Goal: Task Accomplishment & Management: Manage account settings

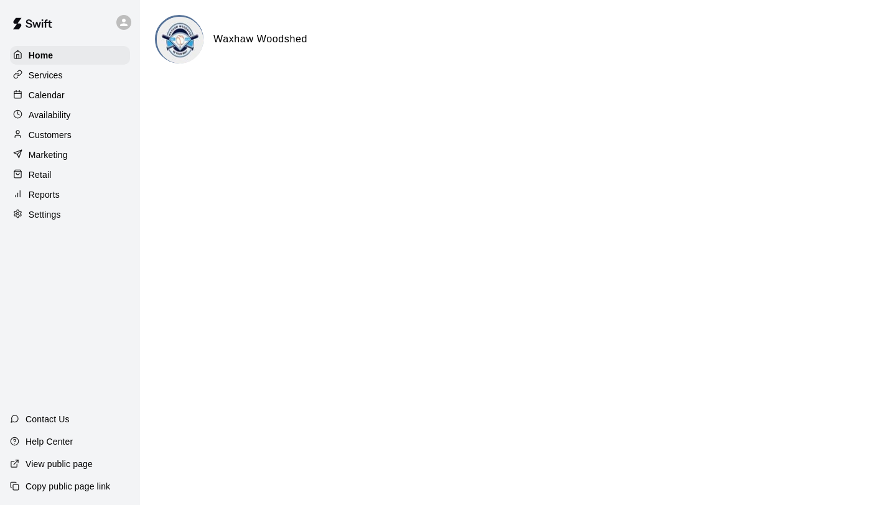
click at [78, 135] on div "Customers" at bounding box center [70, 135] width 120 height 19
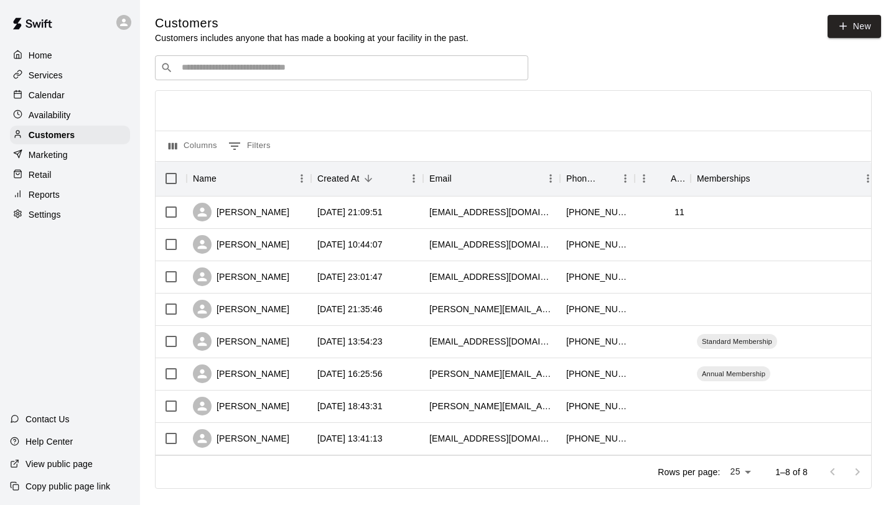
scroll to position [19, 0]
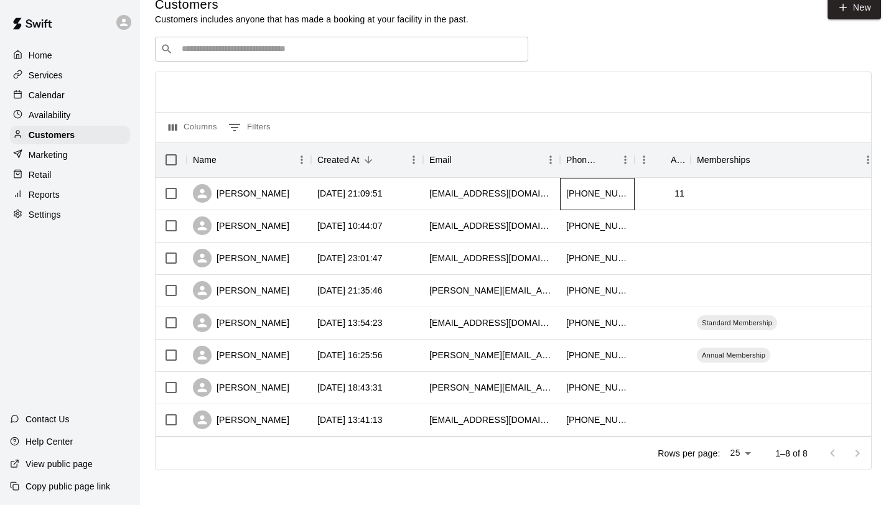
click at [627, 199] on div "[PHONE_NUMBER]" at bounding box center [597, 194] width 75 height 32
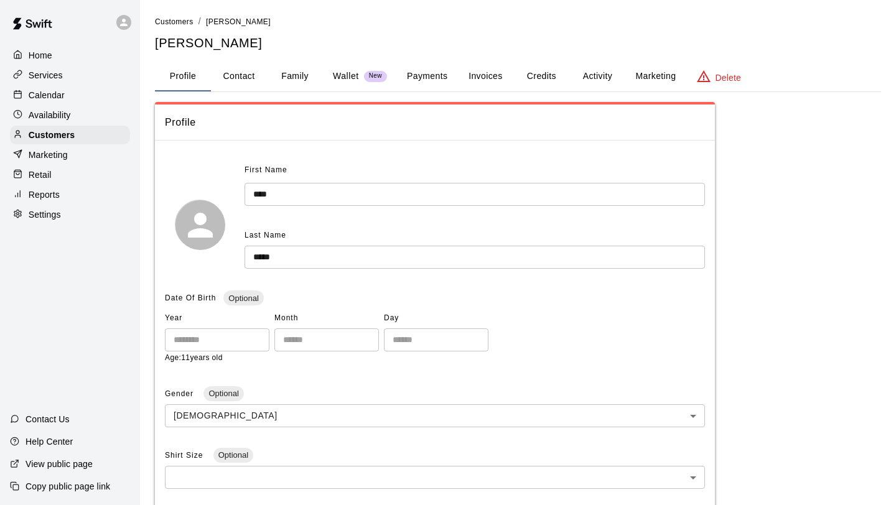
click at [258, 78] on button "Contact" at bounding box center [239, 77] width 56 height 30
select select "**"
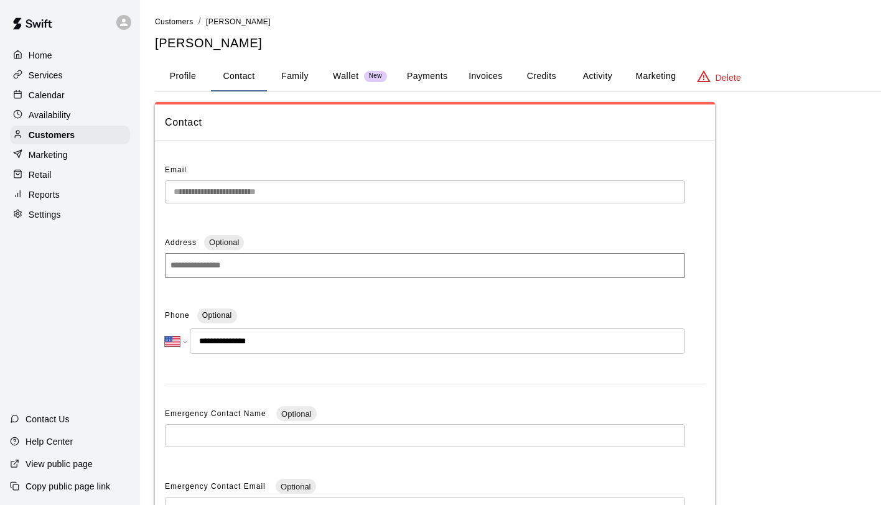
click at [296, 76] on button "Family" at bounding box center [295, 77] width 56 height 30
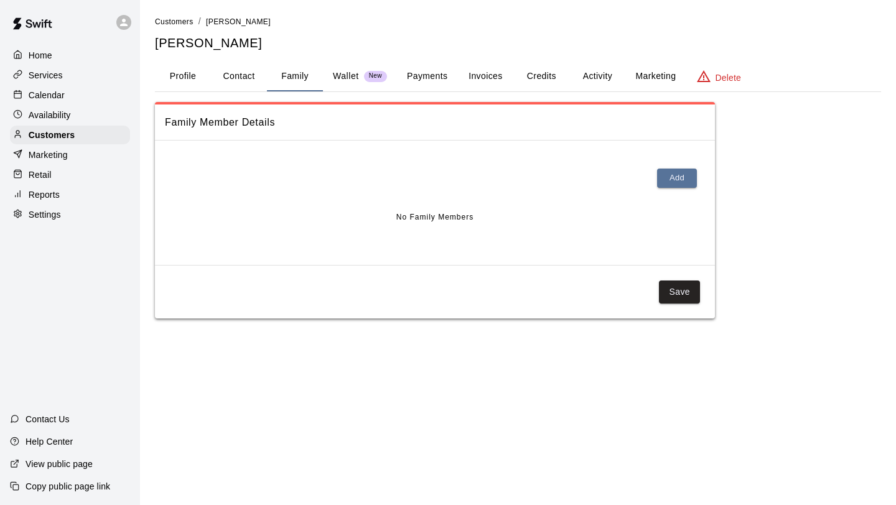
click at [423, 75] on button "Payments" at bounding box center [427, 77] width 60 height 30
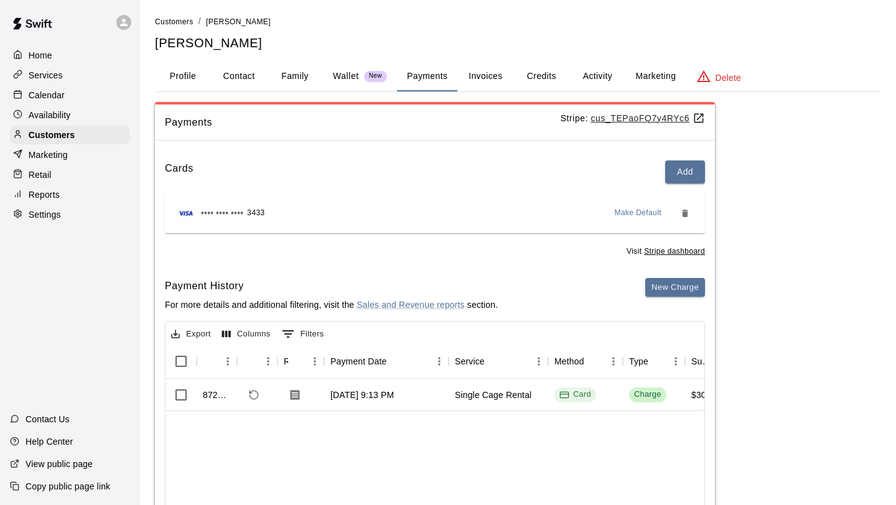
click at [179, 72] on button "Profile" at bounding box center [183, 77] width 56 height 30
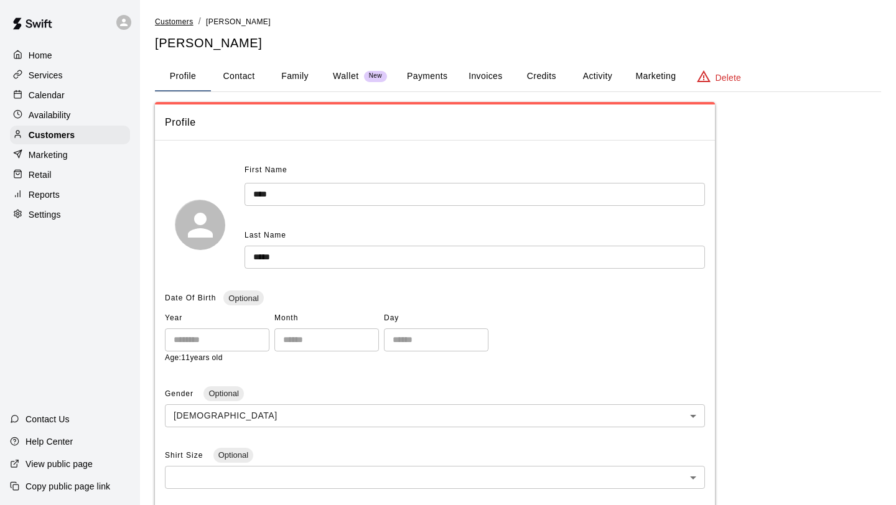
click at [184, 22] on span "Customers" at bounding box center [174, 21] width 39 height 9
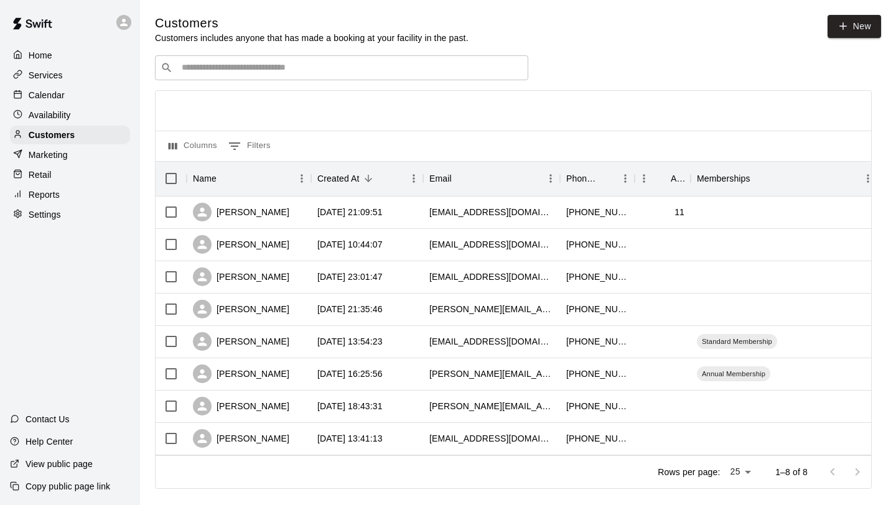
click at [87, 90] on div "Calendar" at bounding box center [70, 95] width 120 height 19
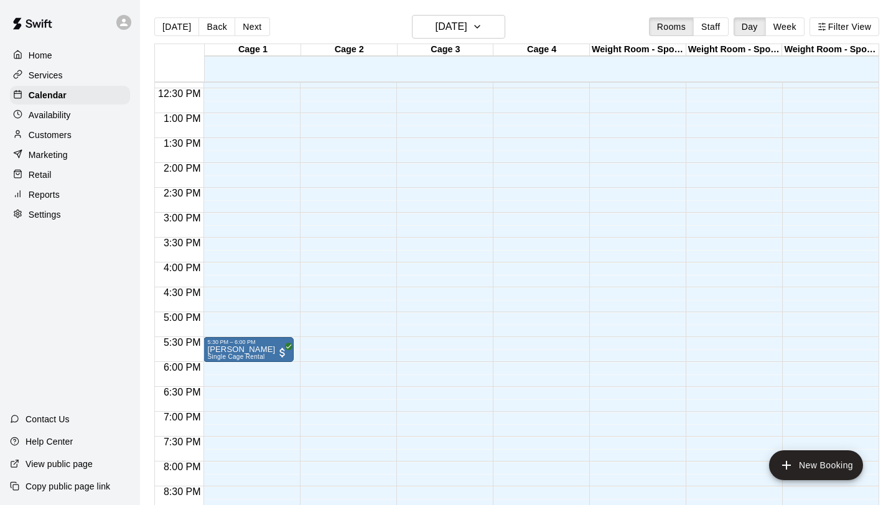
scroll to position [618, 0]
click at [94, 128] on div "Customers" at bounding box center [70, 135] width 120 height 19
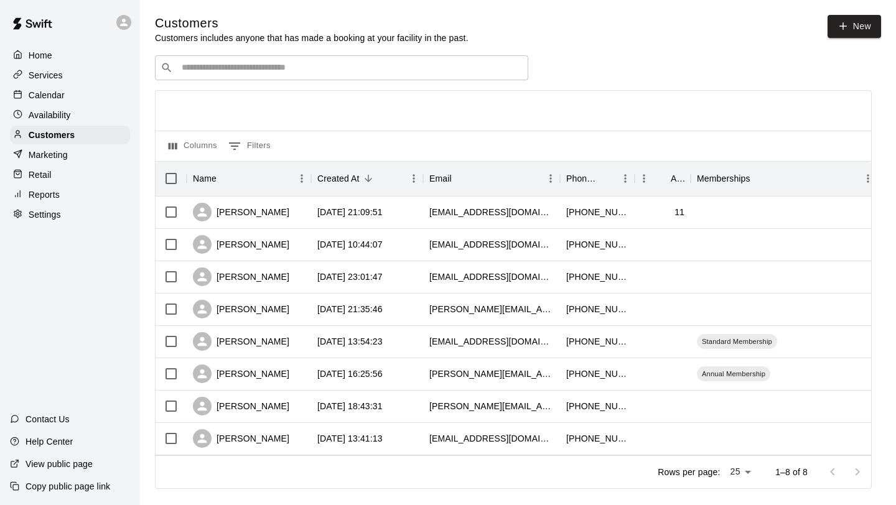
click at [69, 202] on div "Reports" at bounding box center [70, 194] width 120 height 19
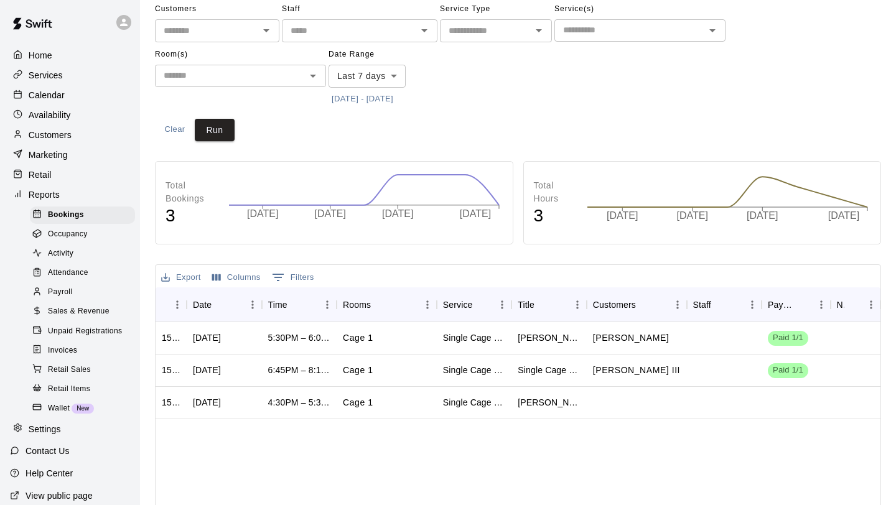
scroll to position [31, 0]
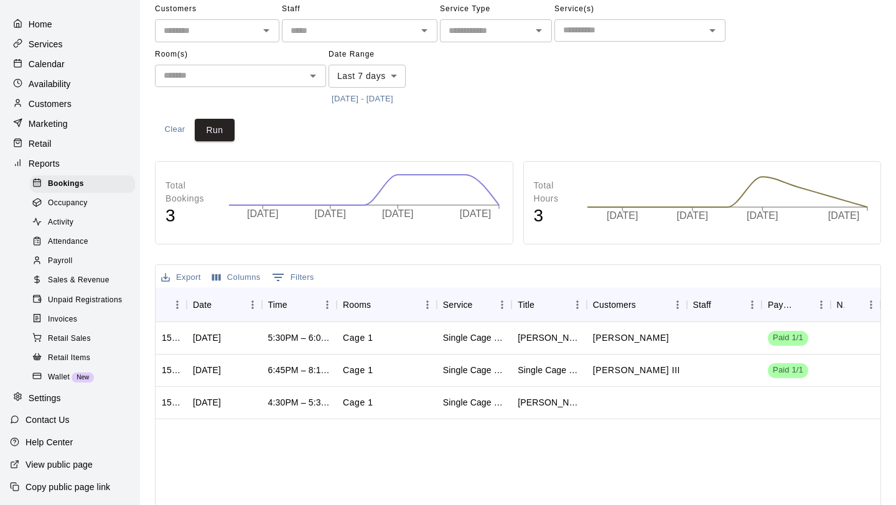
click at [77, 105] on div "Customers" at bounding box center [70, 104] width 120 height 19
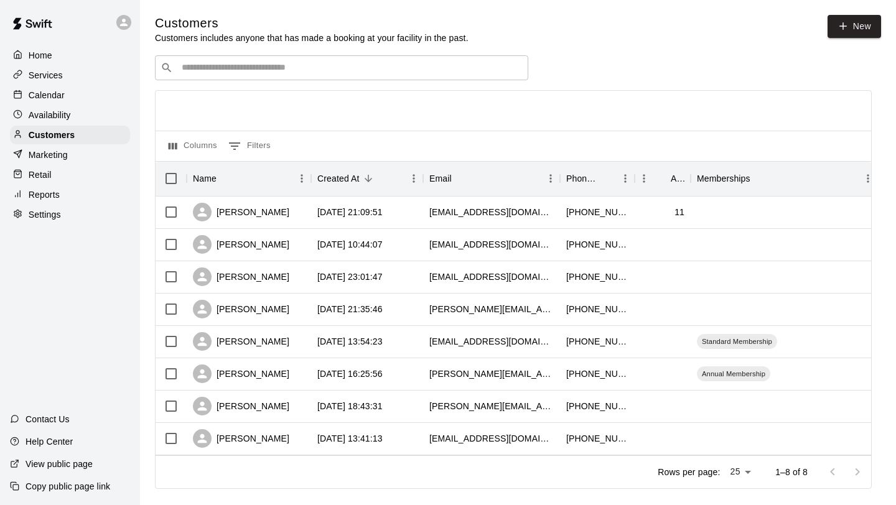
click at [124, 16] on div at bounding box center [123, 22] width 15 height 15
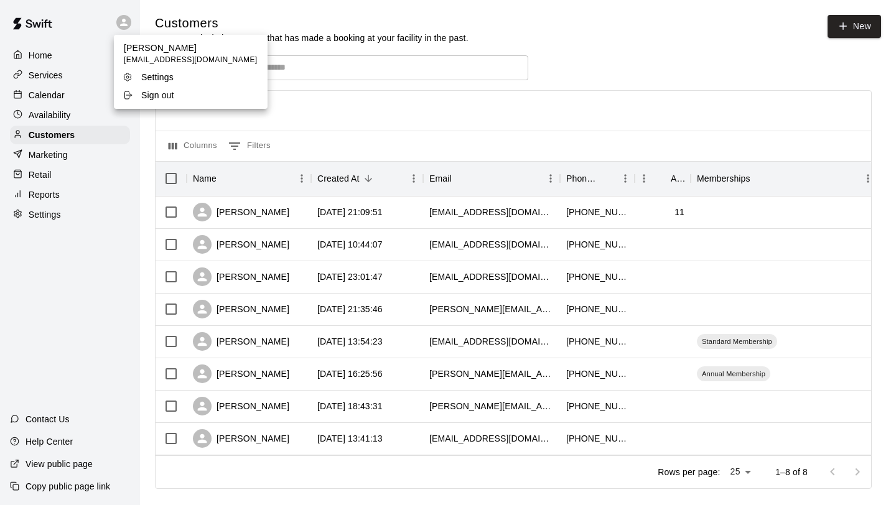
click at [297, 439] on div at bounding box center [448, 252] width 896 height 505
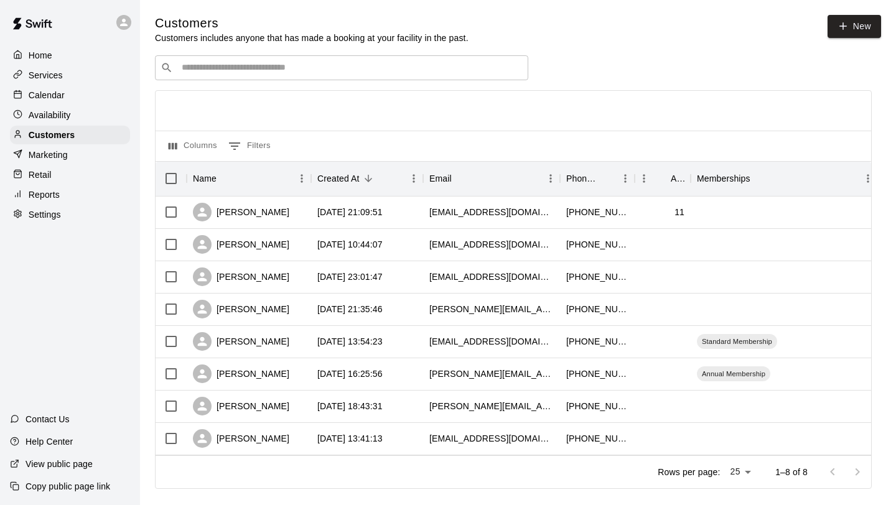
scroll to position [19, 0]
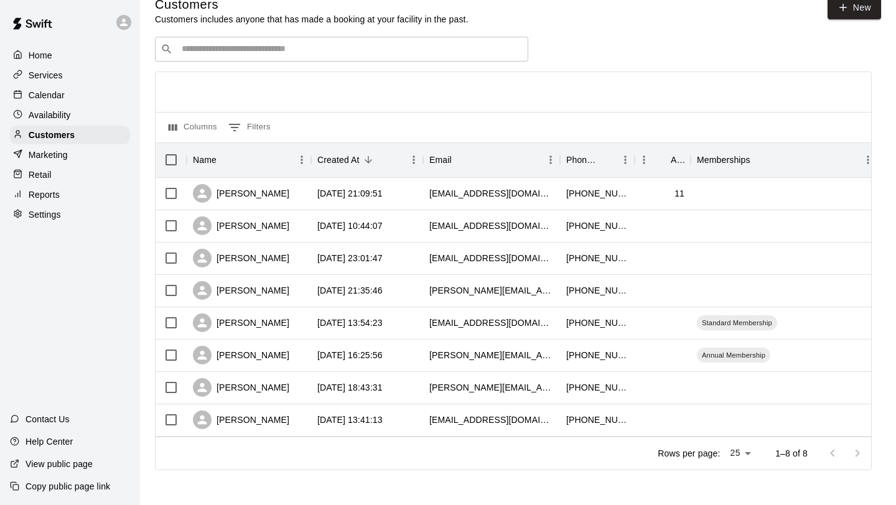
click at [67, 190] on div "Reports" at bounding box center [70, 194] width 120 height 19
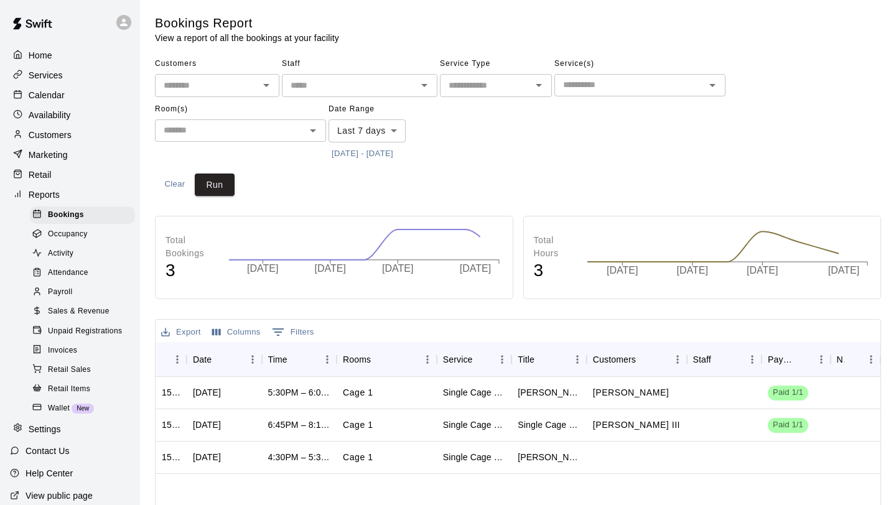
scroll to position [82, 0]
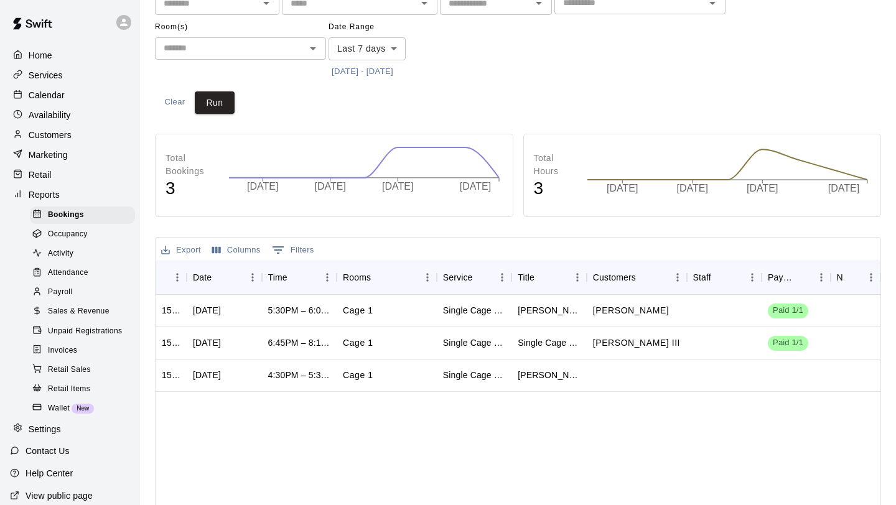
click at [73, 86] on div "Calendar" at bounding box center [70, 95] width 120 height 19
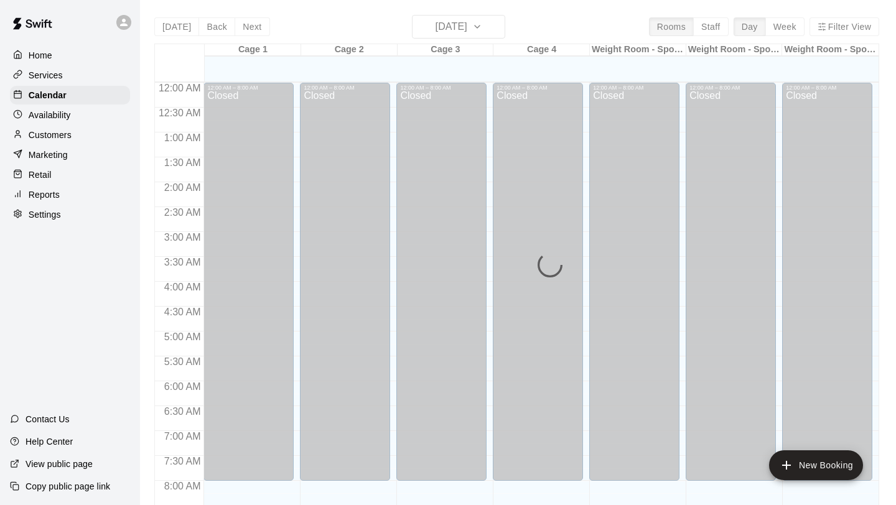
scroll to position [460, 0]
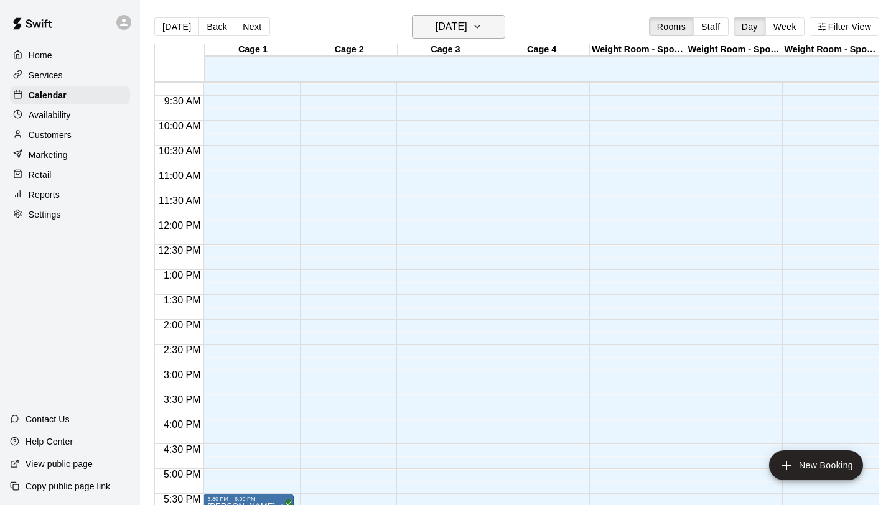
click at [482, 32] on icon "button" at bounding box center [477, 26] width 10 height 15
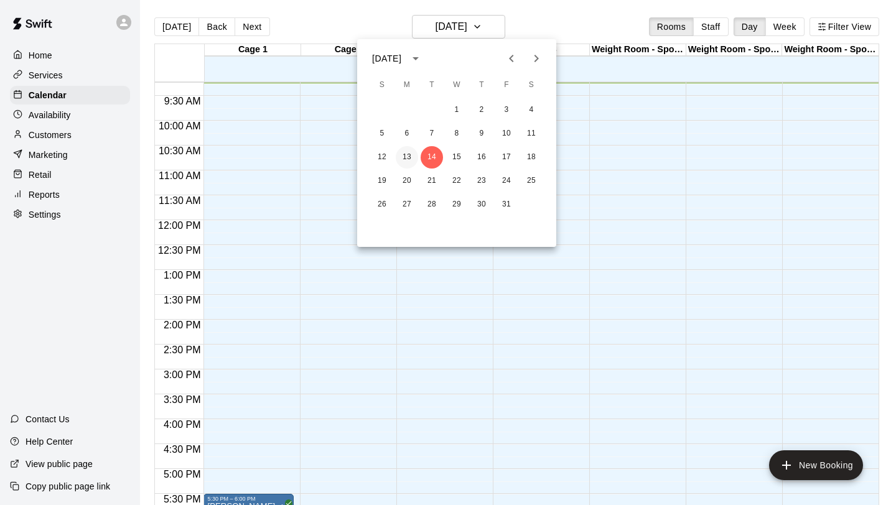
click at [405, 153] on button "13" at bounding box center [407, 157] width 22 height 22
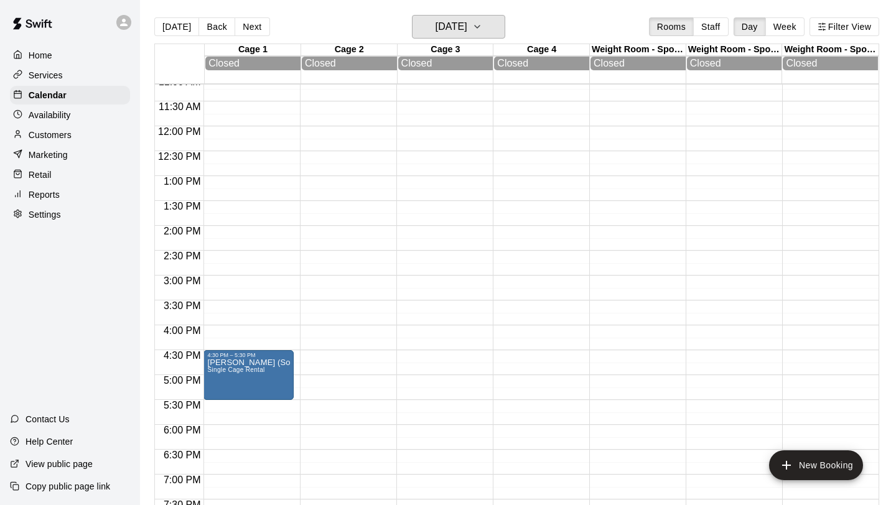
scroll to position [556, 0]
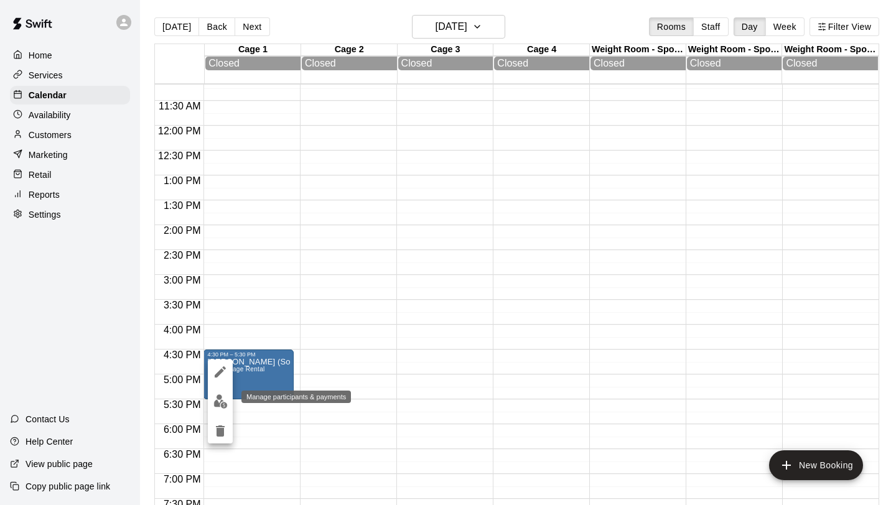
click at [220, 405] on img "edit" at bounding box center [220, 402] width 14 height 14
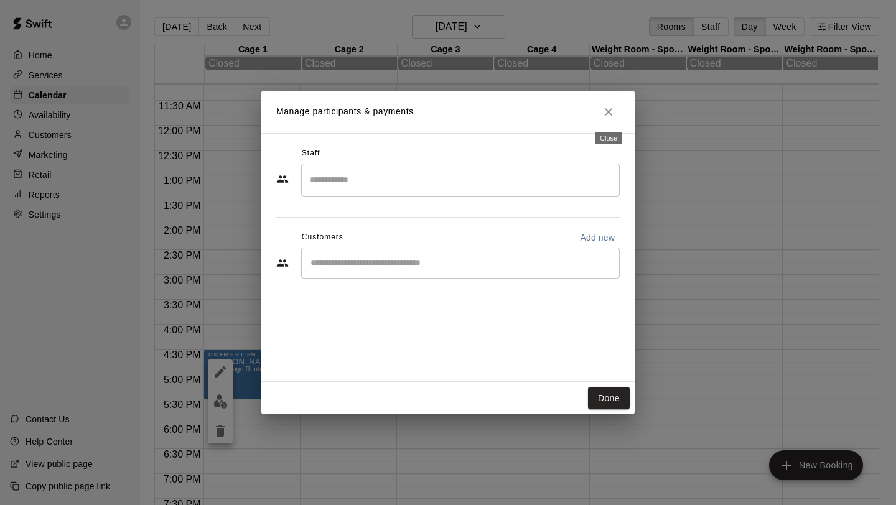
click at [614, 113] on icon "Close" at bounding box center [608, 112] width 12 height 12
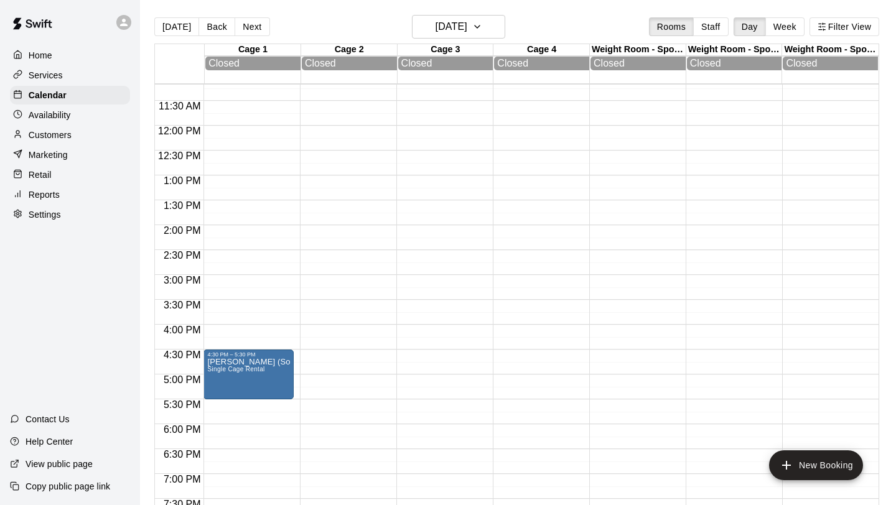
click at [79, 139] on div "Customers" at bounding box center [70, 135] width 120 height 19
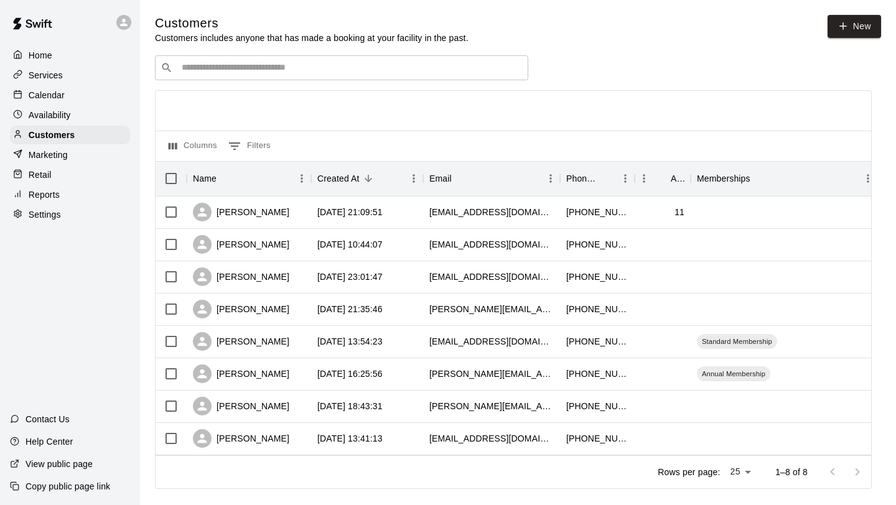
click at [83, 95] on div "Calendar" at bounding box center [70, 95] width 120 height 19
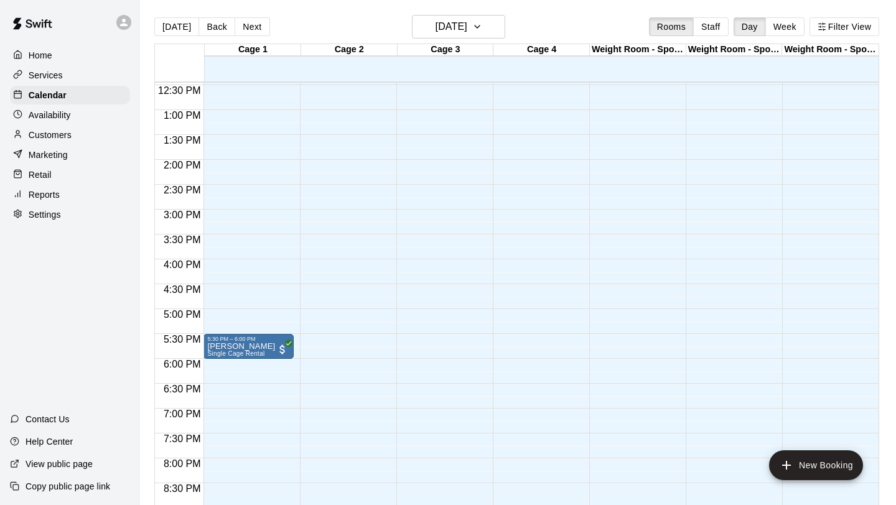
scroll to position [623, 0]
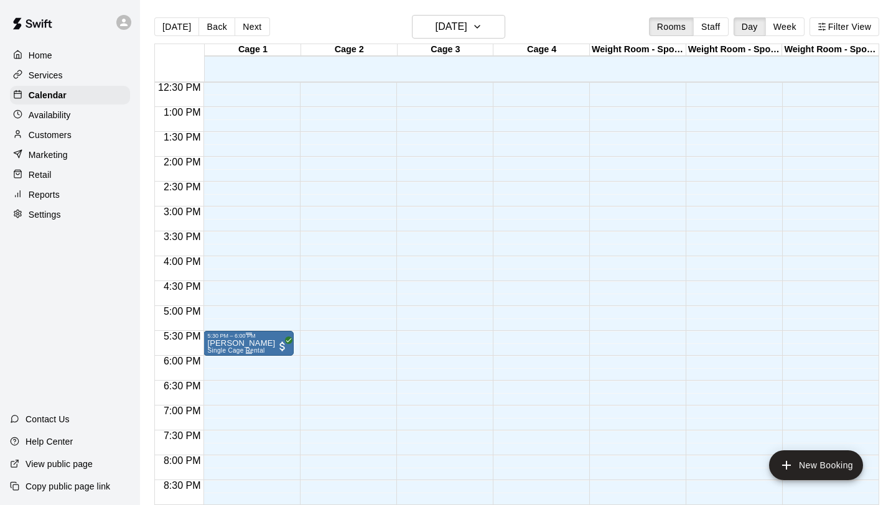
click at [243, 344] on p "[PERSON_NAME]" at bounding box center [241, 344] width 68 height 0
click at [222, 387] on img "edit" at bounding box center [220, 386] width 14 height 14
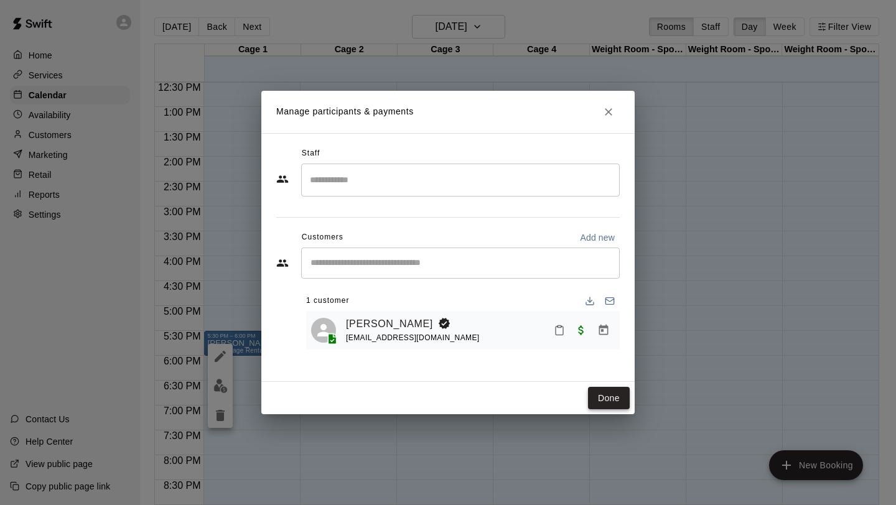
click at [599, 401] on button "Done" at bounding box center [609, 398] width 42 height 23
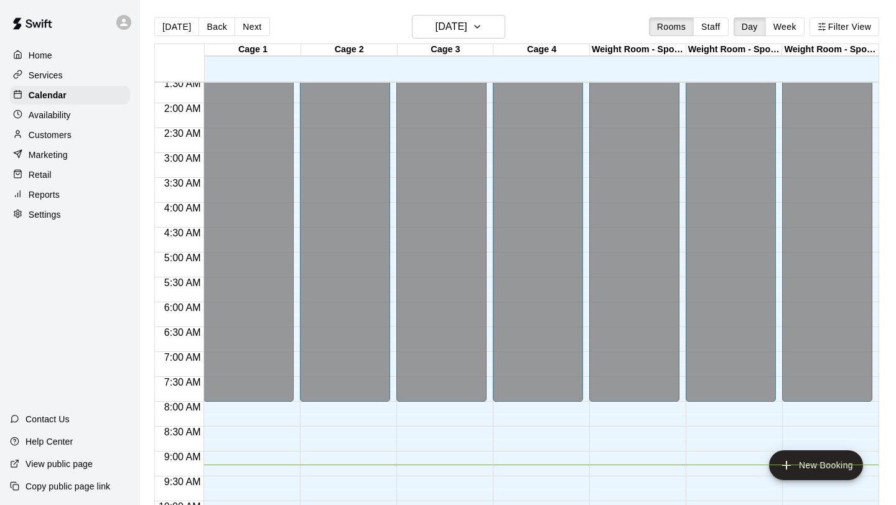
scroll to position [0, 0]
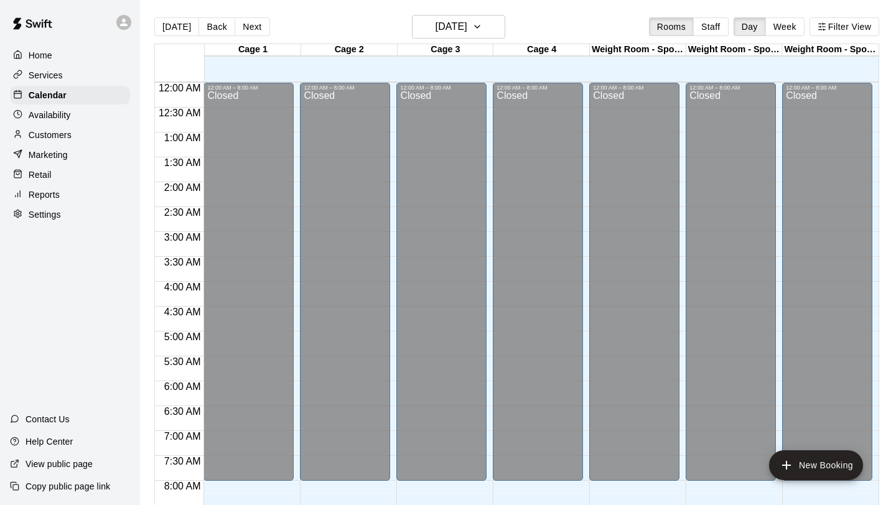
click at [64, 136] on p "Customers" at bounding box center [50, 135] width 43 height 12
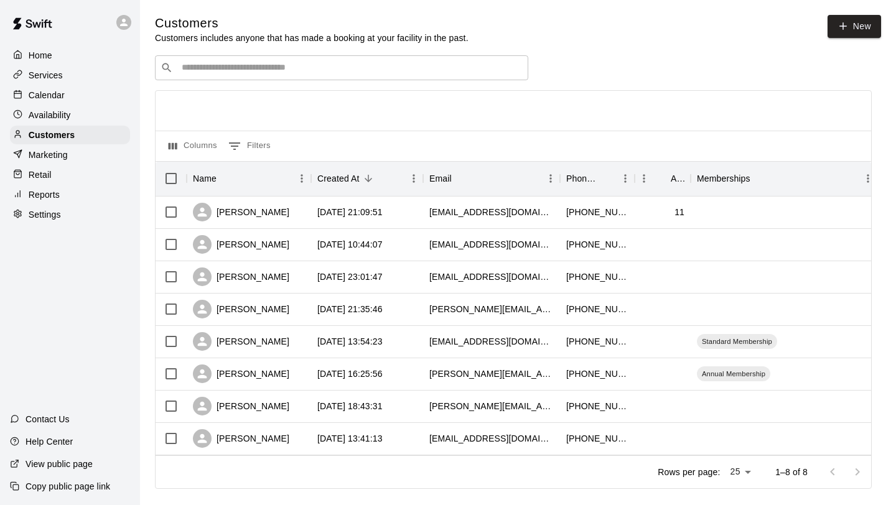
click at [70, 79] on div "Services" at bounding box center [70, 75] width 120 height 19
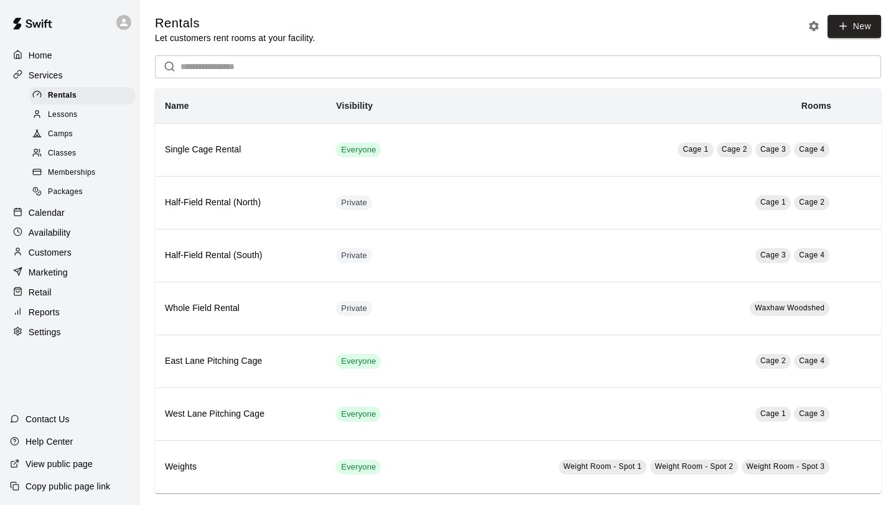
click at [81, 175] on span "Memberships" at bounding box center [71, 173] width 47 height 12
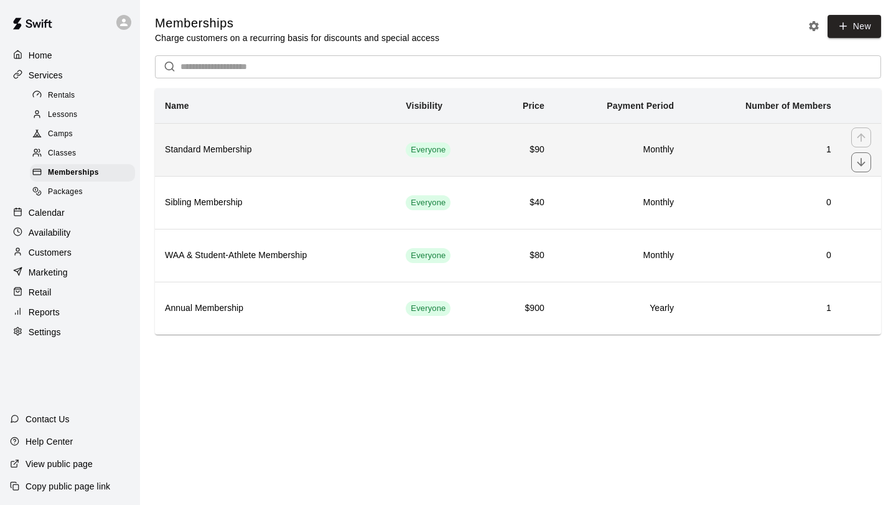
click at [498, 157] on td "$90" at bounding box center [523, 149] width 62 height 53
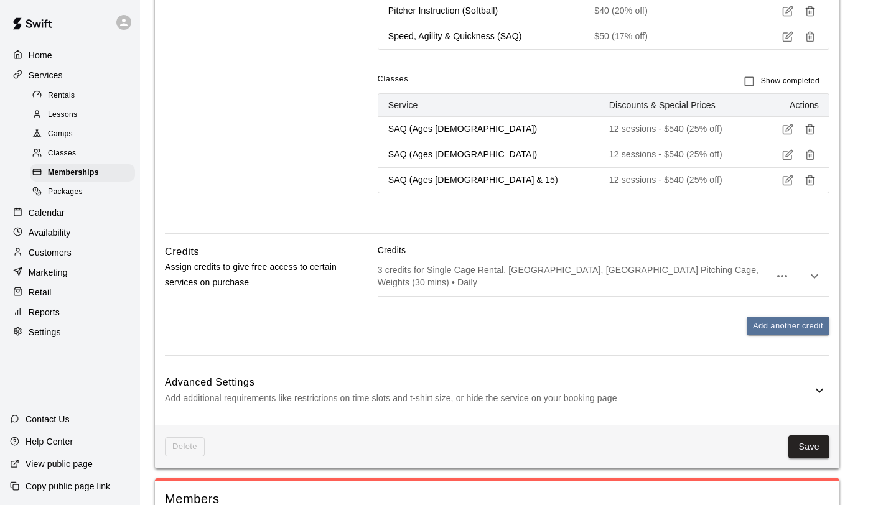
scroll to position [1035, 0]
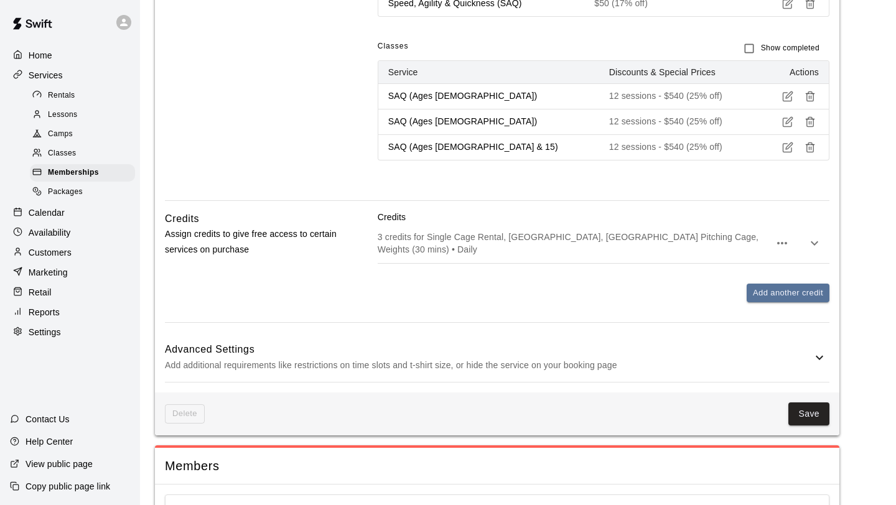
click at [811, 243] on icon "button" at bounding box center [814, 243] width 15 height 15
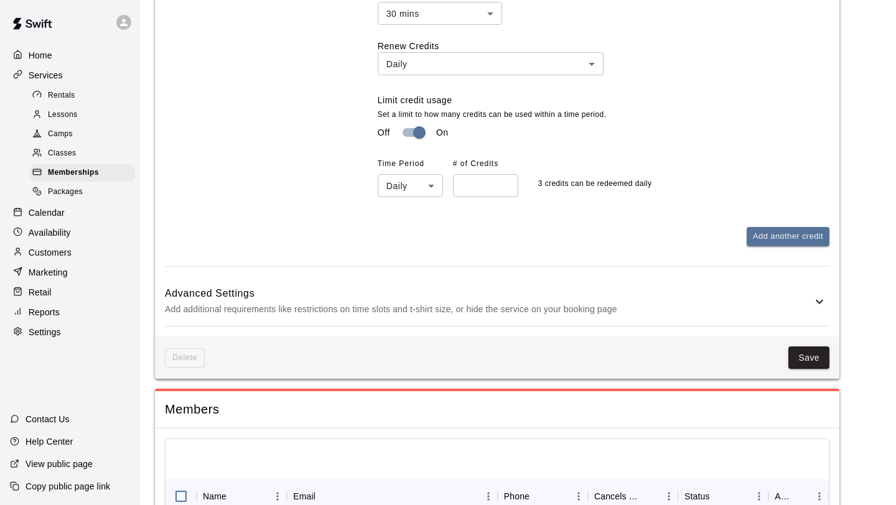
scroll to position [1440, 0]
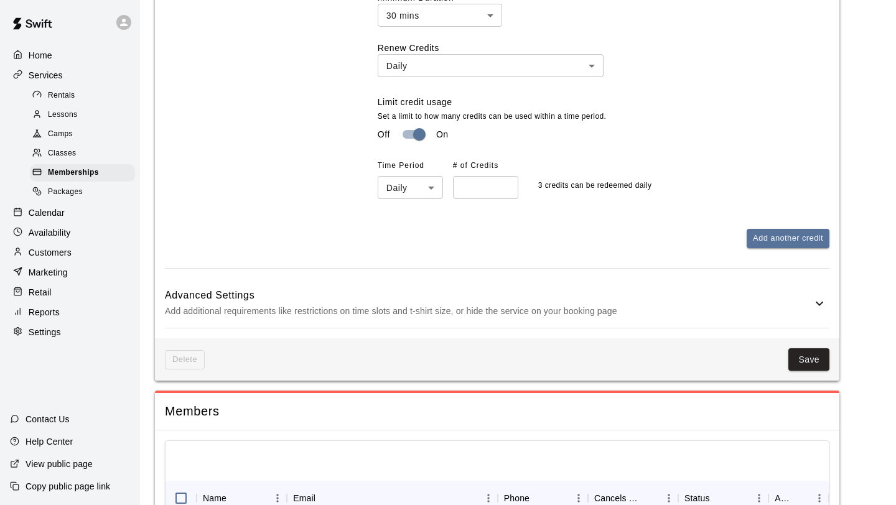
click at [63, 459] on p "View public page" at bounding box center [59, 464] width 67 height 12
click at [60, 271] on p "Marketing" at bounding box center [48, 272] width 39 height 12
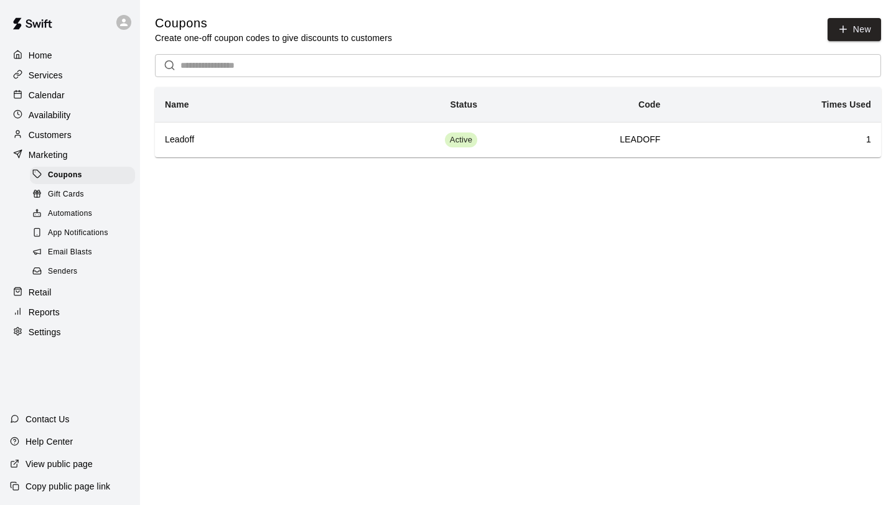
click at [70, 273] on span "Senders" at bounding box center [63, 272] width 30 height 12
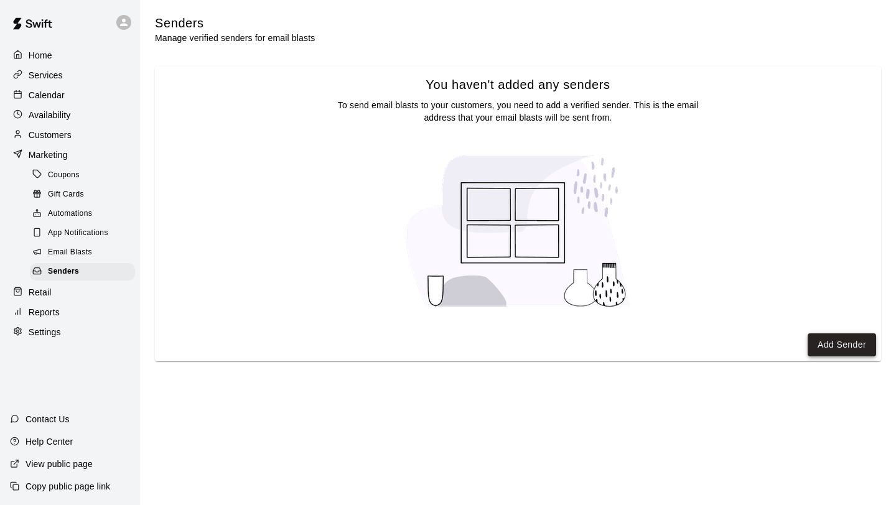
click at [842, 350] on button "Add Sender" at bounding box center [842, 345] width 68 height 23
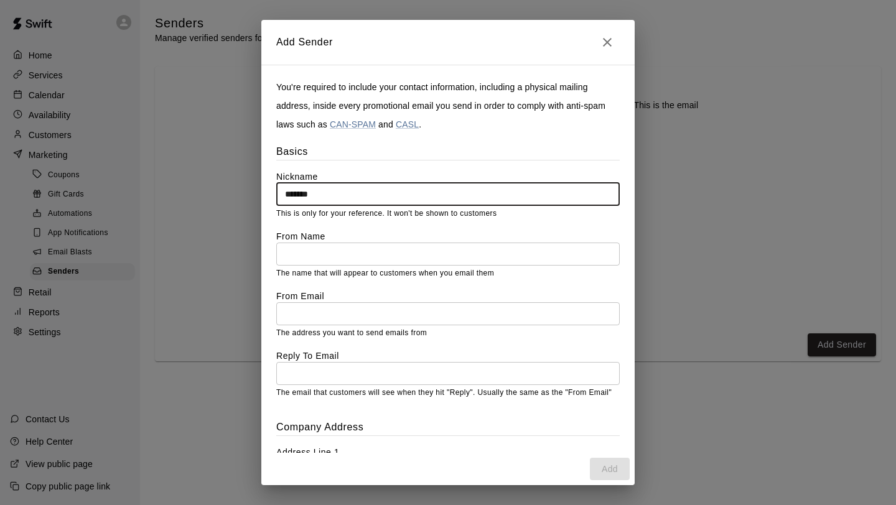
type input "*******"
click at [427, 251] on input "text" at bounding box center [448, 254] width 344 height 23
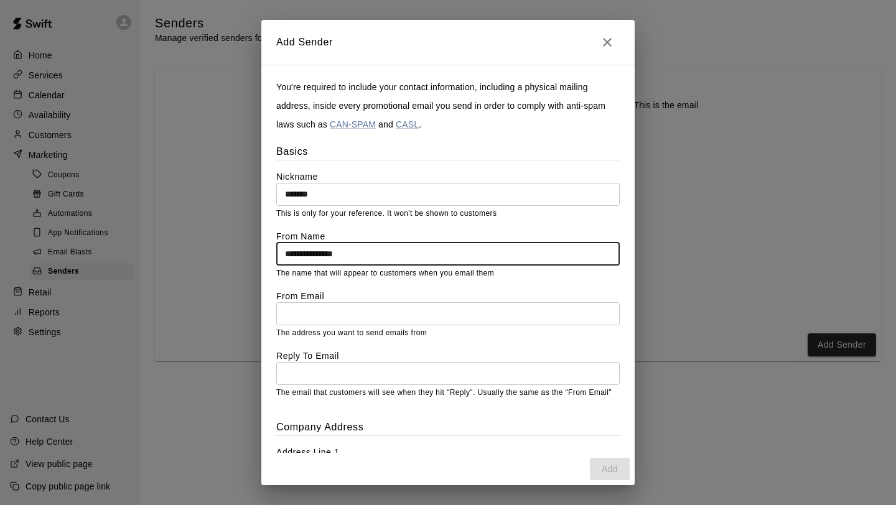
type input "**********"
click at [396, 312] on input "text" at bounding box center [448, 313] width 344 height 23
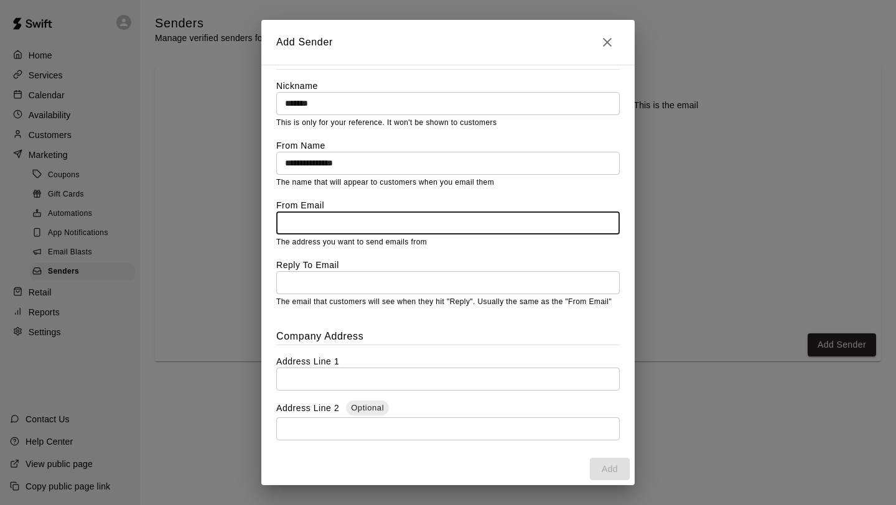
scroll to position [91, 0]
type input "**********"
click at [418, 280] on input "text" at bounding box center [448, 282] width 344 height 23
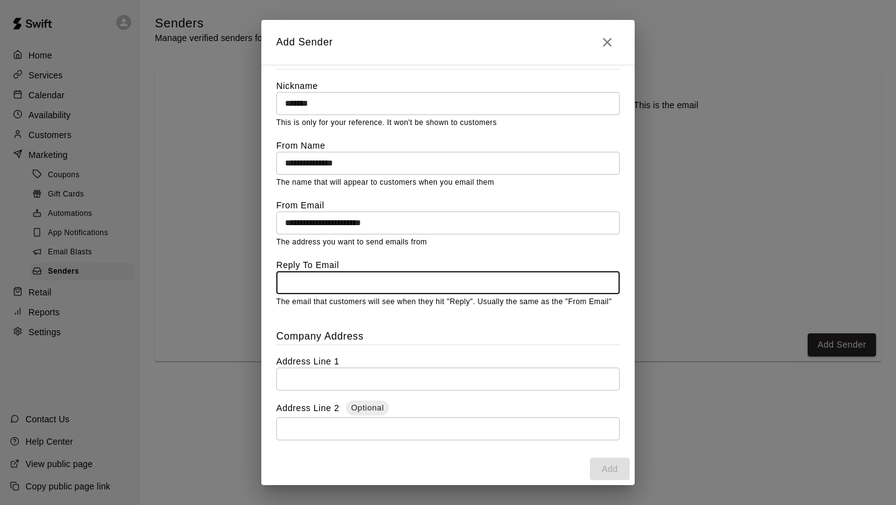
click at [424, 283] on input "text" at bounding box center [448, 282] width 344 height 23
click at [343, 217] on input "**********" at bounding box center [448, 223] width 344 height 23
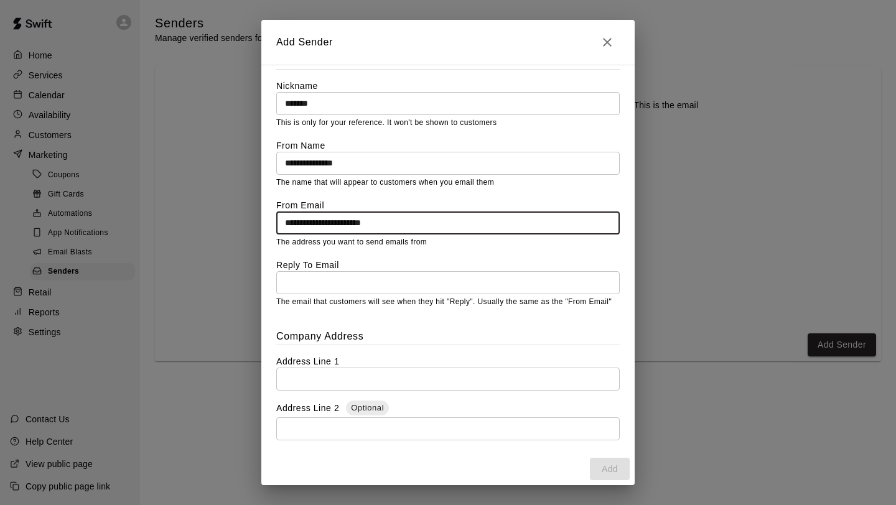
click at [343, 217] on input "**********" at bounding box center [448, 223] width 344 height 23
click at [373, 291] on input "text" at bounding box center [448, 282] width 344 height 23
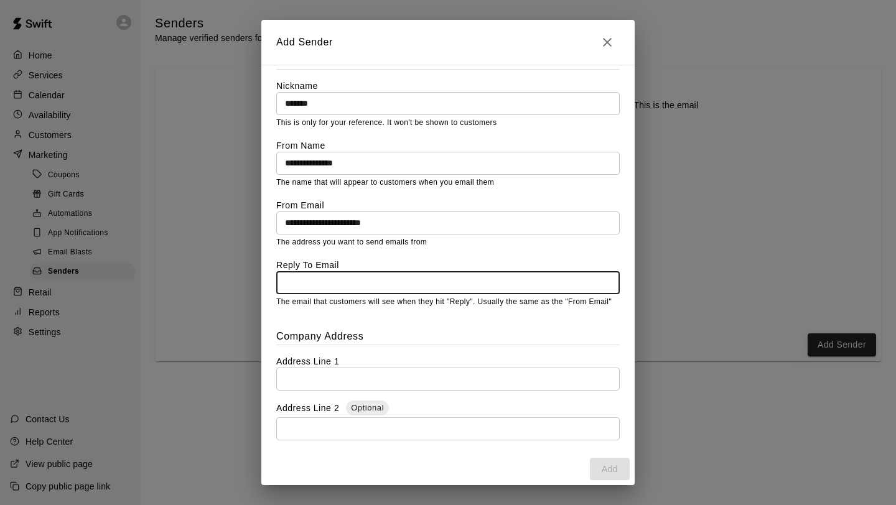
paste input "**********"
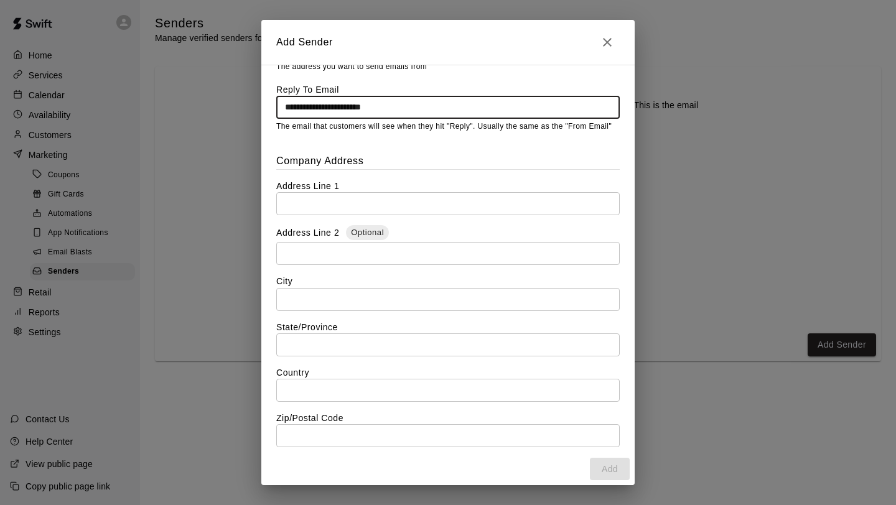
scroll to position [284, 0]
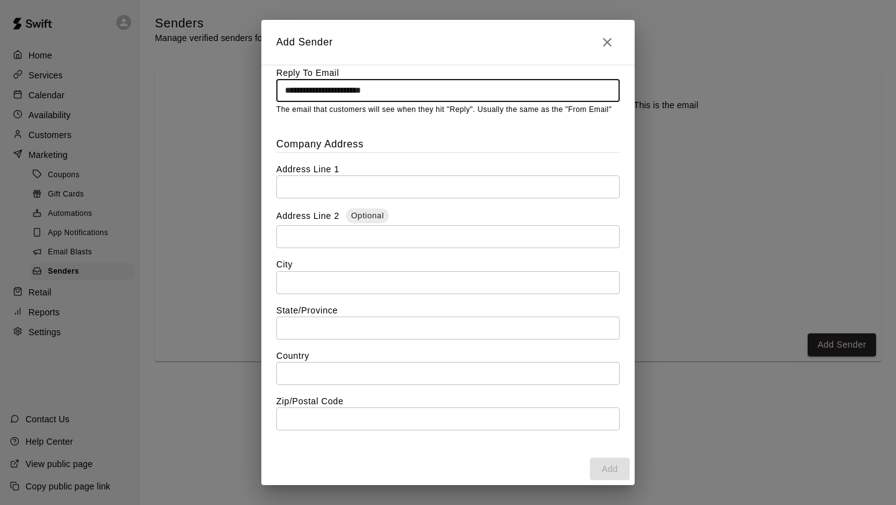
type input "**********"
click at [444, 180] on input "text" at bounding box center [448, 186] width 344 height 23
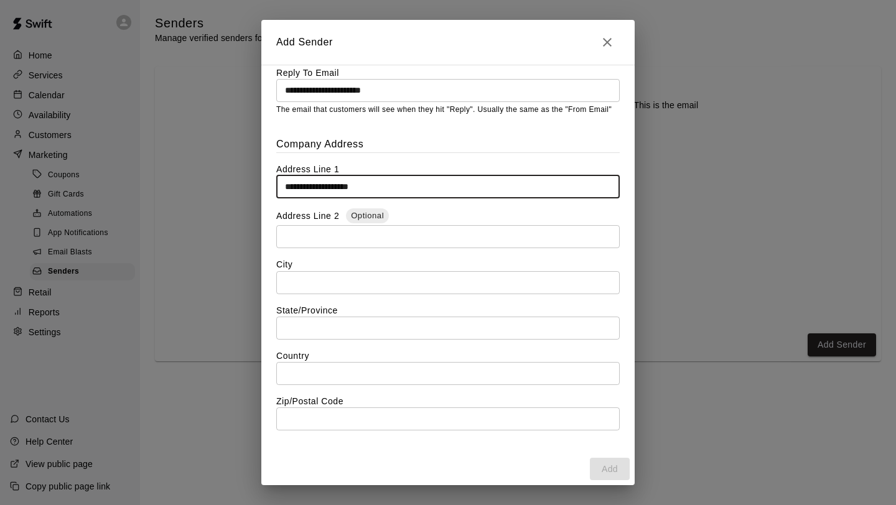
type input "**********"
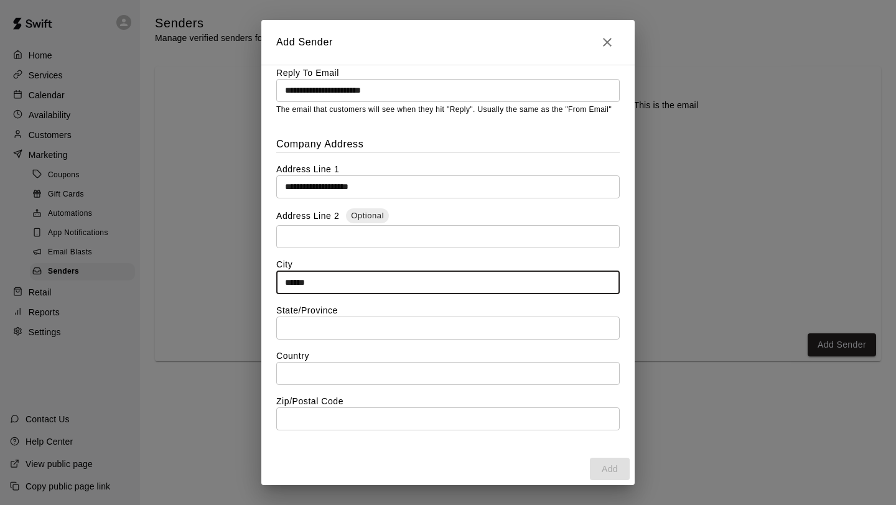
type input "******"
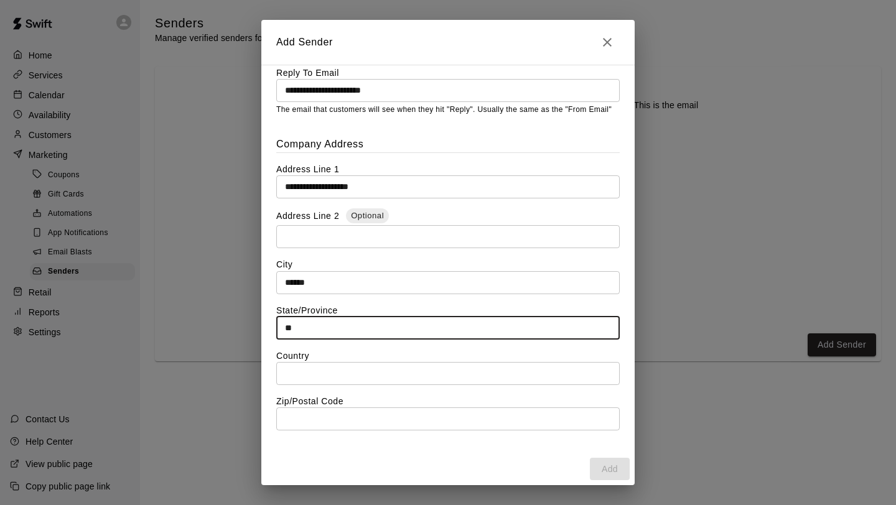
type input "**"
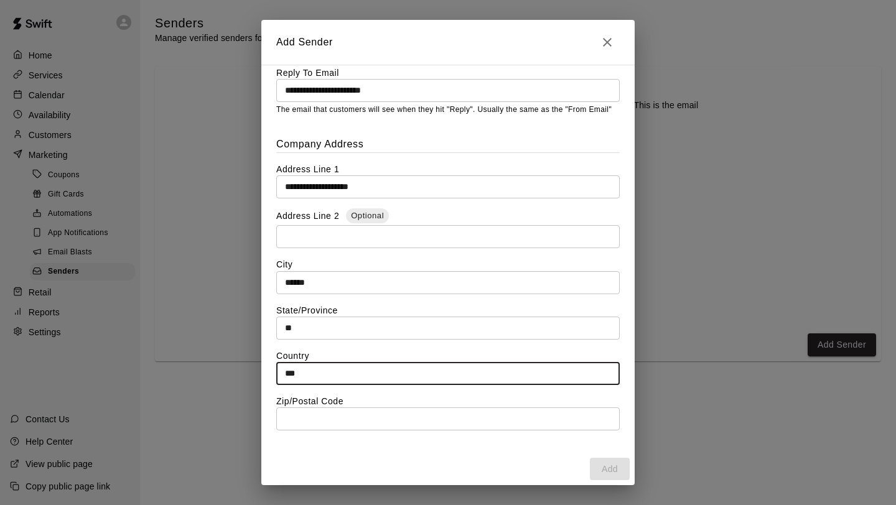
type input "***"
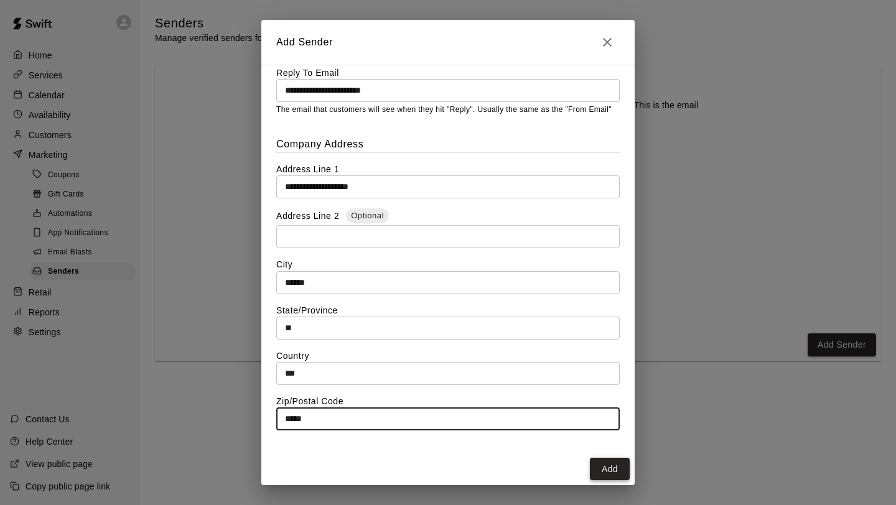
type input "*****"
click at [617, 470] on button "Add" at bounding box center [610, 469] width 40 height 23
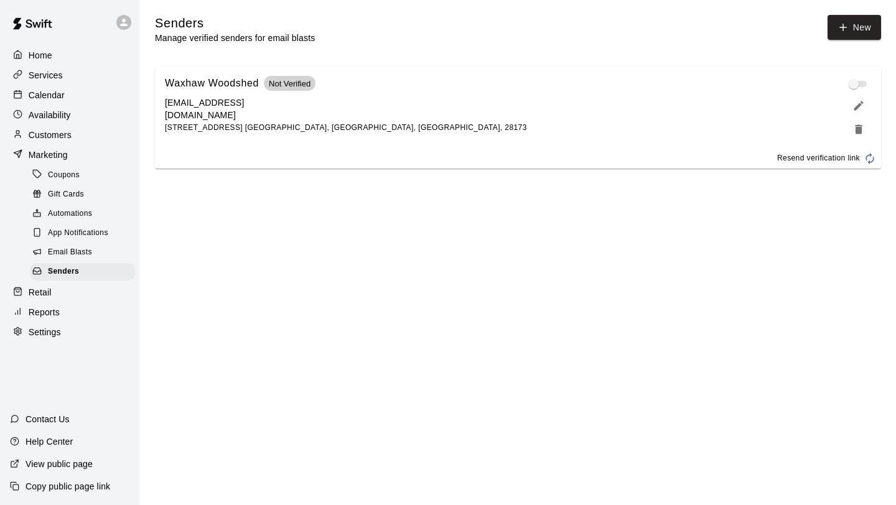
click at [85, 162] on div "Marketing" at bounding box center [70, 155] width 120 height 19
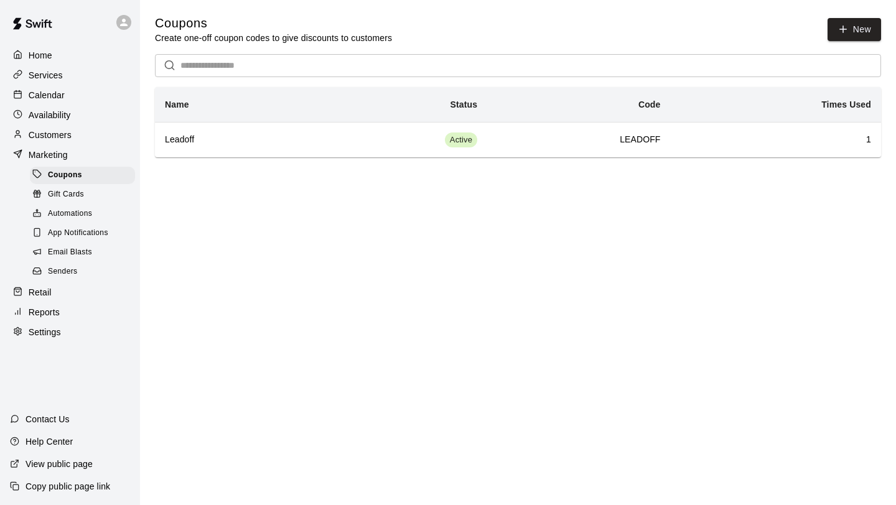
click at [94, 81] on div "Services" at bounding box center [70, 75] width 120 height 19
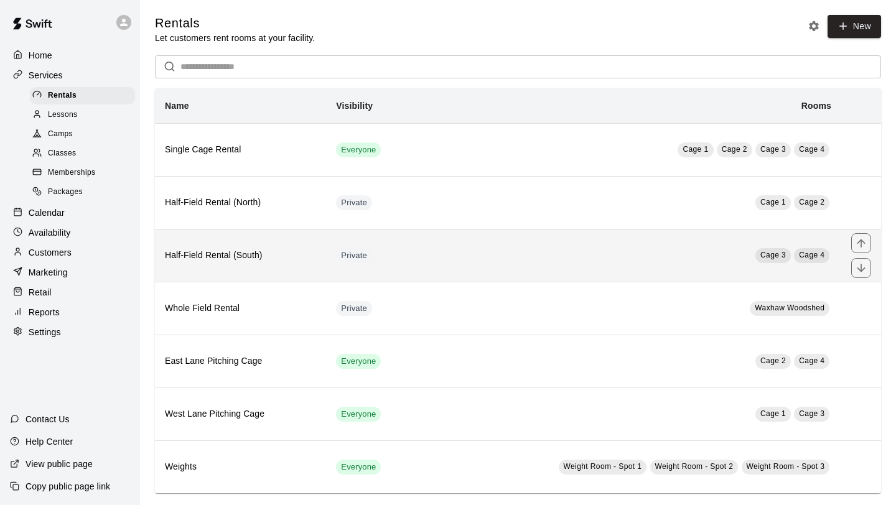
scroll to position [14, 0]
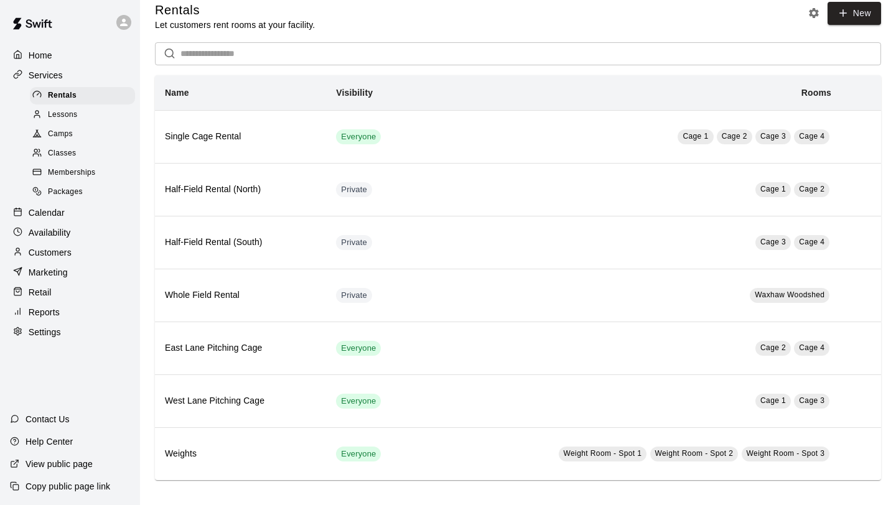
click at [57, 336] on p "Settings" at bounding box center [45, 332] width 32 height 12
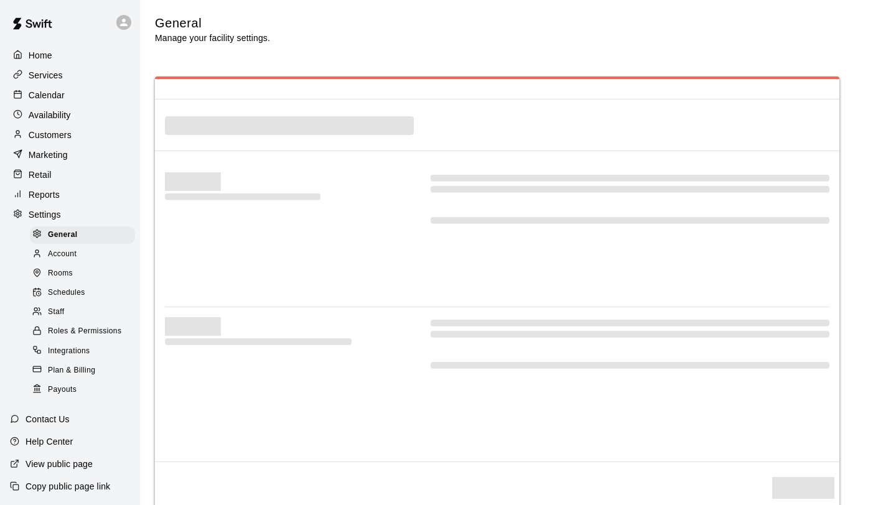
select select "**"
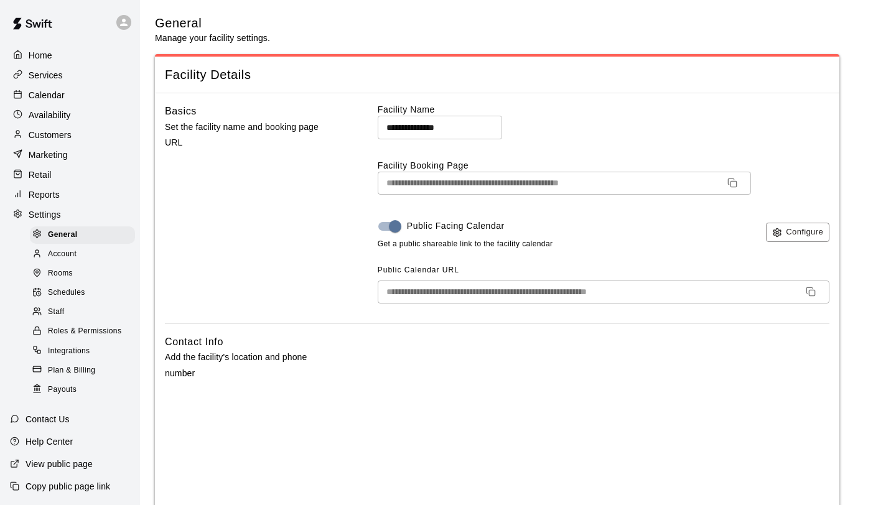
scroll to position [64, 0]
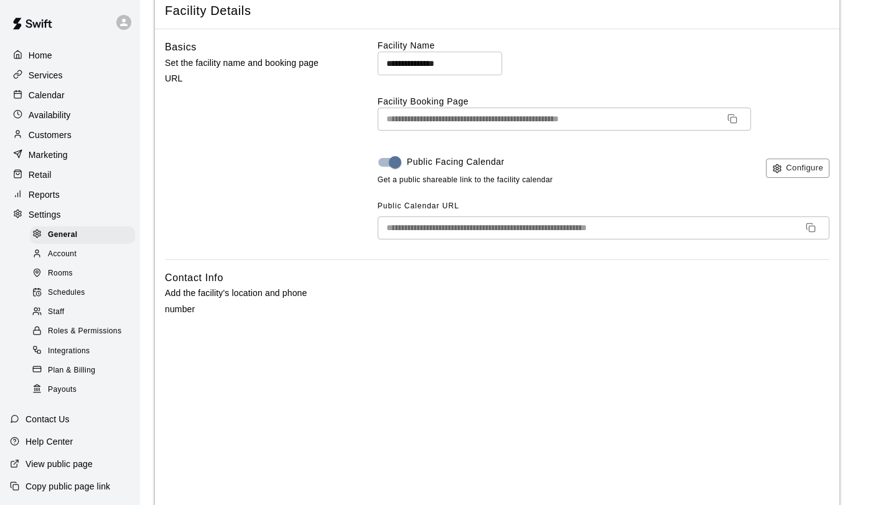
click at [88, 222] on div "Settings" at bounding box center [70, 214] width 120 height 19
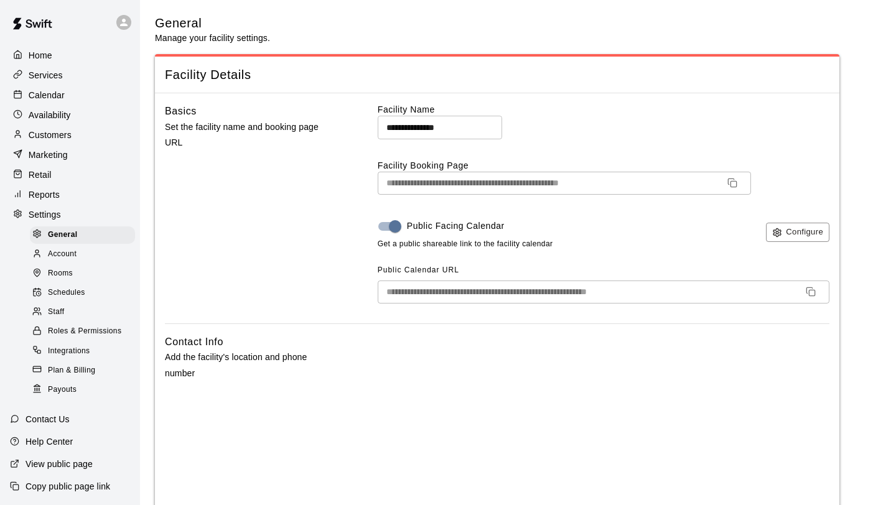
click at [77, 156] on div "Marketing" at bounding box center [70, 155] width 120 height 19
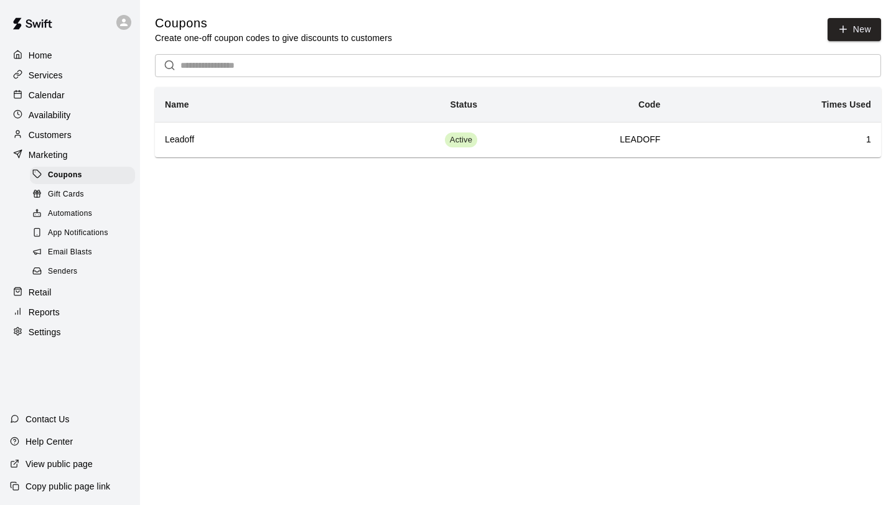
click at [52, 333] on p "Settings" at bounding box center [45, 332] width 32 height 12
select select "**"
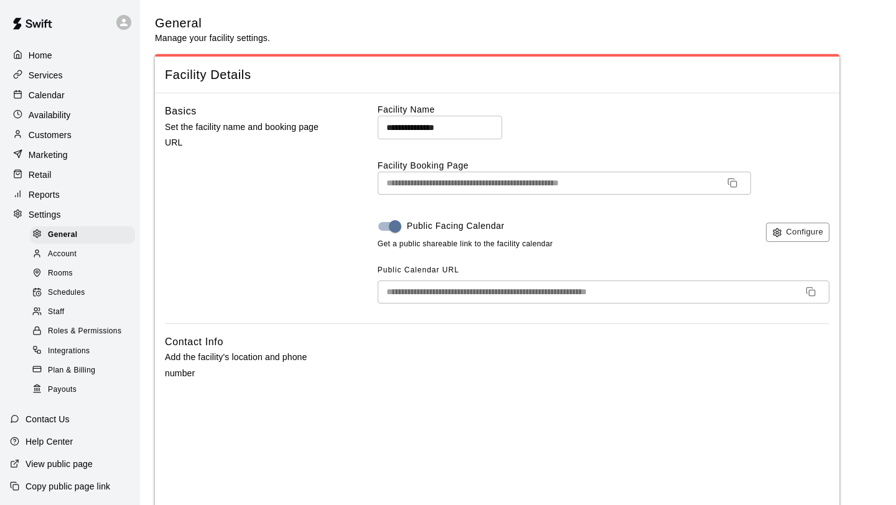
click at [67, 93] on div "Calendar" at bounding box center [70, 95] width 120 height 19
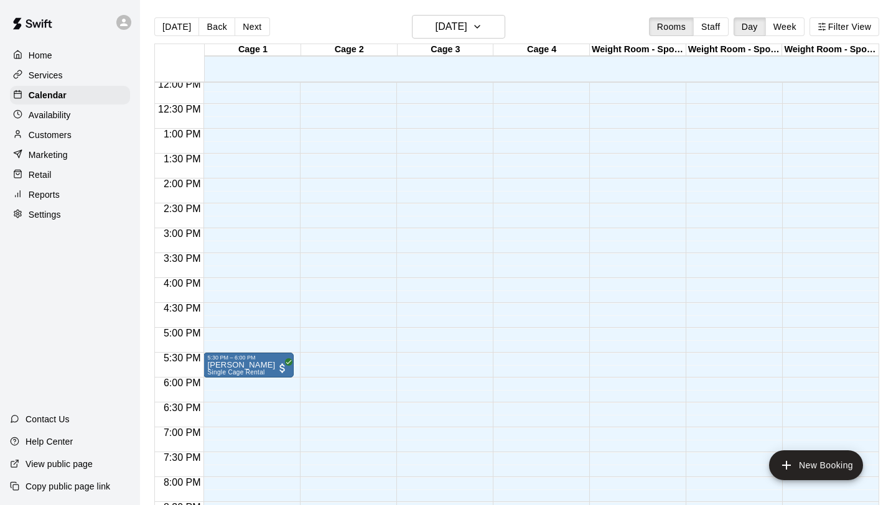
scroll to position [602, 0]
click at [59, 213] on p "Settings" at bounding box center [45, 214] width 32 height 12
select select "**"
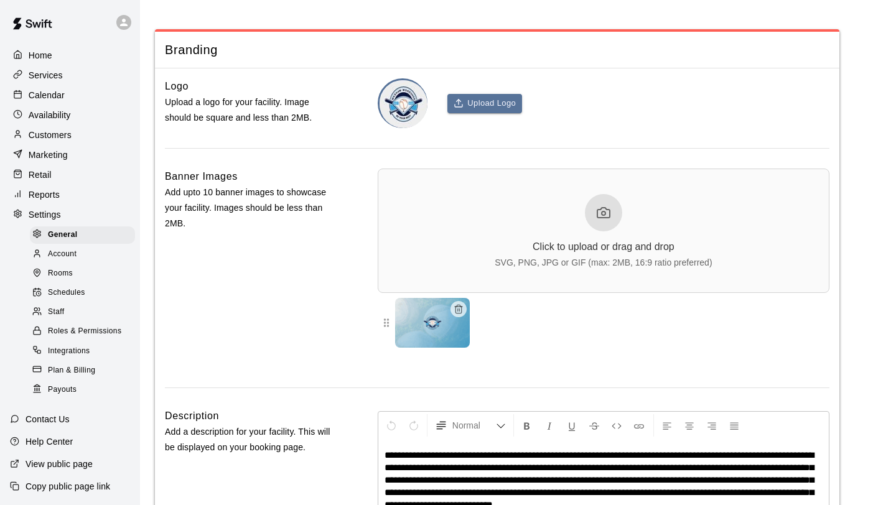
scroll to position [2873, 0]
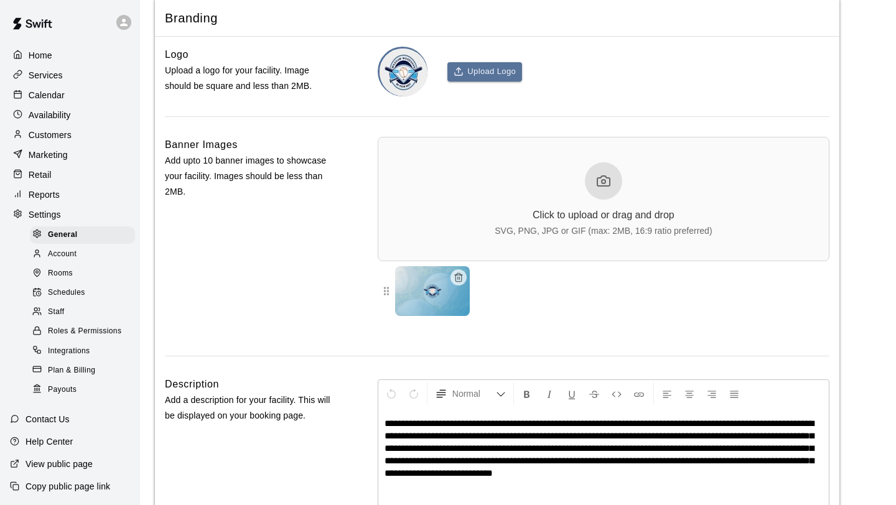
click at [194, 170] on p "Add upto 10 banner images to showcase your facility. Images should be less than…" at bounding box center [251, 176] width 173 height 47
click at [88, 76] on div "Services" at bounding box center [70, 75] width 120 height 19
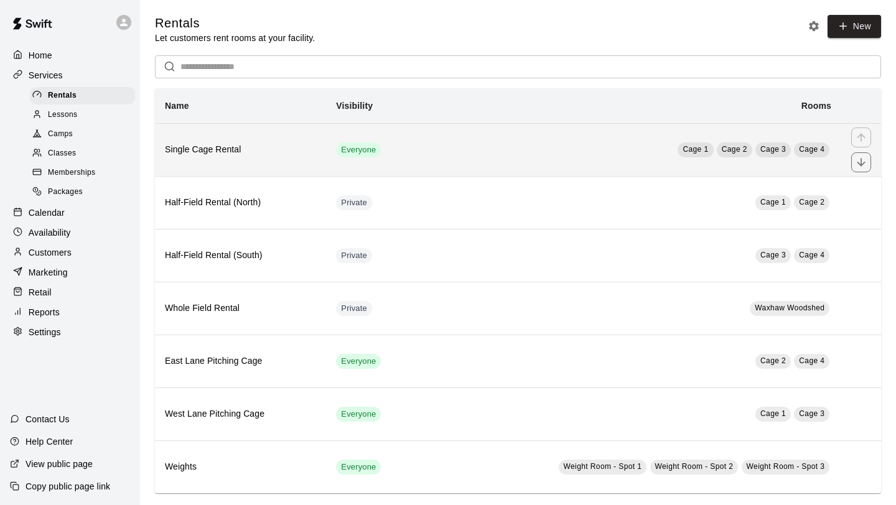
click at [294, 166] on th "Single Cage Rental" at bounding box center [240, 149] width 171 height 53
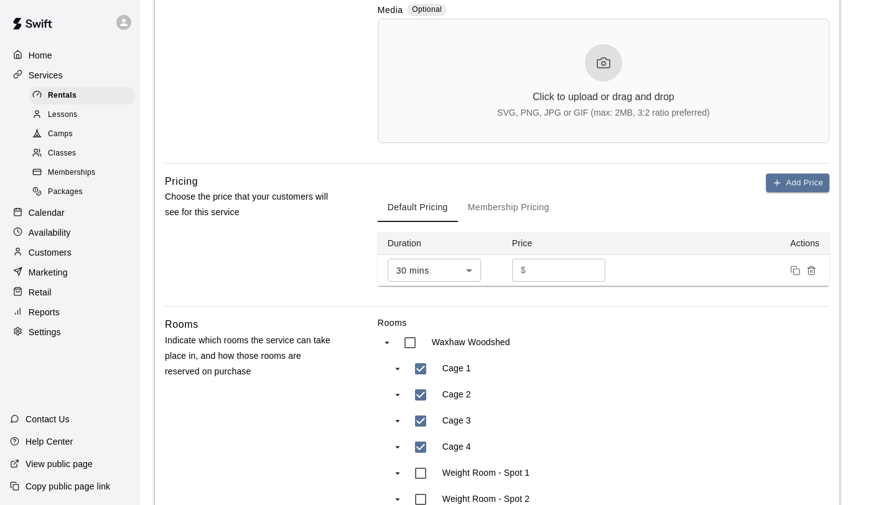
scroll to position [431, 0]
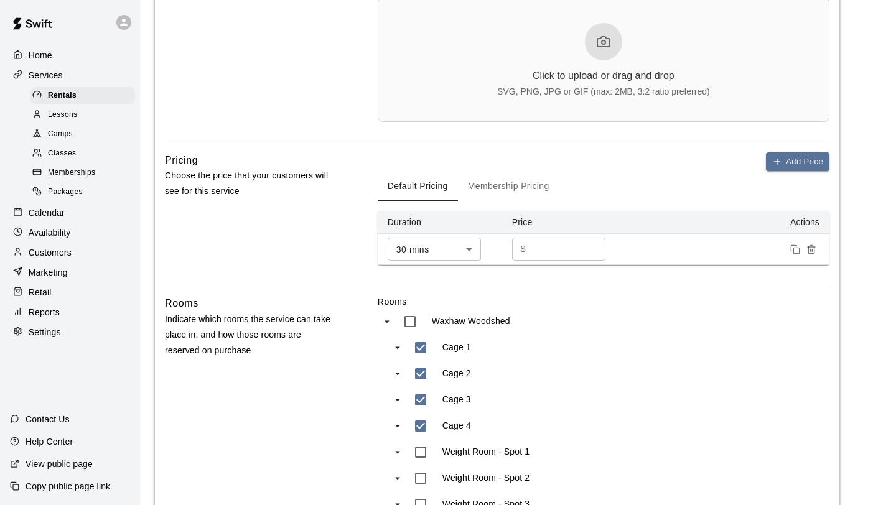
click at [91, 108] on div "Lessons" at bounding box center [82, 114] width 105 height 17
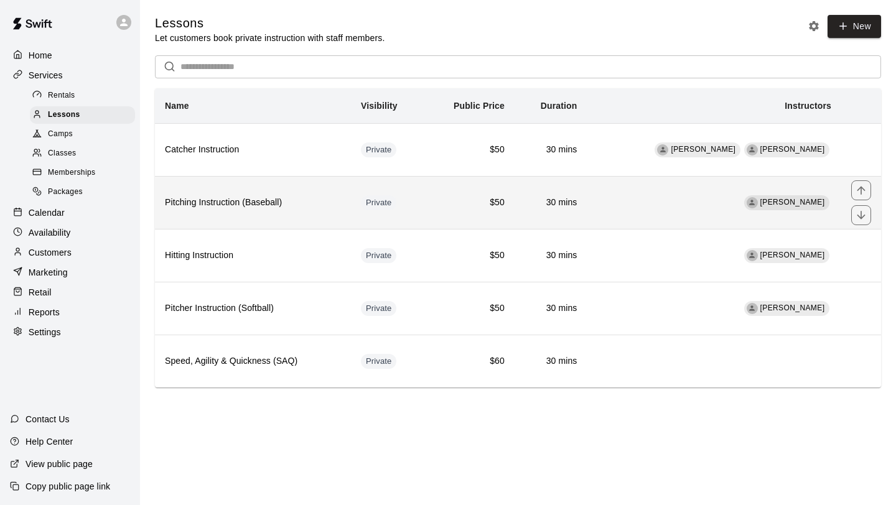
click at [316, 203] on h6 "Pitching Instruction (Baseball)" at bounding box center [253, 203] width 176 height 14
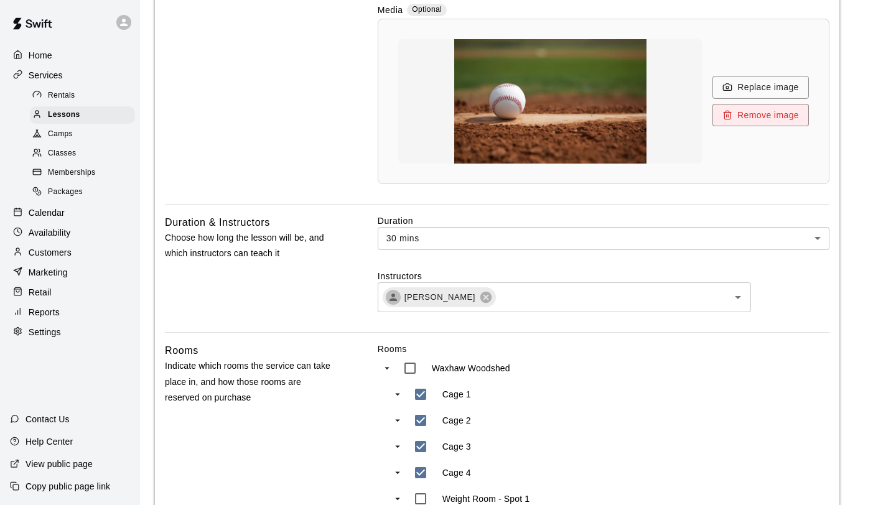
scroll to position [323, 0]
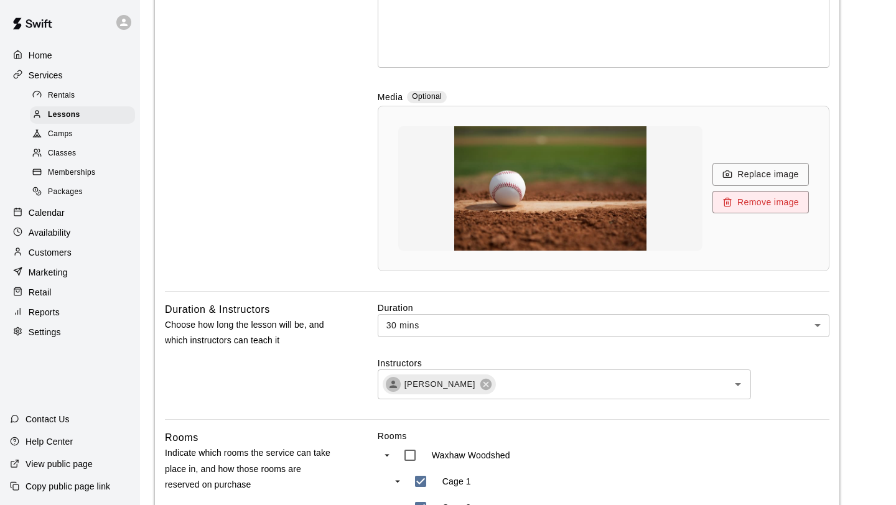
click at [70, 77] on div "Services" at bounding box center [70, 75] width 120 height 19
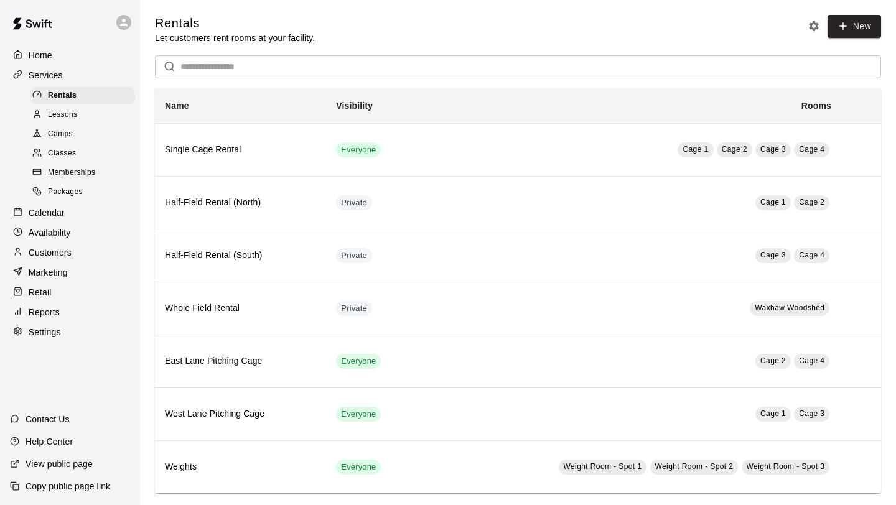
click at [82, 259] on div "Customers" at bounding box center [70, 252] width 120 height 19
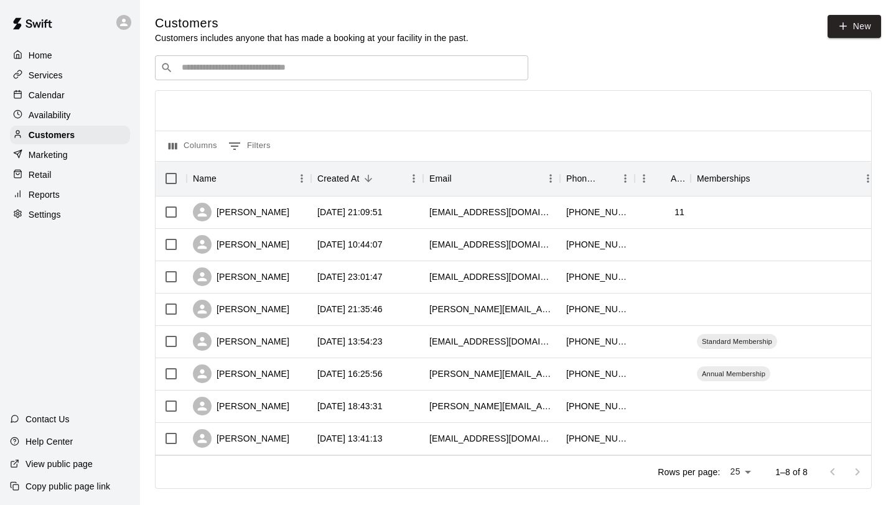
click at [85, 214] on div "Settings" at bounding box center [70, 214] width 120 height 19
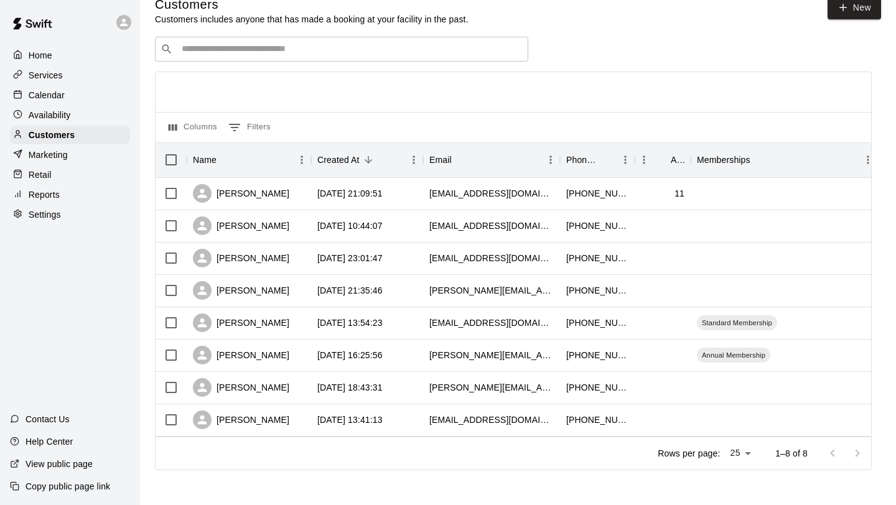
select select "**"
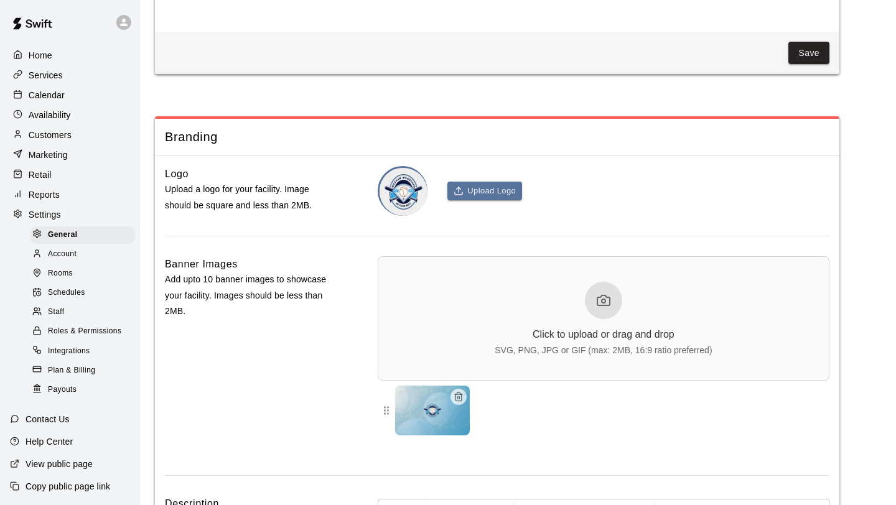
scroll to position [2746, 0]
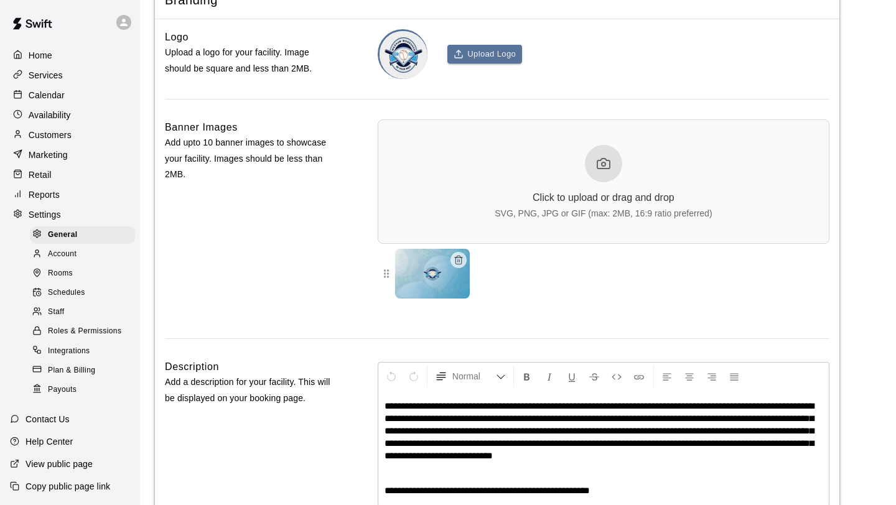
click at [88, 78] on div "Services" at bounding box center [70, 75] width 120 height 19
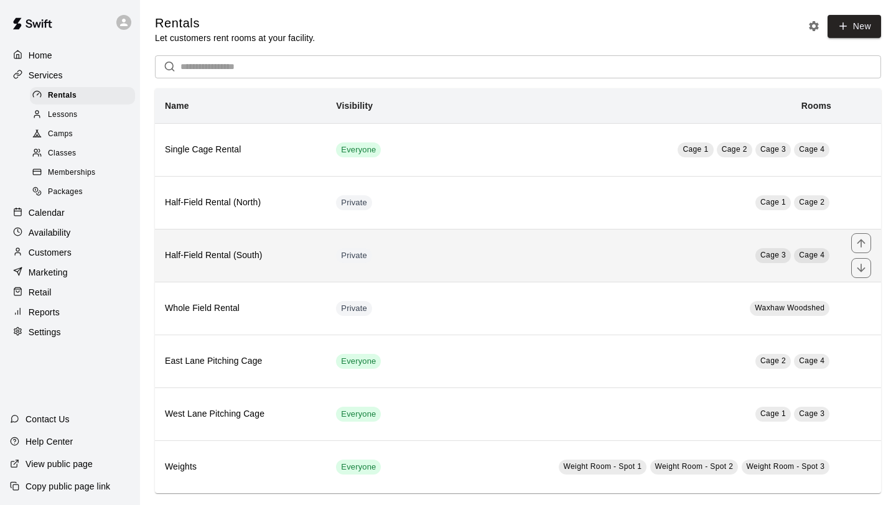
scroll to position [14, 0]
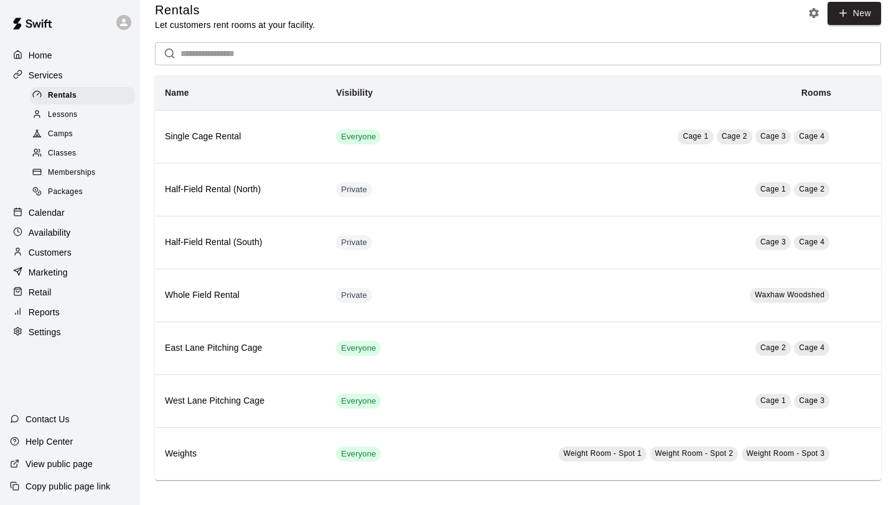
click at [68, 151] on span "Classes" at bounding box center [62, 153] width 28 height 12
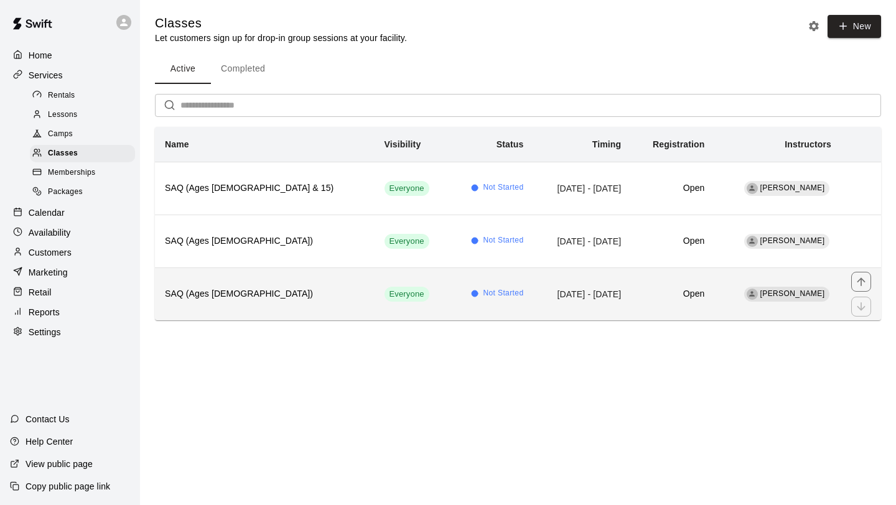
click at [561, 294] on td "[DATE] - [DATE]" at bounding box center [582, 294] width 98 height 53
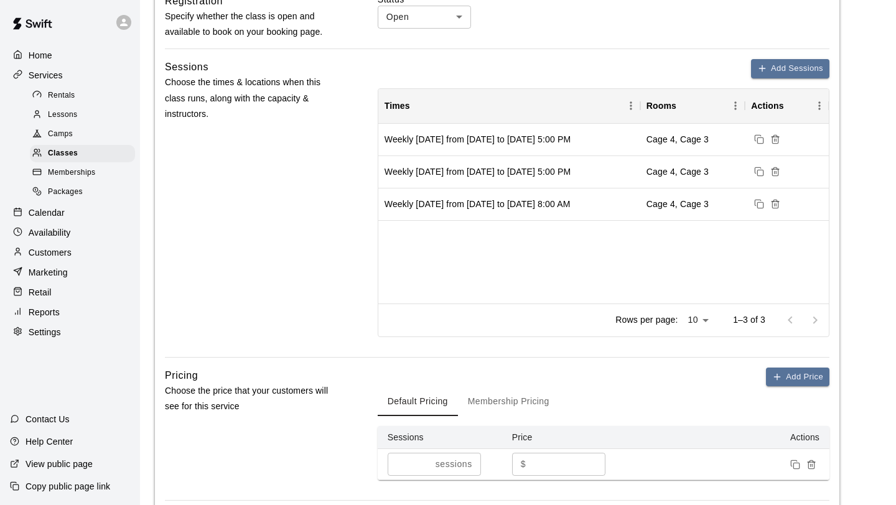
scroll to position [632, 0]
click at [490, 143] on div "Weekly [DATE] from [DATE] to [DATE] 5:00 PM" at bounding box center [478, 139] width 186 height 12
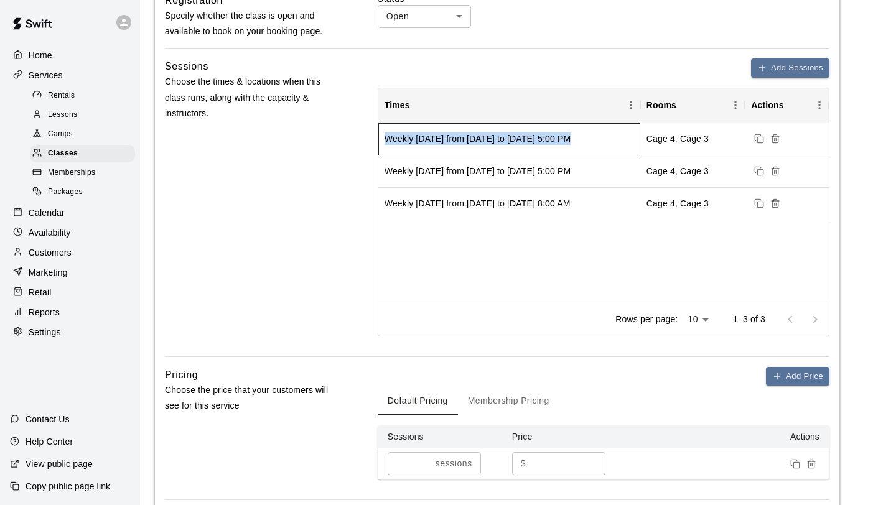
click at [490, 143] on div "Weekly [DATE] from [DATE] to [DATE] 5:00 PM" at bounding box center [478, 139] width 186 height 12
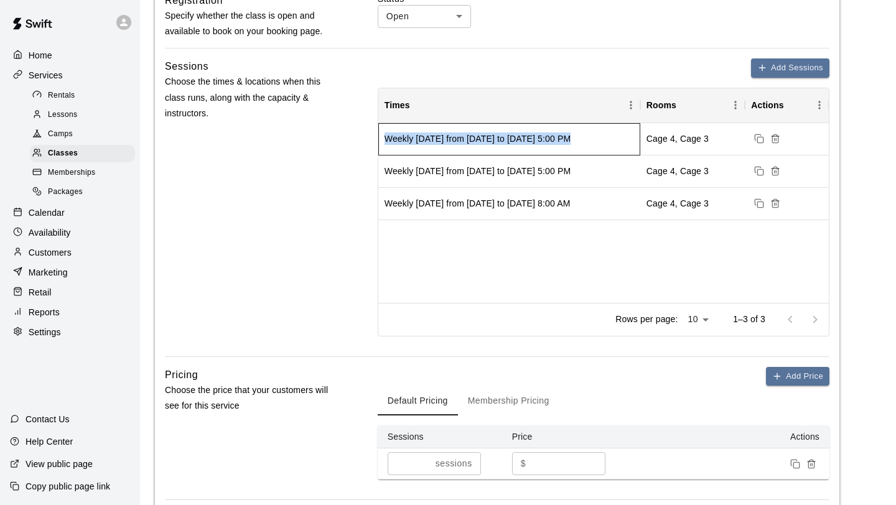
click at [490, 143] on div "Weekly [DATE] from [DATE] to [DATE] 5:00 PM" at bounding box center [478, 139] width 186 height 12
click at [73, 207] on div "Calendar" at bounding box center [70, 212] width 120 height 19
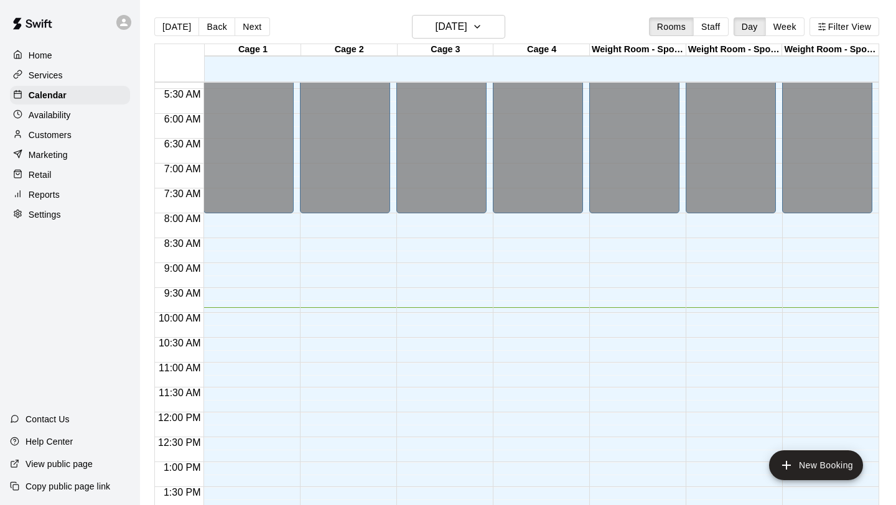
scroll to position [315, 0]
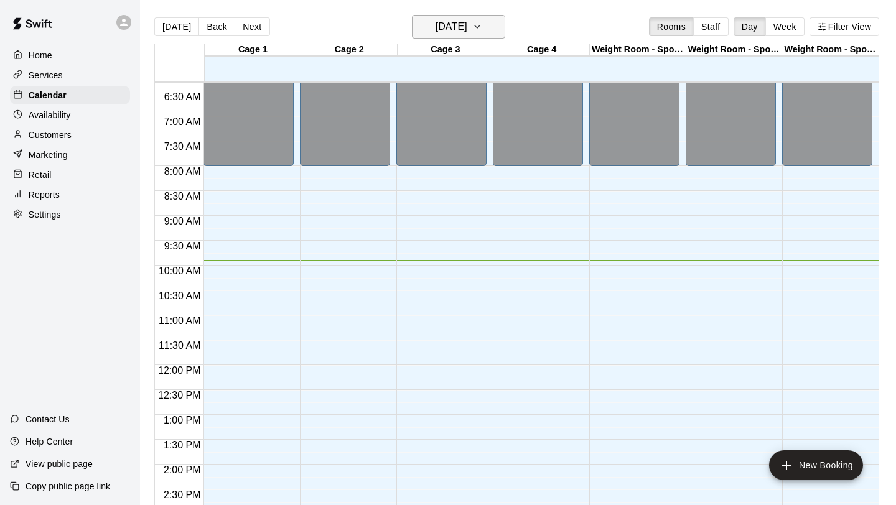
click at [482, 26] on icon "button" at bounding box center [477, 26] width 10 height 15
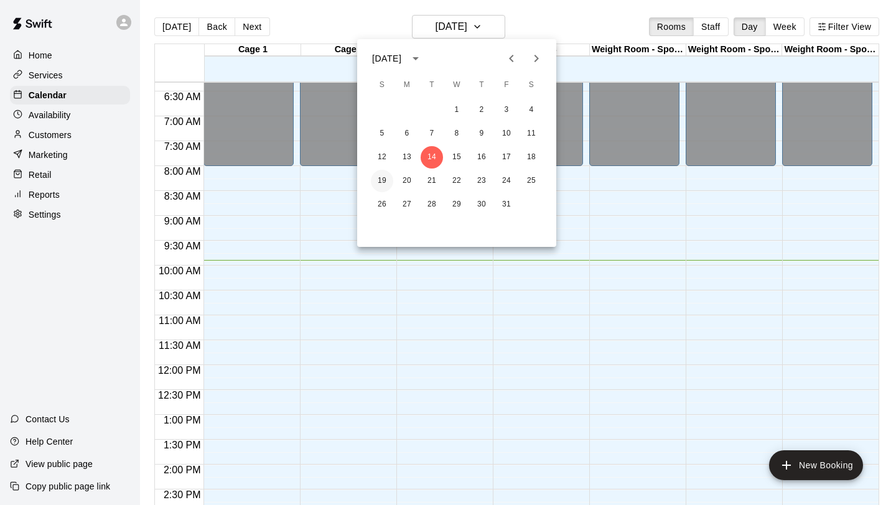
click at [381, 185] on button "19" at bounding box center [382, 181] width 22 height 22
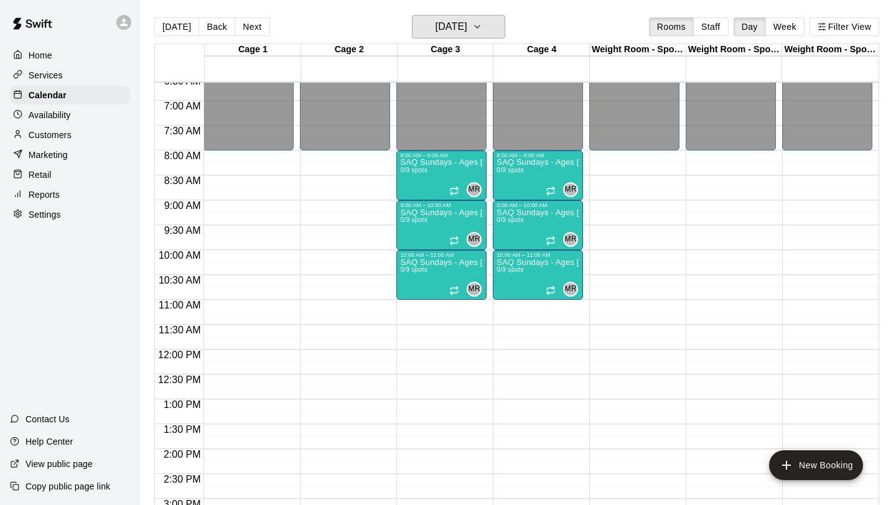
scroll to position [329, 0]
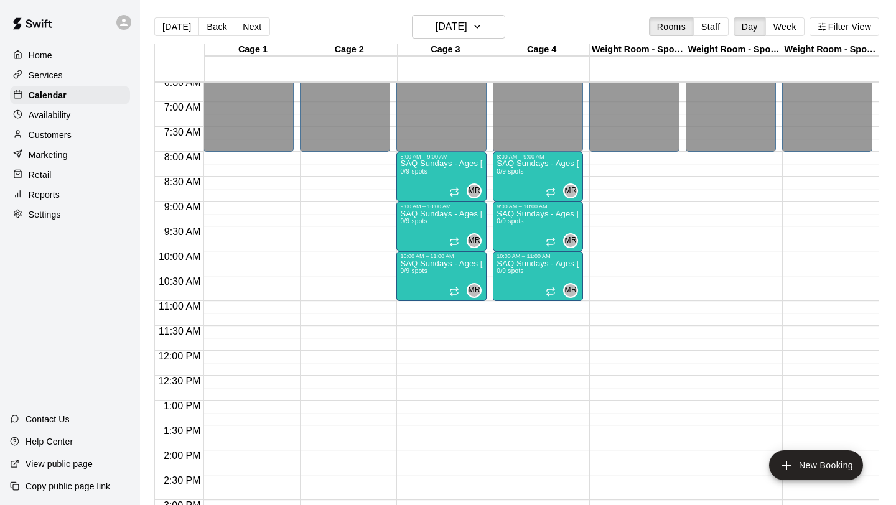
click at [77, 74] on div "Services" at bounding box center [70, 75] width 120 height 19
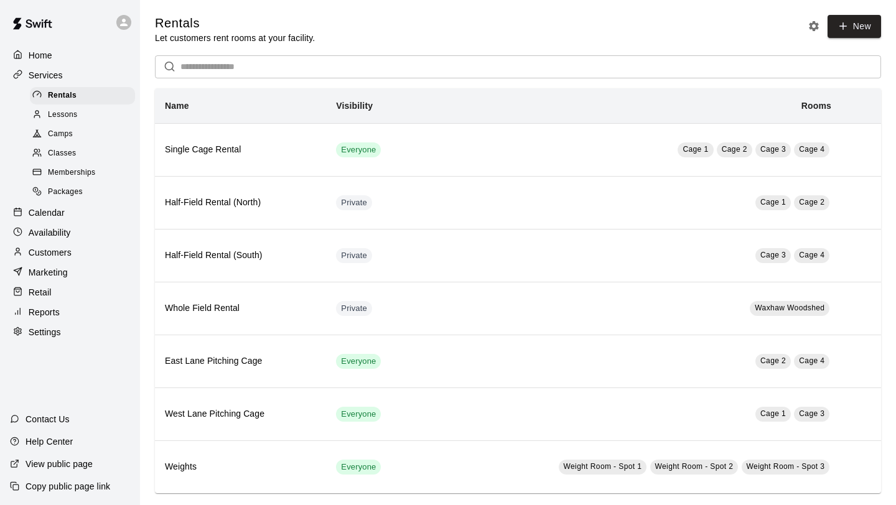
click at [87, 212] on div "Calendar" at bounding box center [70, 212] width 120 height 19
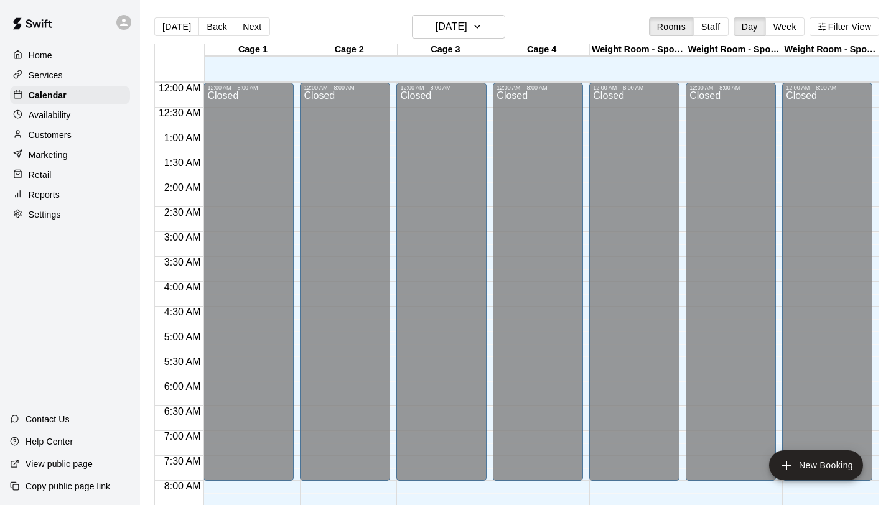
scroll to position [492, 0]
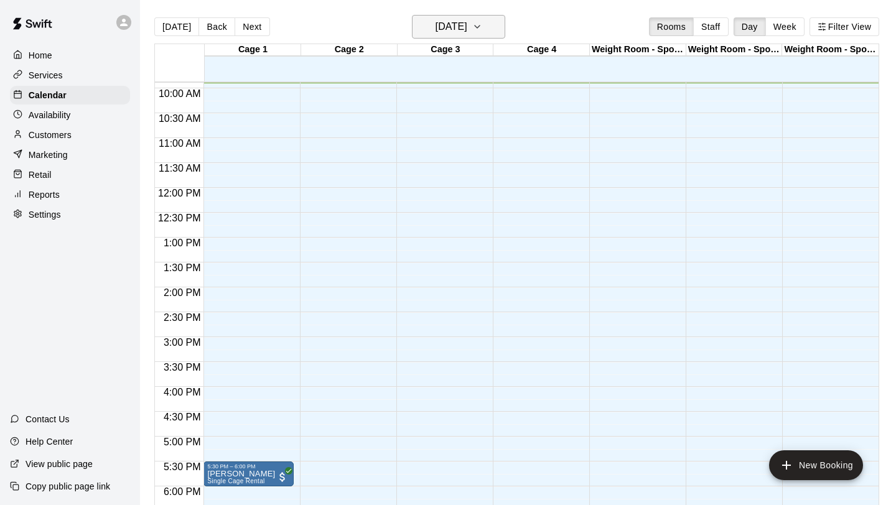
click at [467, 24] on h6 "[DATE]" at bounding box center [452, 26] width 32 height 17
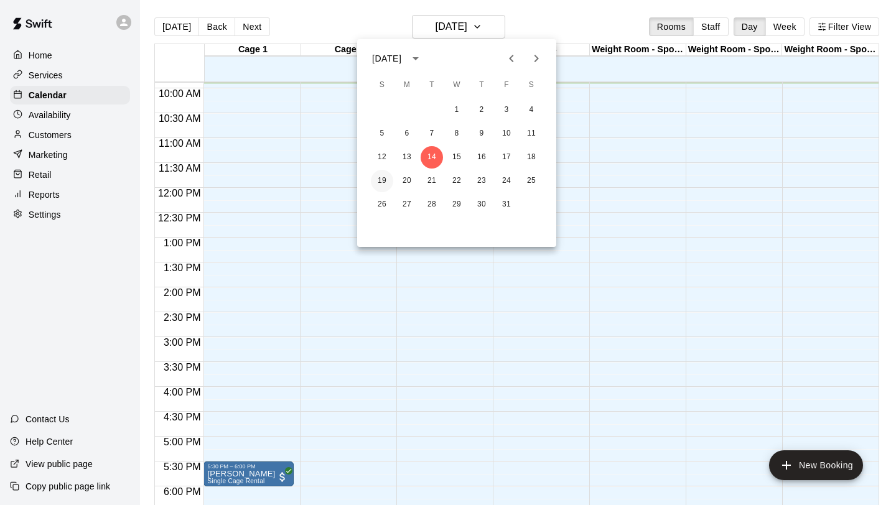
click at [380, 172] on button "19" at bounding box center [382, 181] width 22 height 22
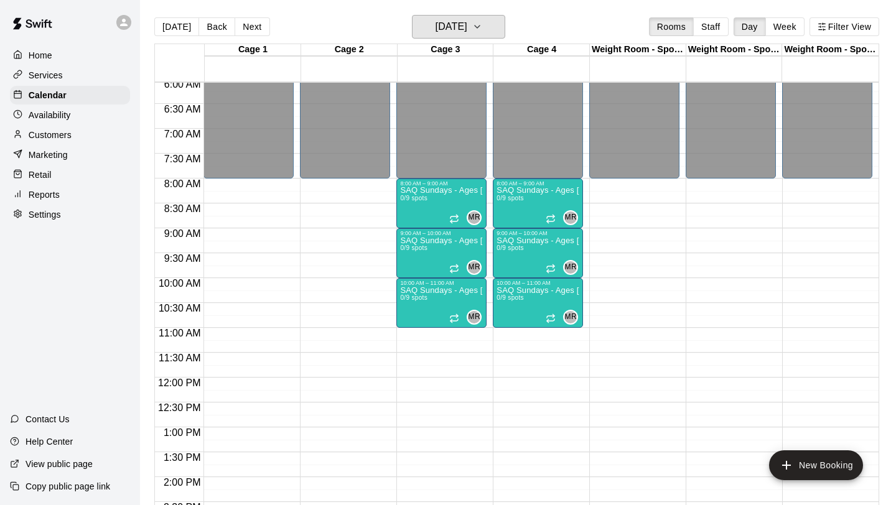
scroll to position [284, 0]
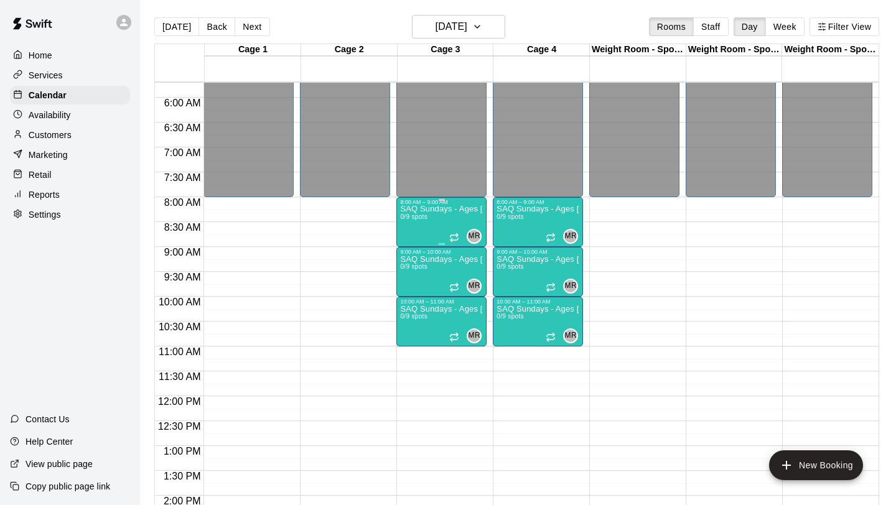
click at [424, 225] on div "SAQ Sundays - Ages [DEMOGRAPHIC_DATA] 0/9 spots" at bounding box center [441, 457] width 83 height 505
click at [415, 218] on icon "edit" at bounding box center [413, 218] width 15 height 15
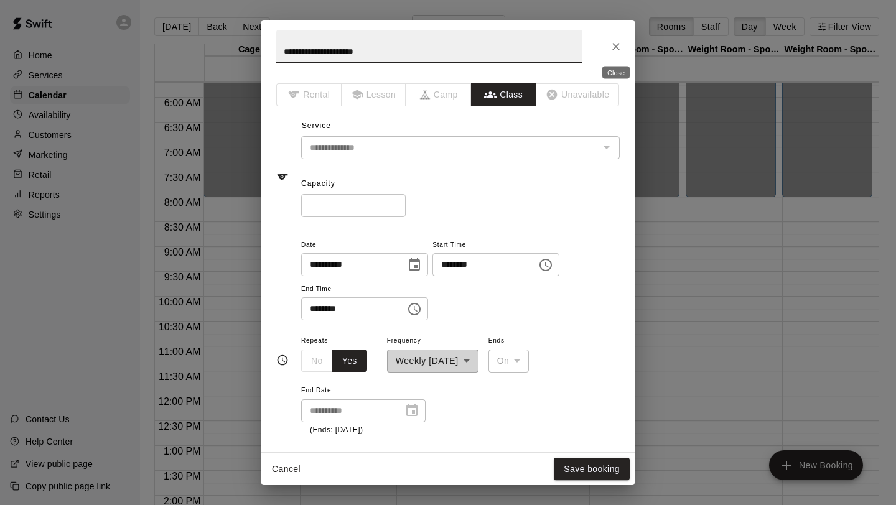
click at [617, 48] on icon "Close" at bounding box center [616, 46] width 12 height 12
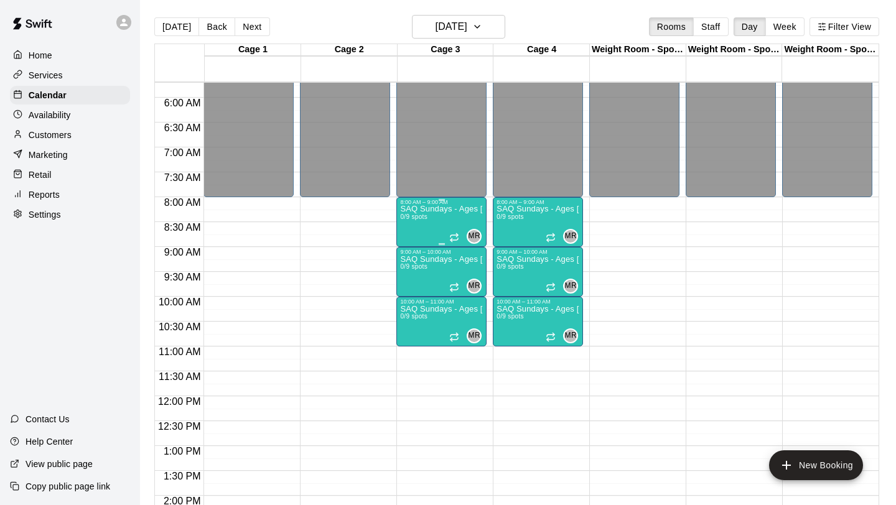
click at [437, 233] on div "SAQ Sundays - Ages [DEMOGRAPHIC_DATA] 0/9 spots" at bounding box center [441, 457] width 83 height 505
click at [409, 253] on img "edit" at bounding box center [413, 248] width 14 height 14
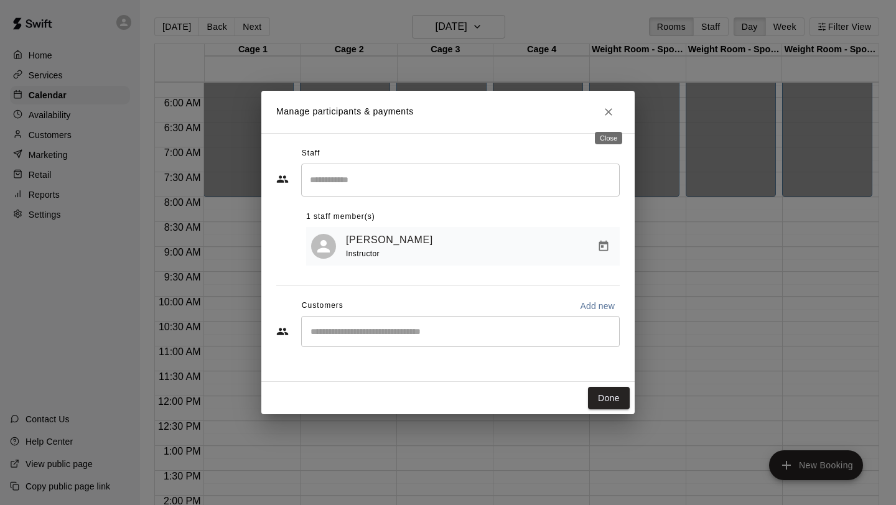
click at [609, 116] on icon "Close" at bounding box center [608, 112] width 12 height 12
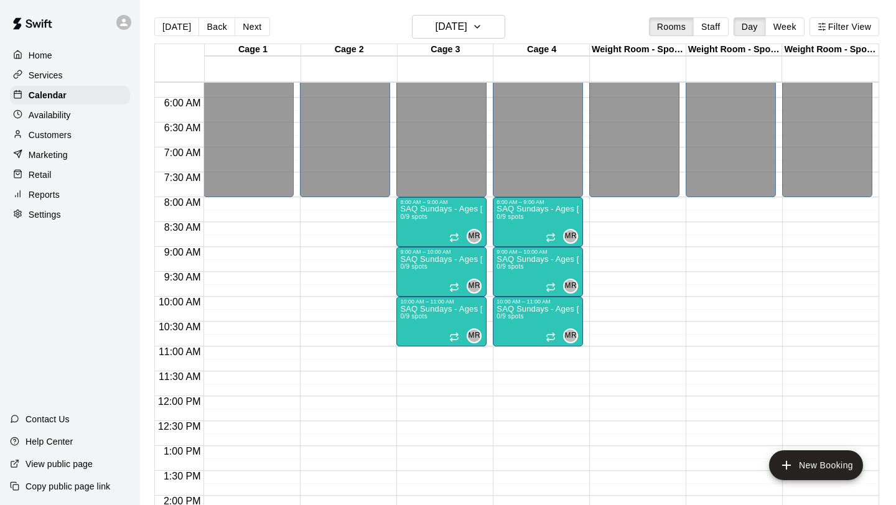
click at [67, 72] on div "Services" at bounding box center [70, 75] width 120 height 19
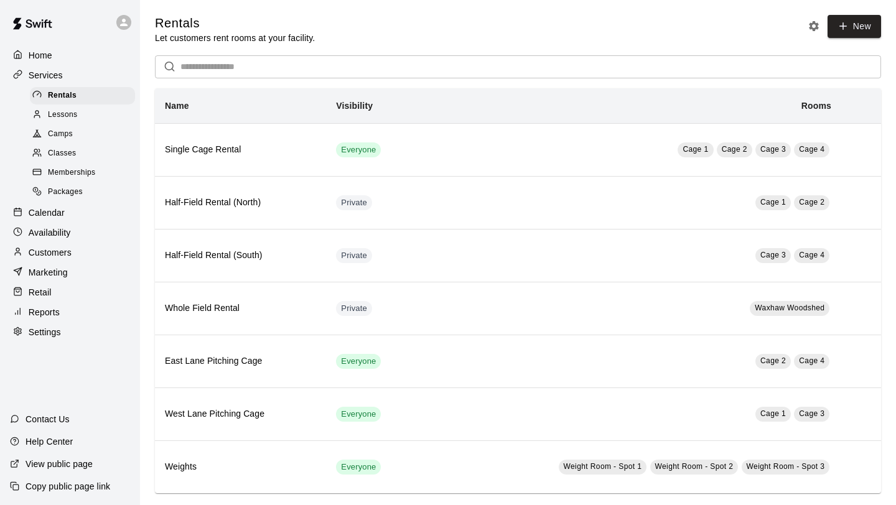
click at [85, 151] on div "Classes" at bounding box center [82, 153] width 105 height 17
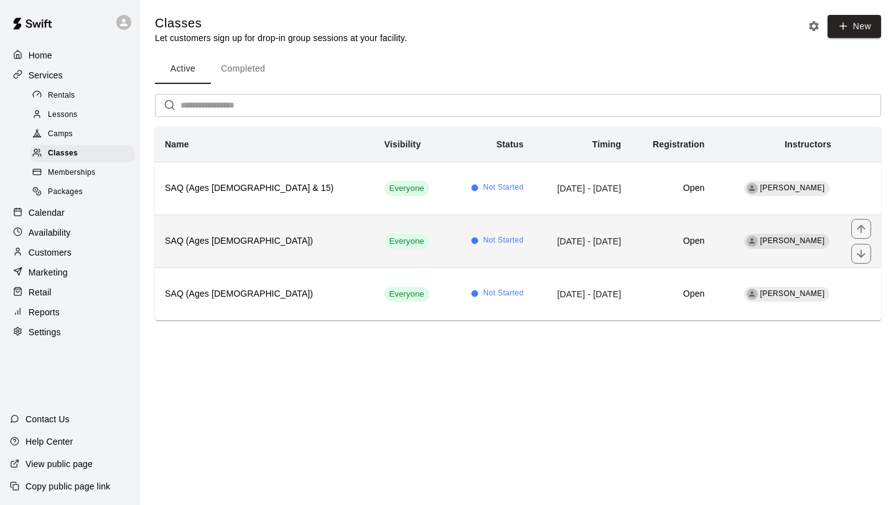
click at [535, 238] on td "[DATE] - [DATE]" at bounding box center [582, 241] width 98 height 53
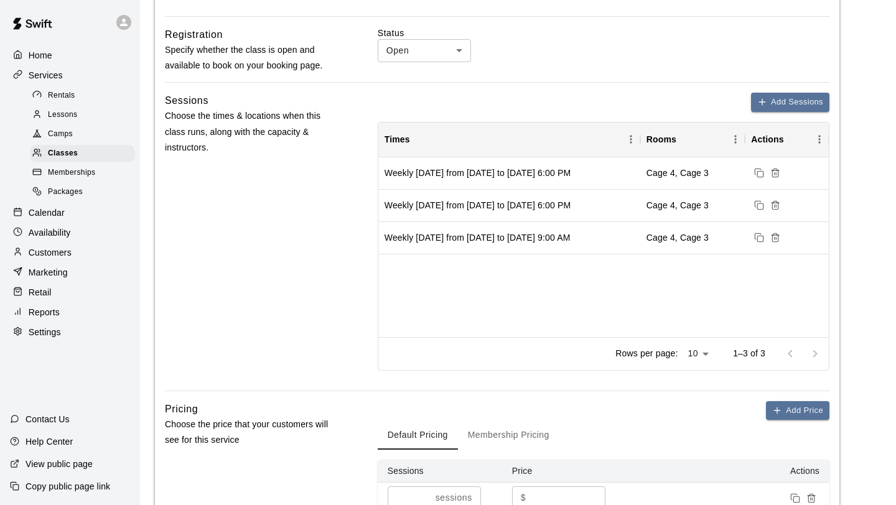
scroll to position [624, 0]
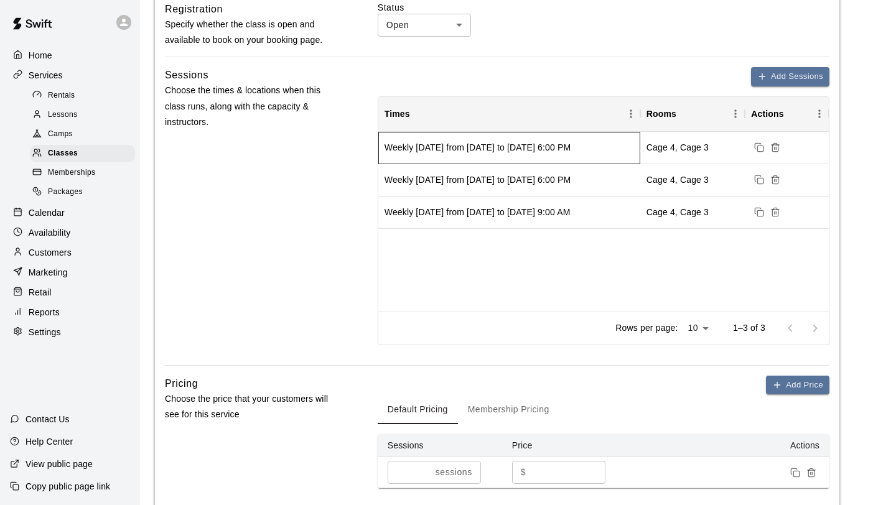
click at [471, 147] on div "Weekly [DATE] from [DATE] to [DATE] 6:00 PM" at bounding box center [478, 147] width 186 height 12
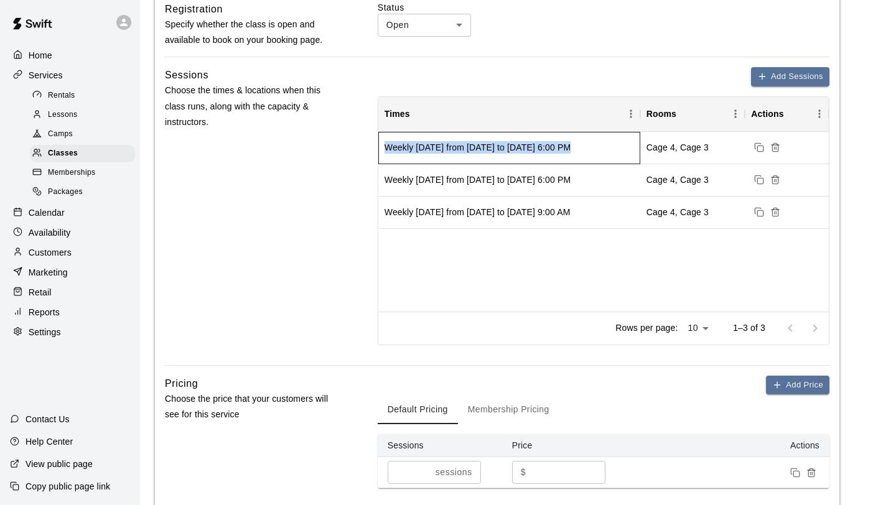
click at [471, 147] on div "Weekly [DATE] from [DATE] to [DATE] 6:00 PM" at bounding box center [478, 147] width 186 height 12
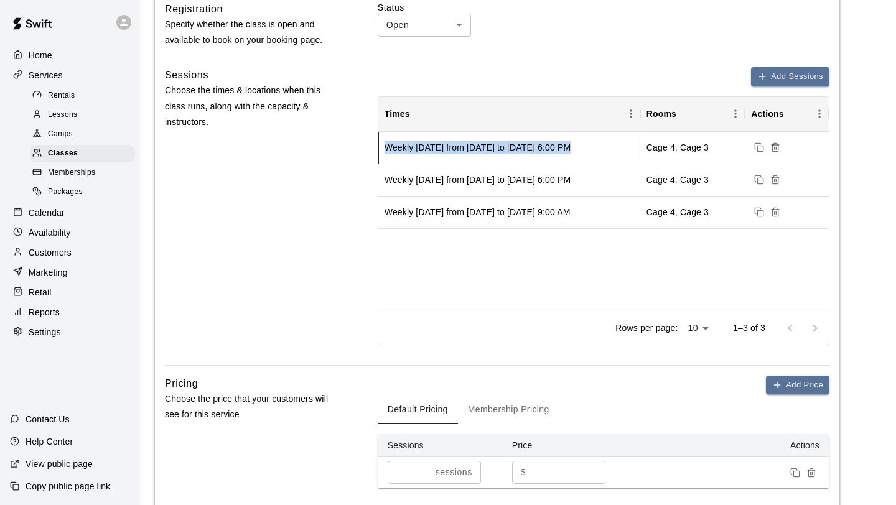
click at [471, 147] on div "Weekly [DATE] from [DATE] to [DATE] 6:00 PM" at bounding box center [478, 147] width 186 height 12
click at [673, 269] on div "Weekly [DATE] from [DATE] to [DATE] 6:00 PM Cage 4, Cage 3 Weekly [DATE] from […" at bounding box center [603, 222] width 451 height 180
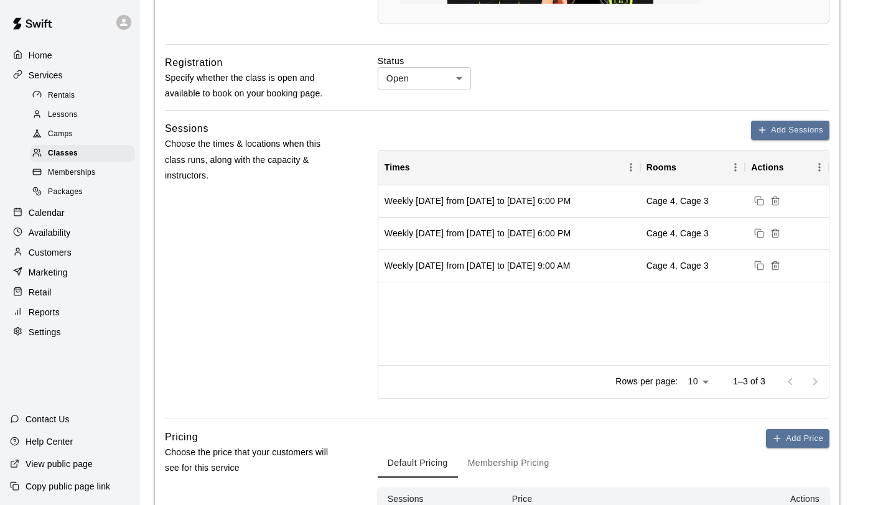
scroll to position [576, 0]
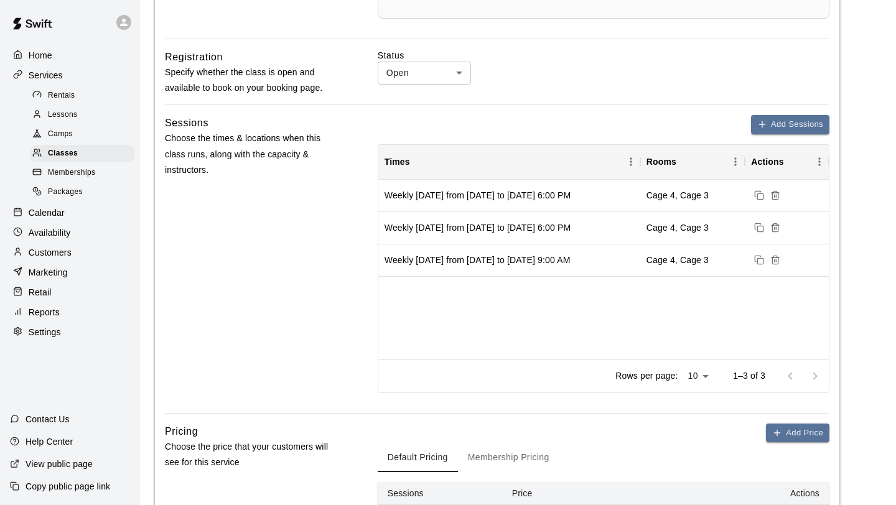
click at [76, 210] on div "Calendar" at bounding box center [70, 212] width 120 height 19
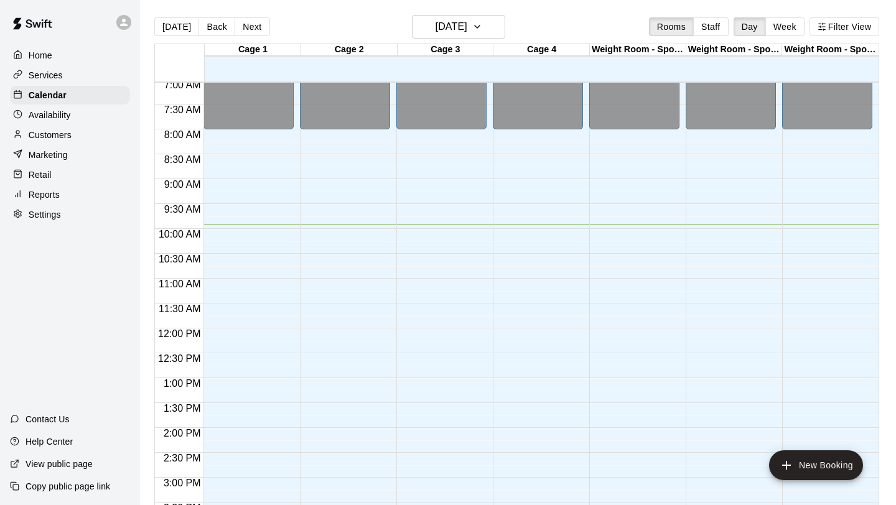
scroll to position [307, 0]
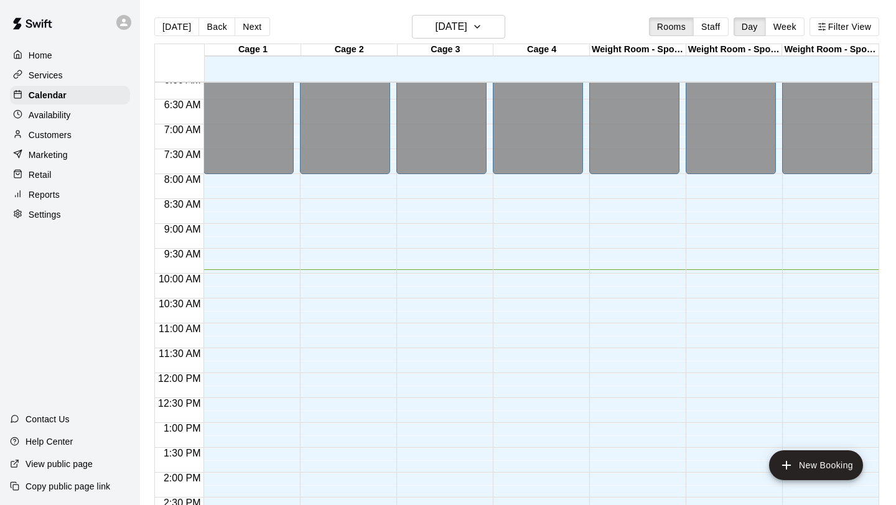
click at [55, 308] on div "Home Services Calendar Availability Customers Marketing Retail Reports Settings…" at bounding box center [70, 252] width 140 height 505
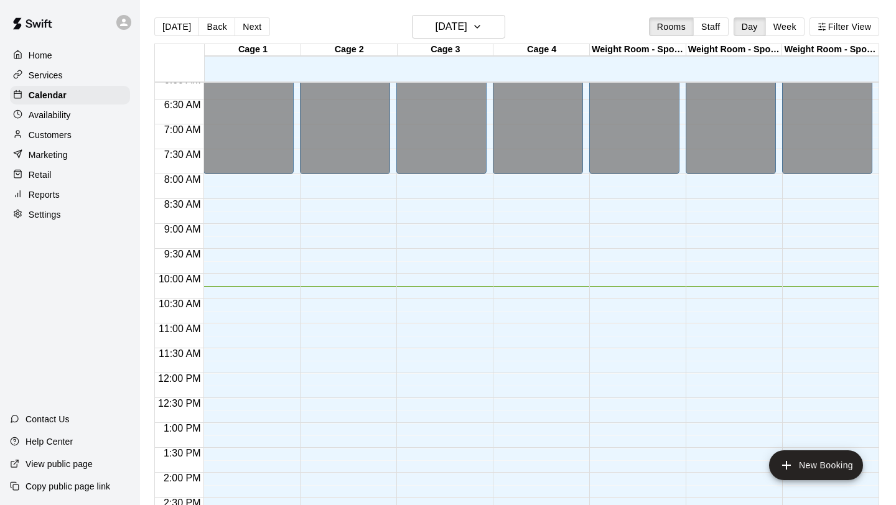
click at [58, 133] on p "Customers" at bounding box center [50, 135] width 43 height 12
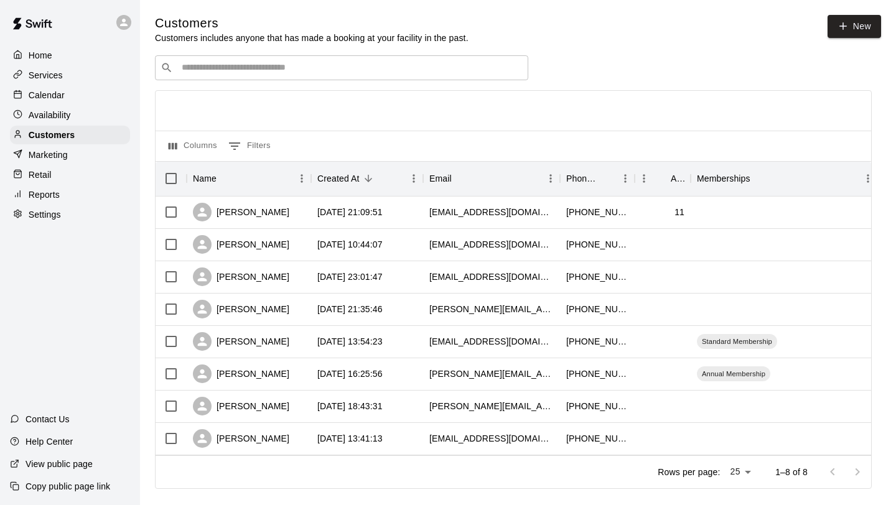
click at [70, 113] on p "Availability" at bounding box center [50, 115] width 42 height 12
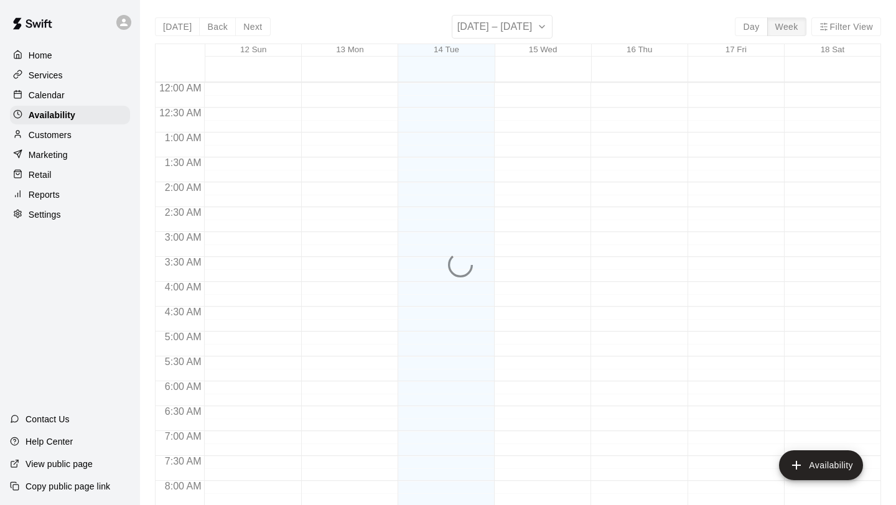
click at [90, 133] on div "Customers" at bounding box center [70, 135] width 120 height 19
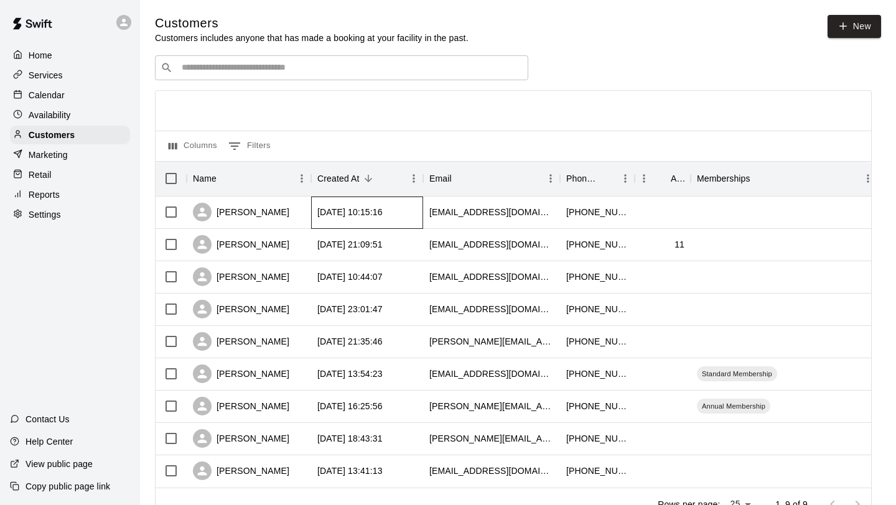
click at [366, 220] on div "[DATE] 10:15:16" at bounding box center [367, 213] width 112 height 32
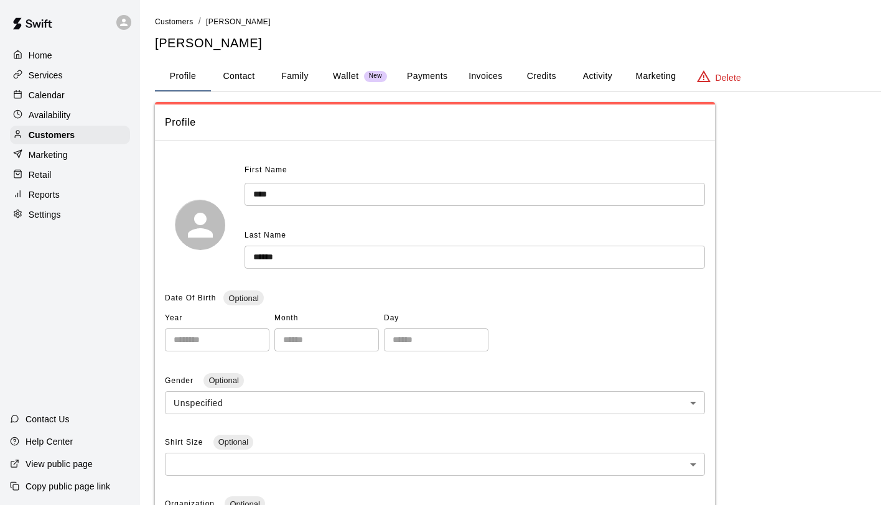
click at [438, 80] on button "Payments" at bounding box center [427, 77] width 60 height 30
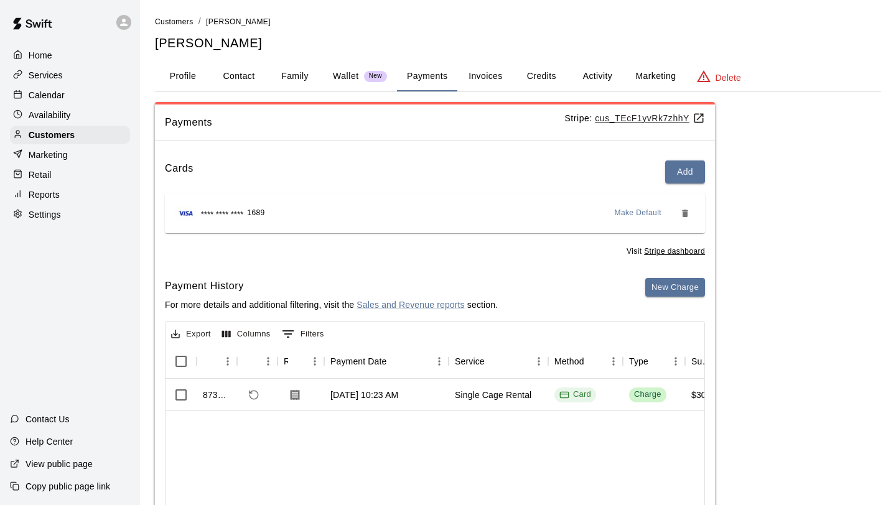
click at [256, 73] on button "Contact" at bounding box center [239, 77] width 56 height 30
select select "**"
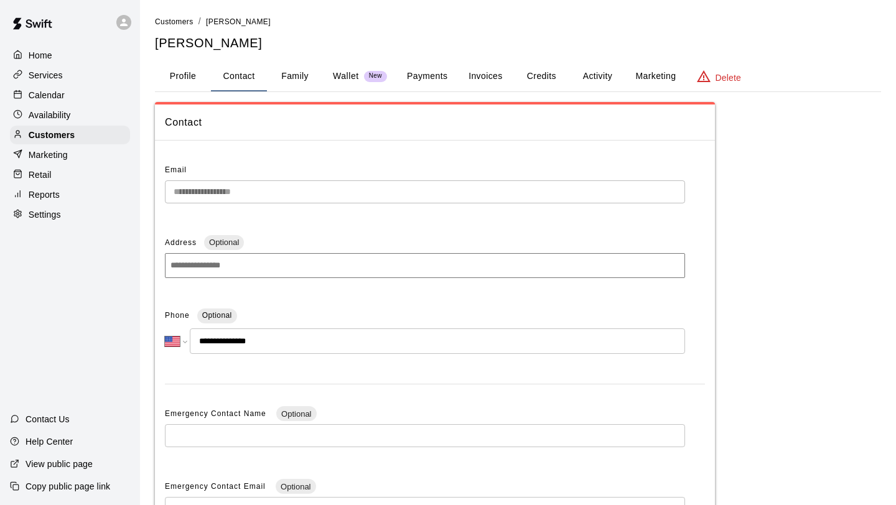
click at [181, 81] on button "Profile" at bounding box center [183, 77] width 56 height 30
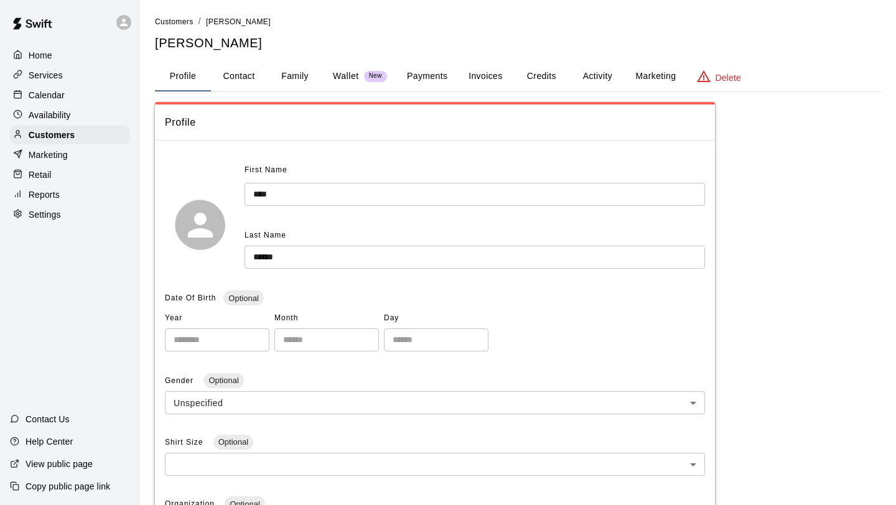
click at [256, 76] on button "Contact" at bounding box center [239, 77] width 56 height 30
select select "**"
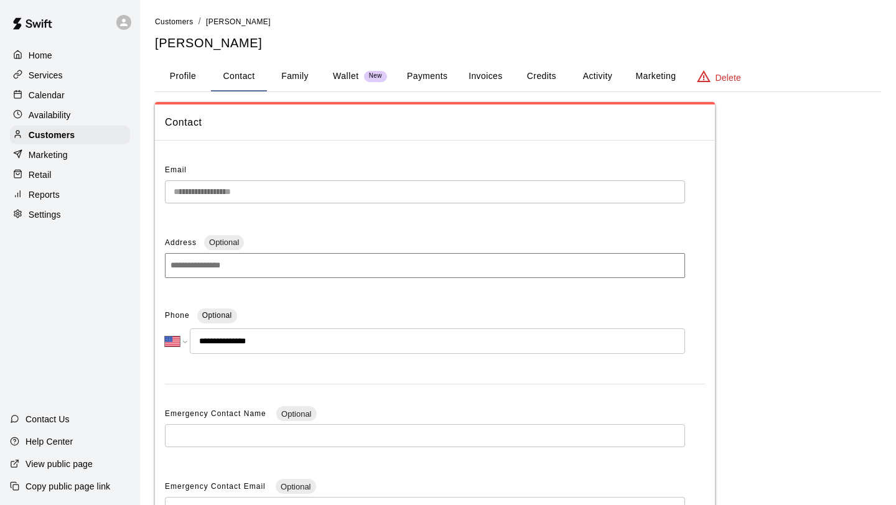
click at [290, 78] on button "Family" at bounding box center [295, 77] width 56 height 30
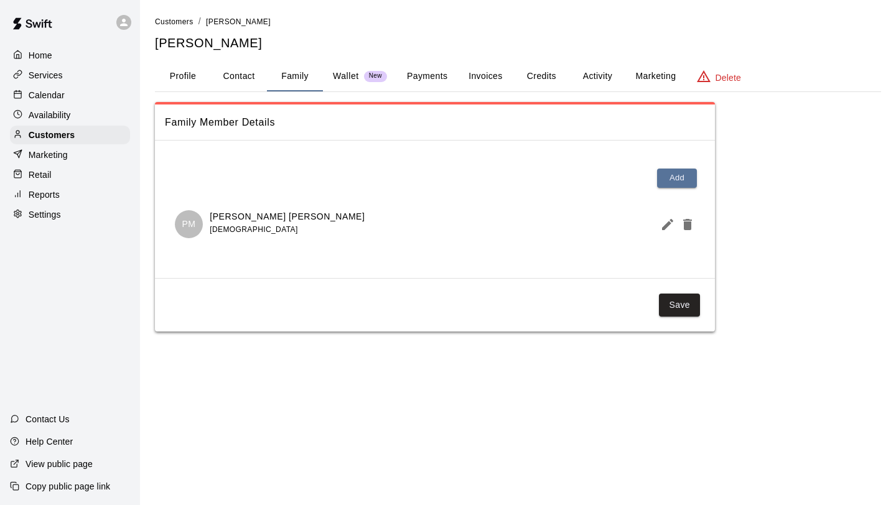
click at [537, 79] on button "Credits" at bounding box center [541, 77] width 56 height 30
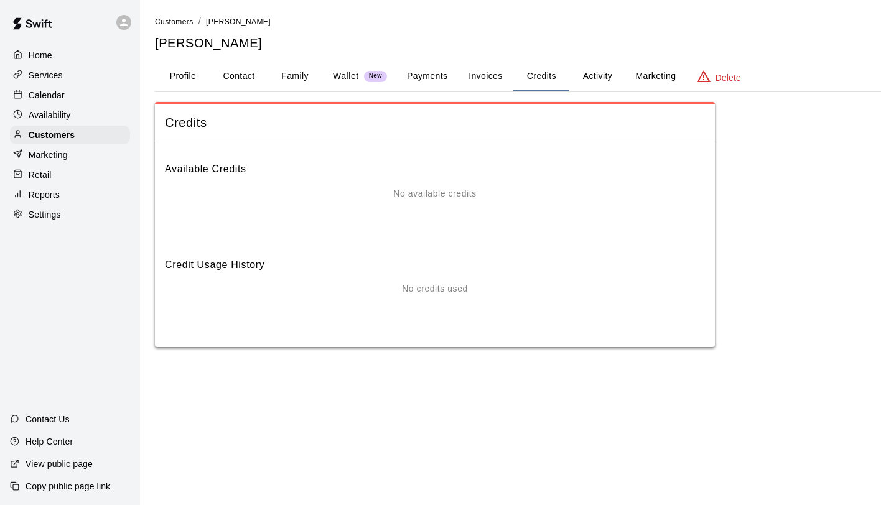
click at [493, 78] on button "Invoices" at bounding box center [485, 77] width 56 height 30
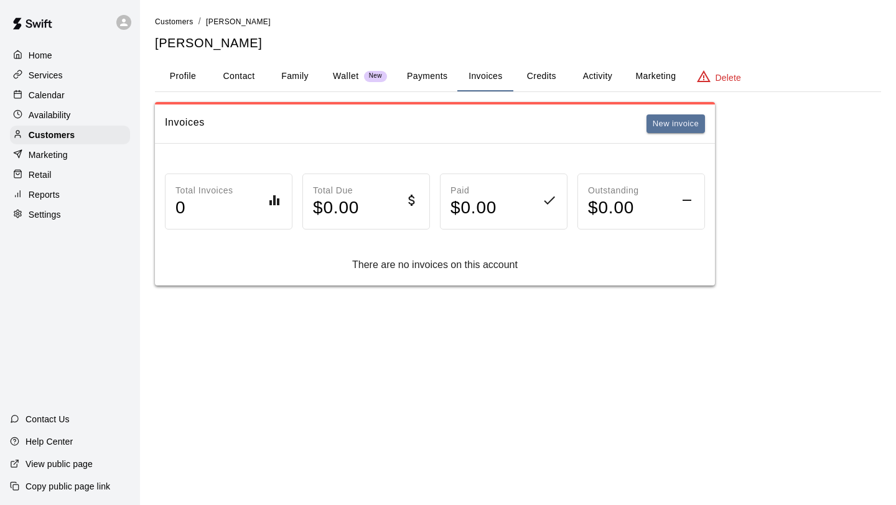
click at [600, 80] on button "Activity" at bounding box center [597, 77] width 56 height 30
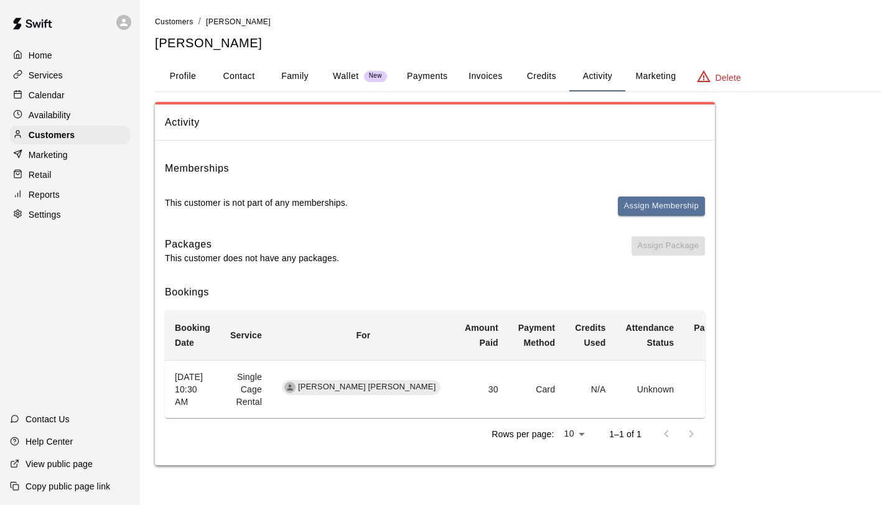
click at [424, 81] on button "Payments" at bounding box center [427, 77] width 60 height 30
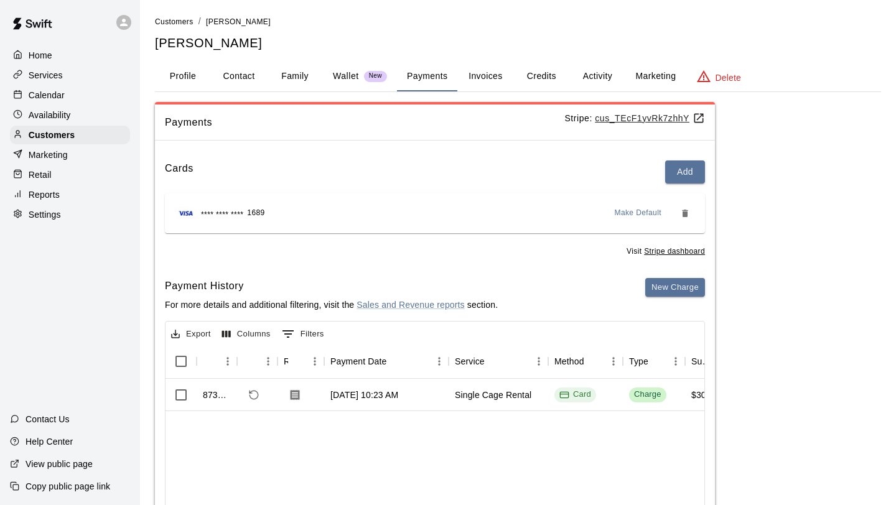
click at [490, 80] on button "Invoices" at bounding box center [485, 77] width 56 height 30
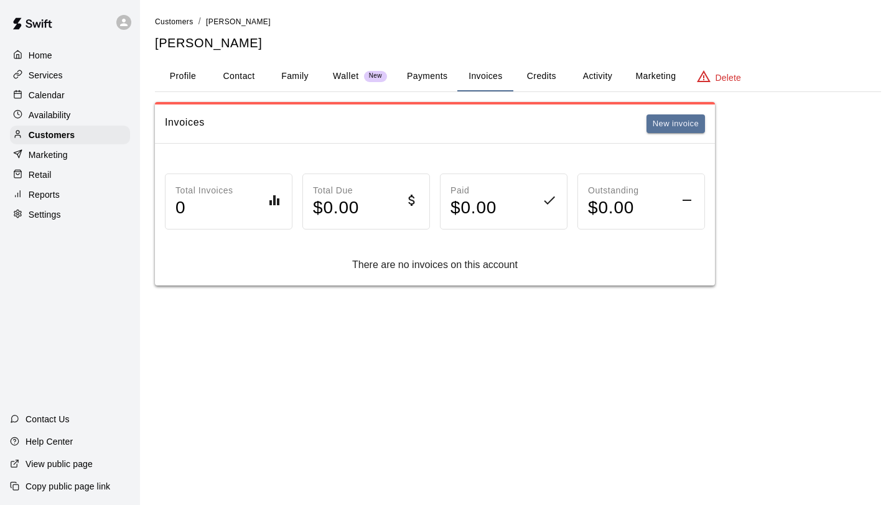
click at [427, 78] on button "Payments" at bounding box center [427, 77] width 60 height 30
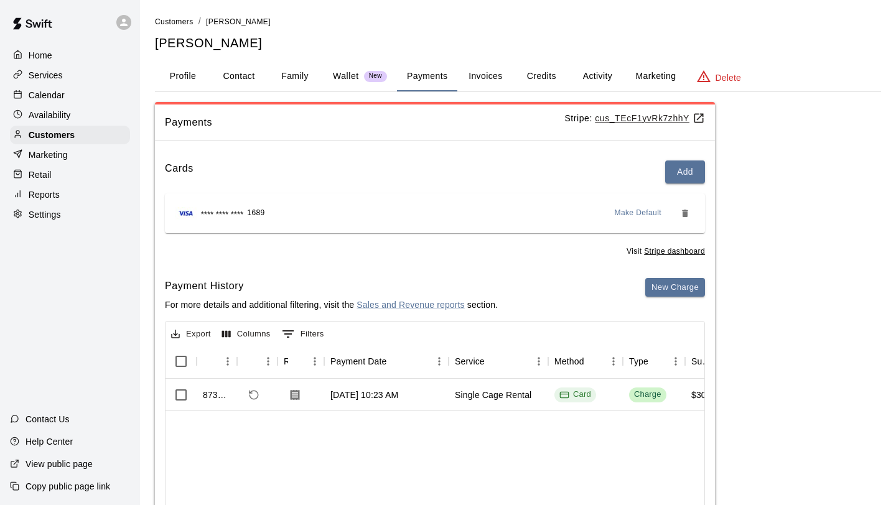
click at [59, 220] on p "Settings" at bounding box center [45, 214] width 32 height 12
select select "**"
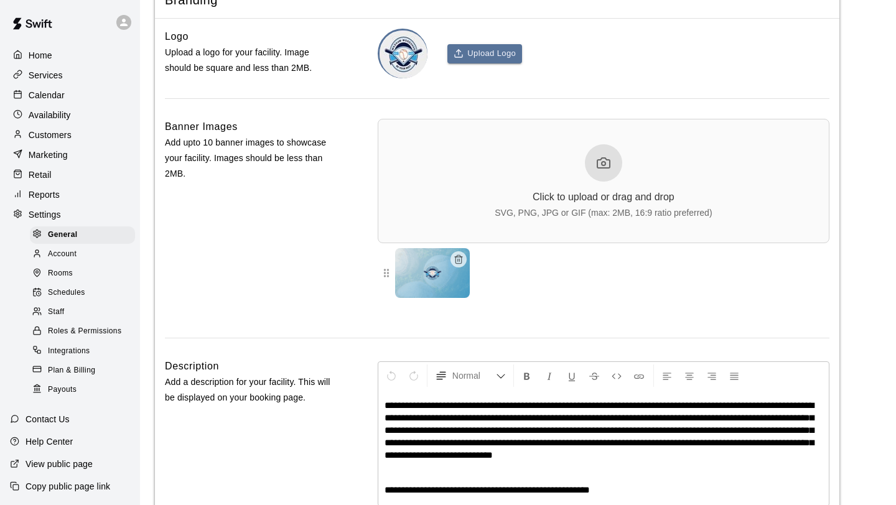
scroll to position [2746, 0]
click at [88, 130] on div "Customers" at bounding box center [70, 135] width 120 height 19
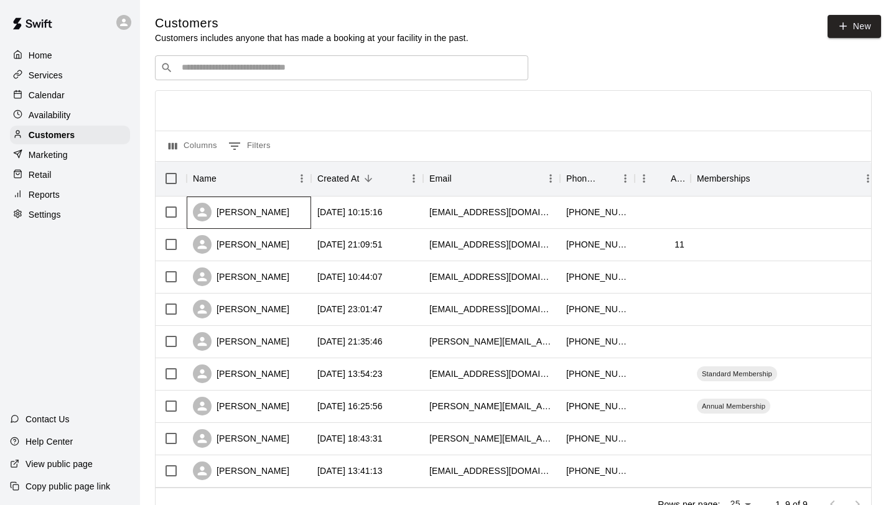
click at [309, 210] on div "[PERSON_NAME]" at bounding box center [249, 213] width 124 height 32
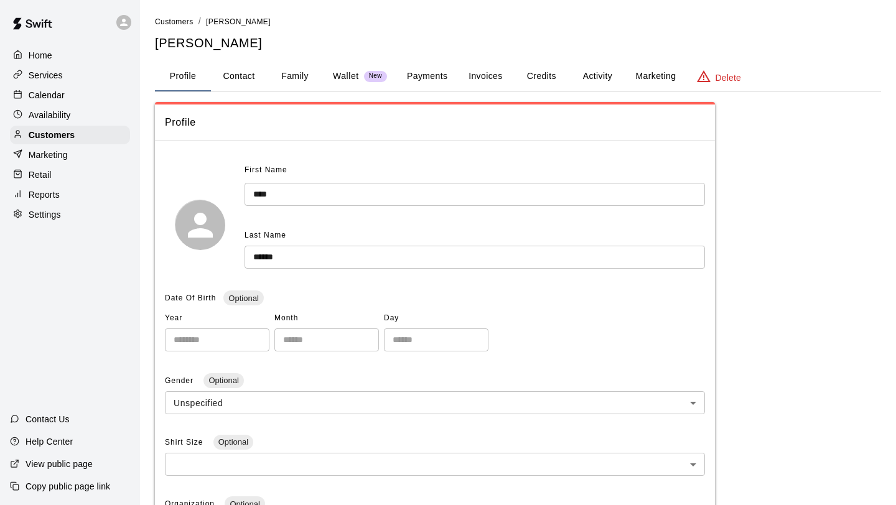
click at [591, 73] on button "Activity" at bounding box center [597, 77] width 56 height 30
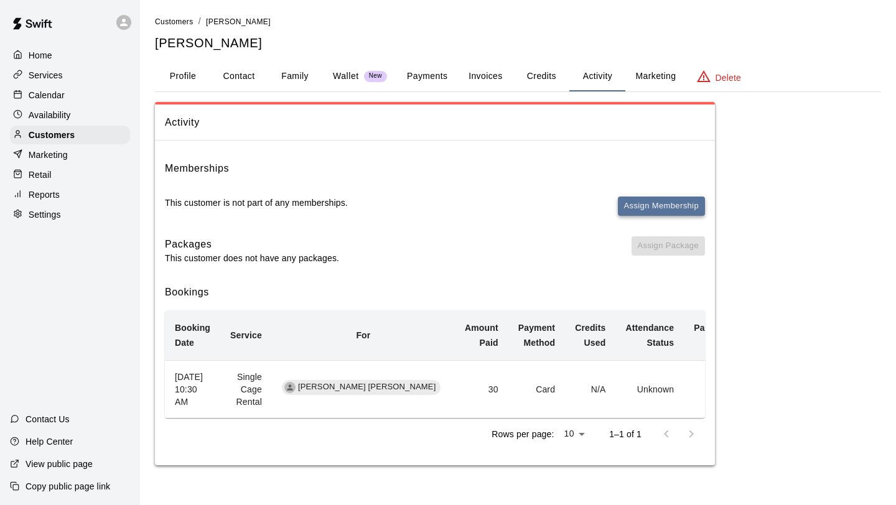
click at [661, 204] on button "Assign Membership" at bounding box center [661, 206] width 87 height 19
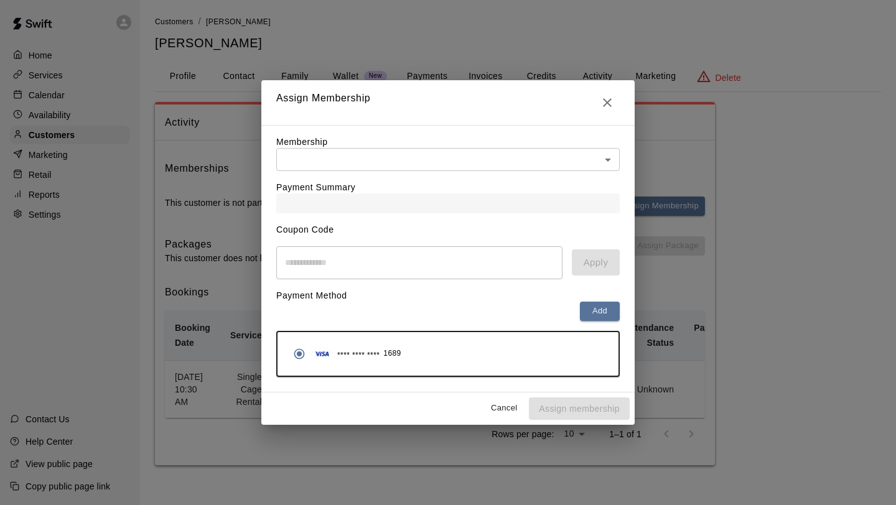
click at [486, 166] on body "Home Services Calendar Availability Customers Marketing Retail Reports Settings…" at bounding box center [448, 245] width 896 height 490
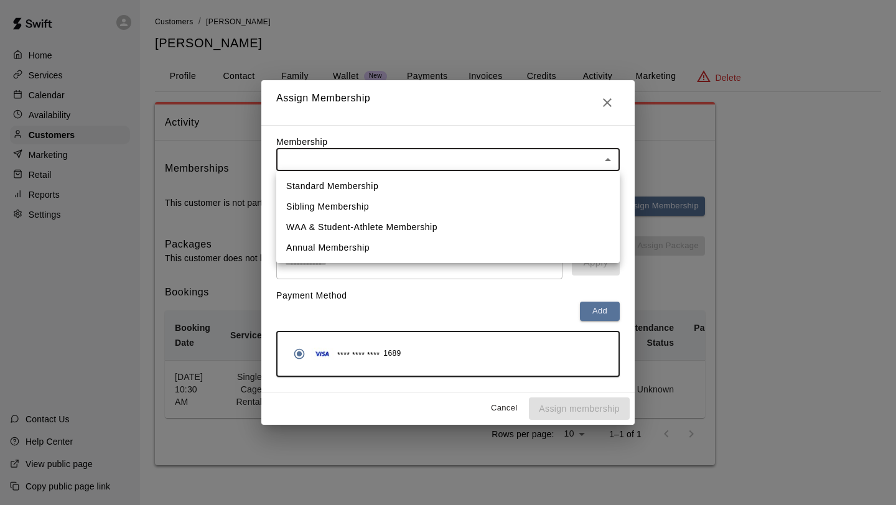
click at [408, 126] on div at bounding box center [448, 252] width 896 height 505
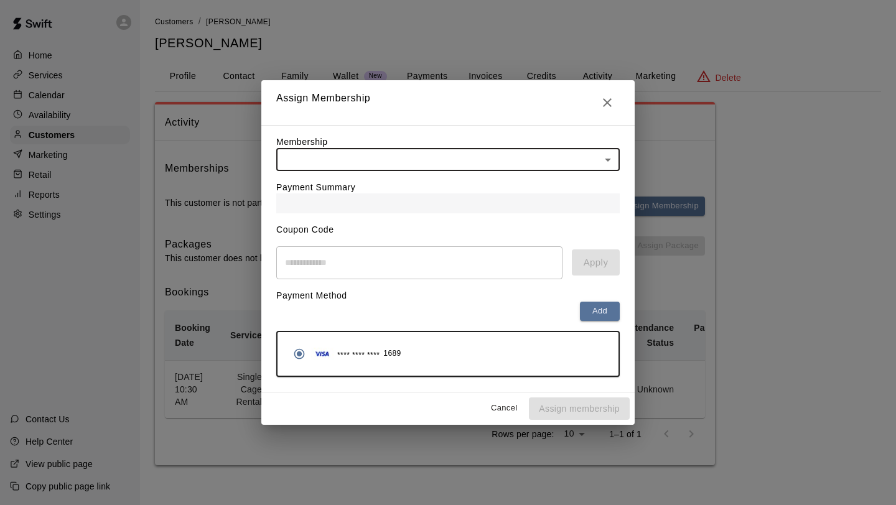
click at [380, 206] on div at bounding box center [448, 204] width 344 height 20
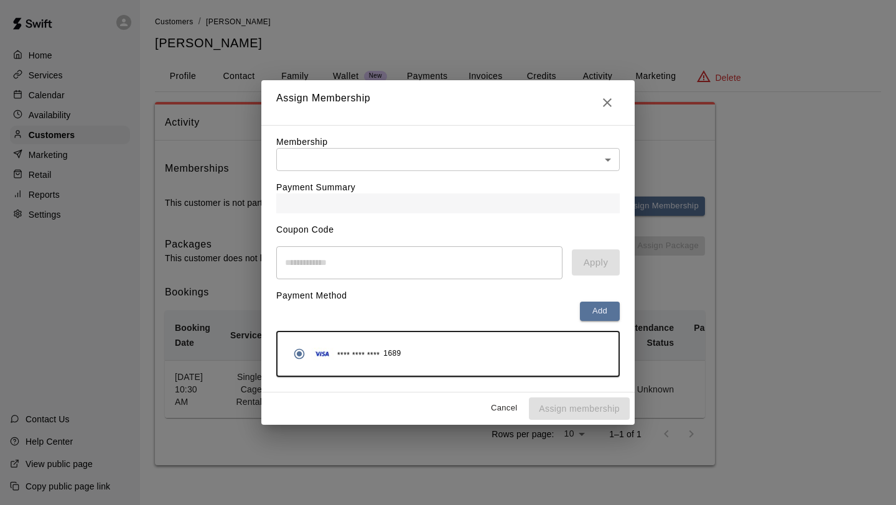
click at [426, 170] on body "Home Services Calendar Availability Customers Marketing Retail Reports Settings…" at bounding box center [448, 245] width 896 height 490
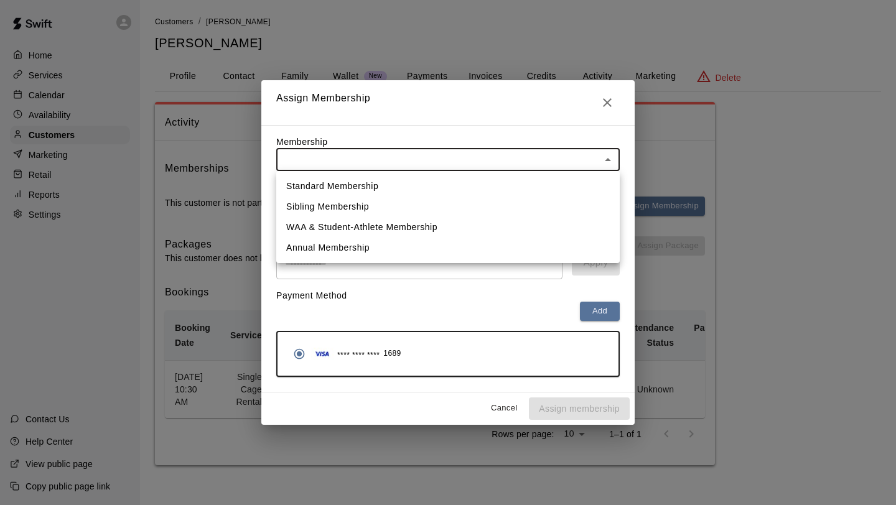
click at [388, 226] on li "WAA & Student-Athlete Membership" at bounding box center [448, 227] width 344 height 21
type input "**********"
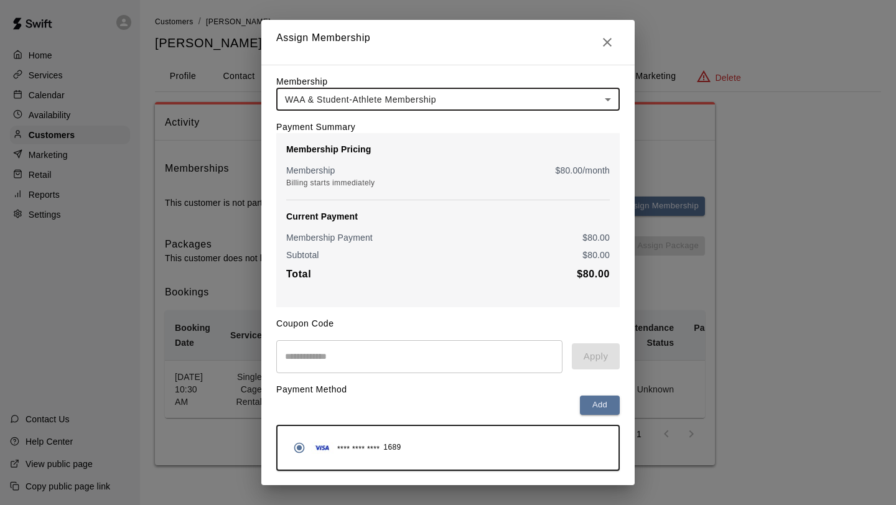
click at [387, 355] on input "text" at bounding box center [419, 356] width 286 height 33
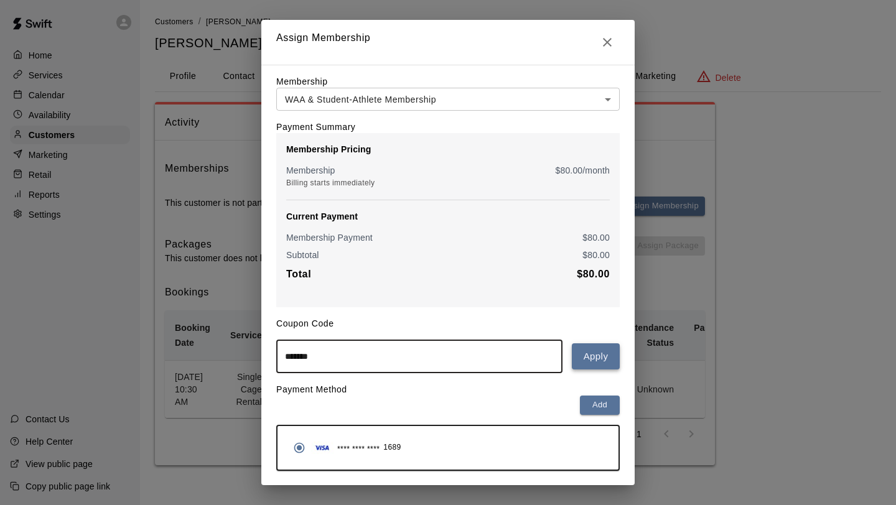
type input "*******"
click at [590, 351] on button "Apply" at bounding box center [596, 357] width 48 height 26
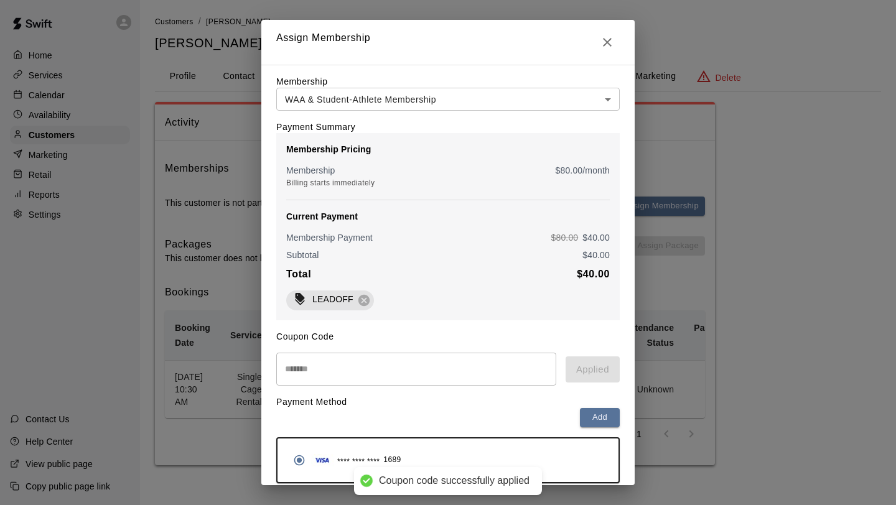
scroll to position [48, 0]
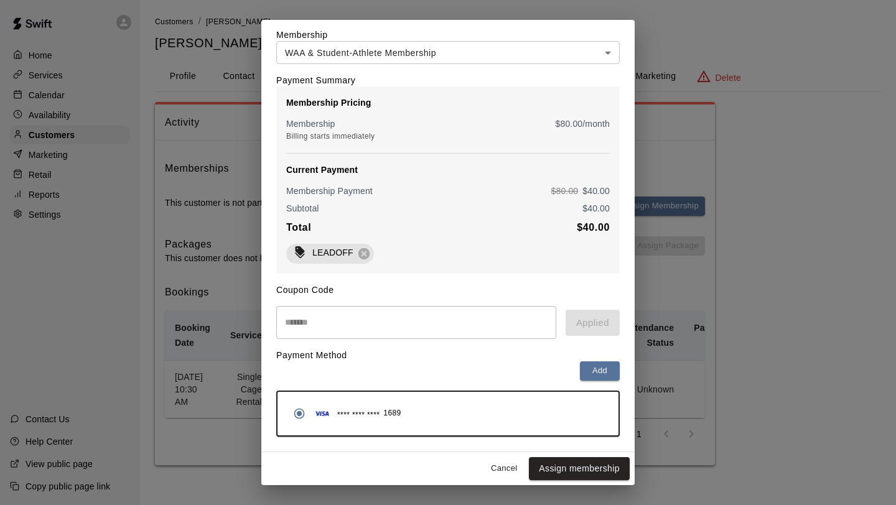
click at [744, 64] on div "**********" at bounding box center [448, 252] width 896 height 505
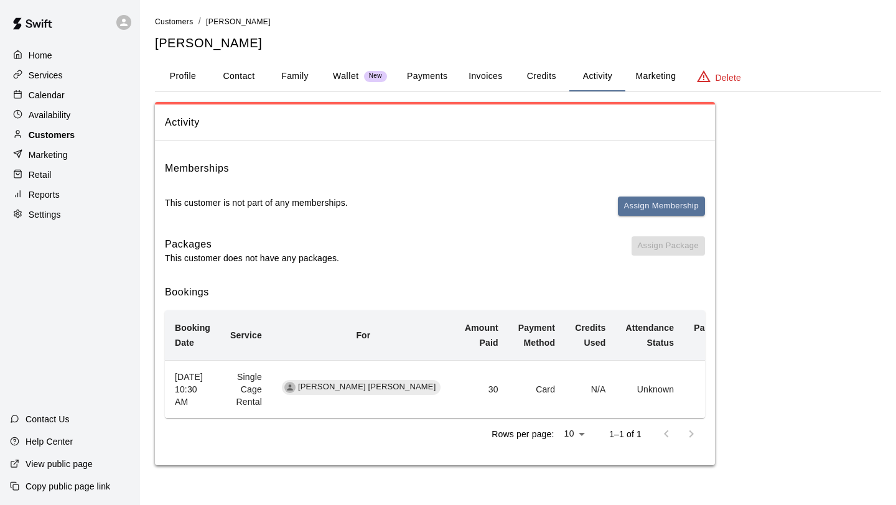
click at [78, 136] on div "Customers" at bounding box center [70, 135] width 120 height 19
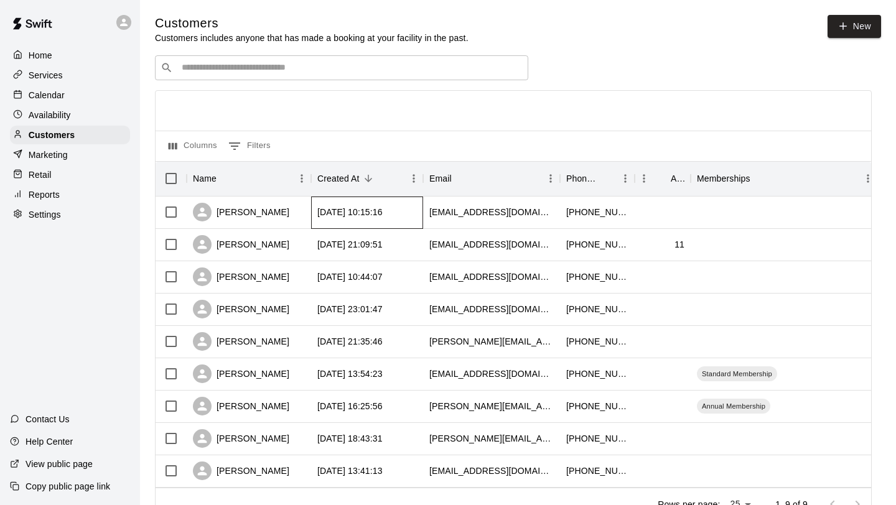
click at [383, 213] on div "[DATE] 10:15:16" at bounding box center [349, 212] width 65 height 12
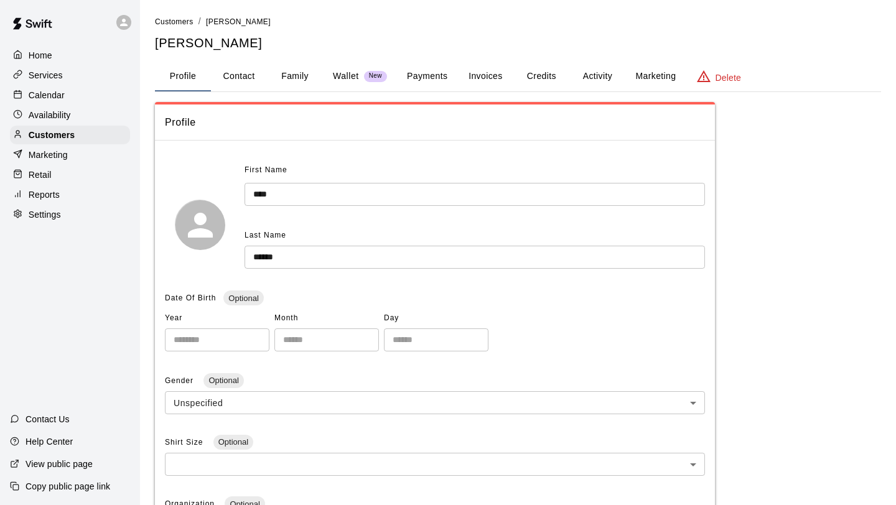
click at [432, 74] on button "Payments" at bounding box center [427, 77] width 60 height 30
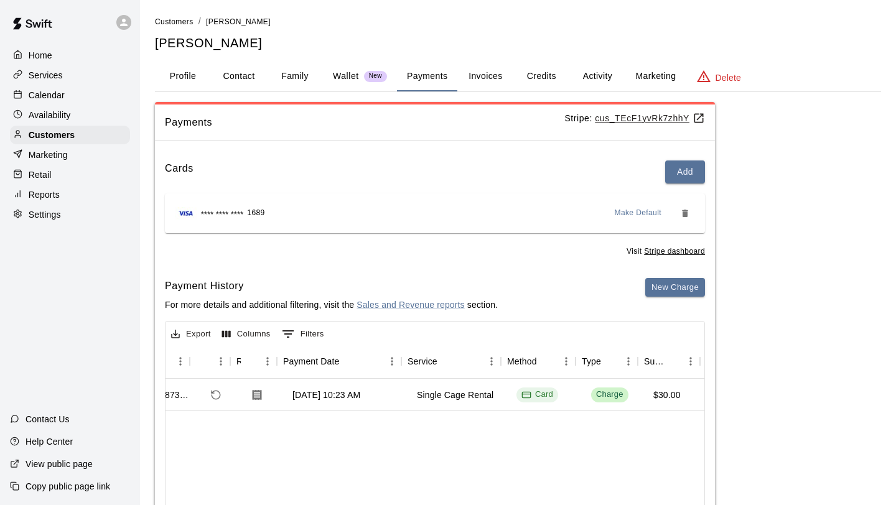
scroll to position [0, 50]
click at [68, 133] on p "Customers" at bounding box center [52, 135] width 46 height 12
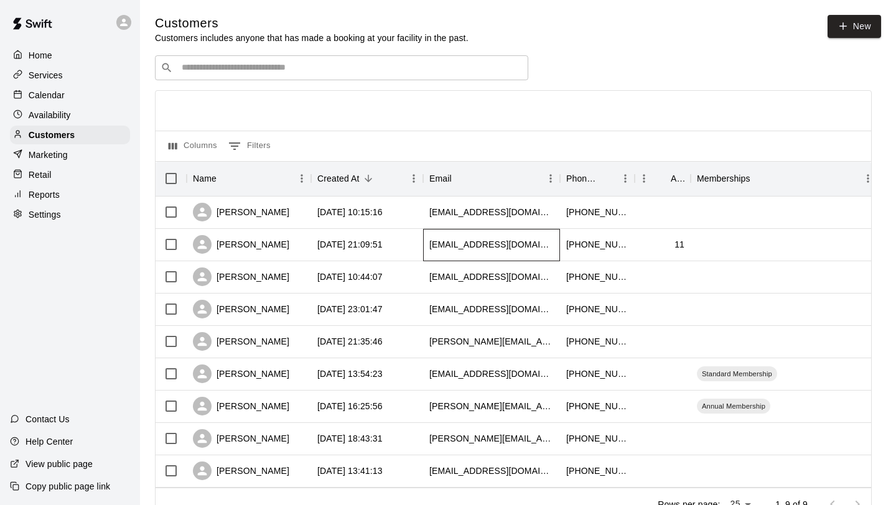
click at [536, 248] on div "[EMAIL_ADDRESS][DOMAIN_NAME]" at bounding box center [491, 244] width 124 height 12
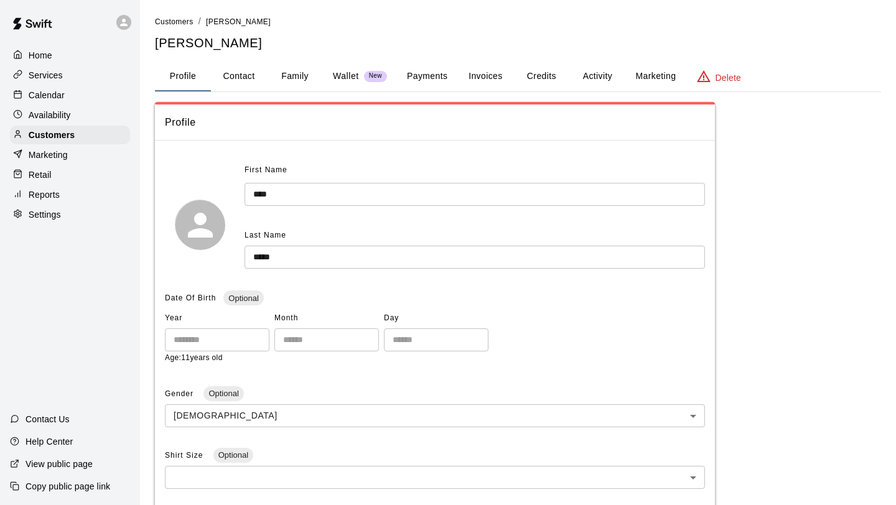
click at [436, 77] on button "Payments" at bounding box center [427, 77] width 60 height 30
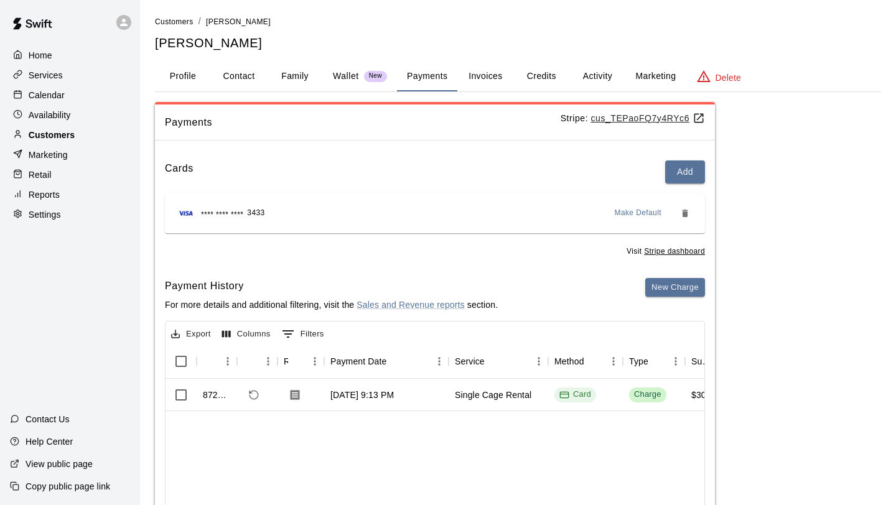
click at [82, 137] on div "Customers" at bounding box center [70, 135] width 120 height 19
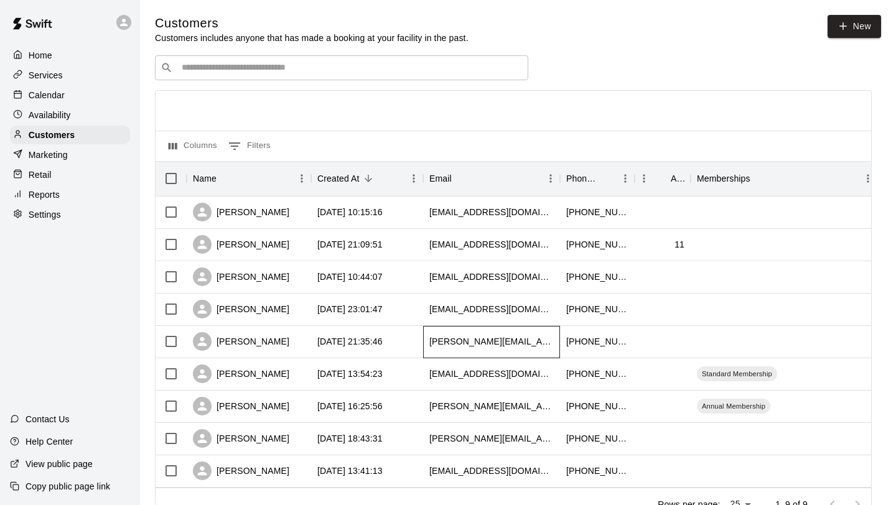
click at [469, 344] on div "[PERSON_NAME][EMAIL_ADDRESS][PERSON_NAME][DOMAIN_NAME]" at bounding box center [491, 341] width 124 height 12
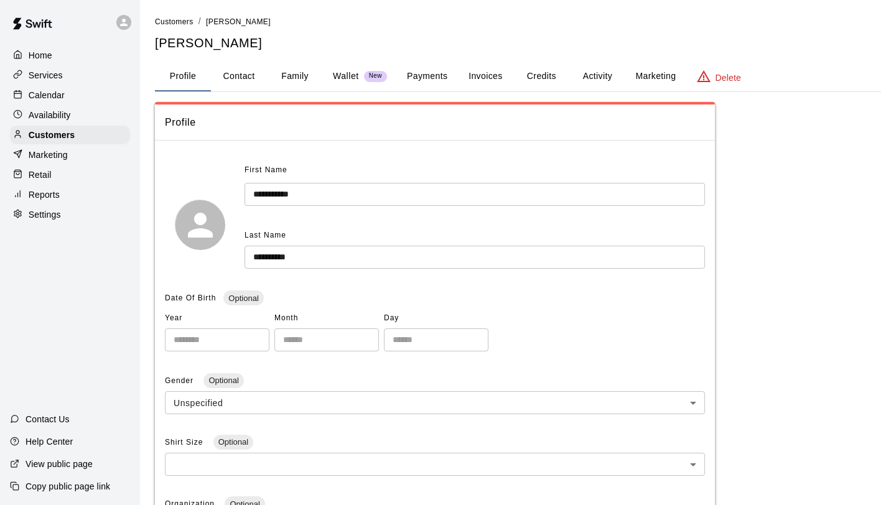
click at [431, 74] on button "Payments" at bounding box center [427, 77] width 60 height 30
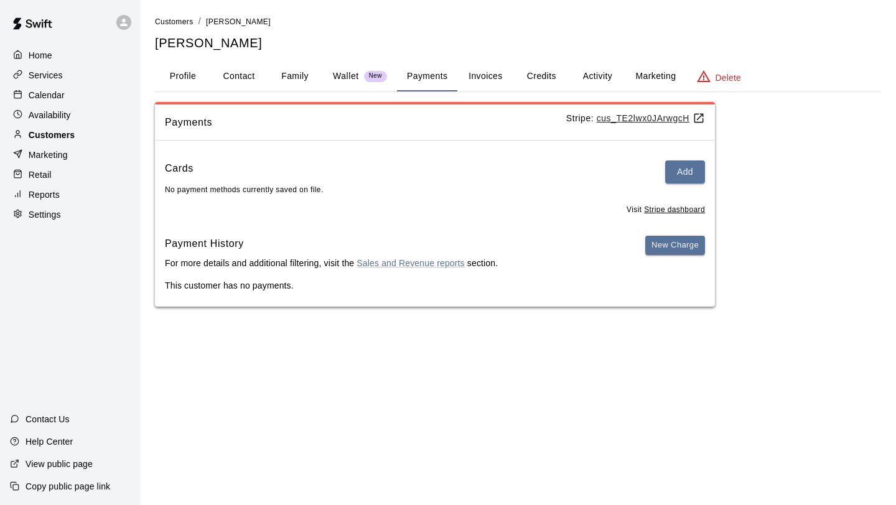
click at [67, 139] on p "Customers" at bounding box center [52, 135] width 46 height 12
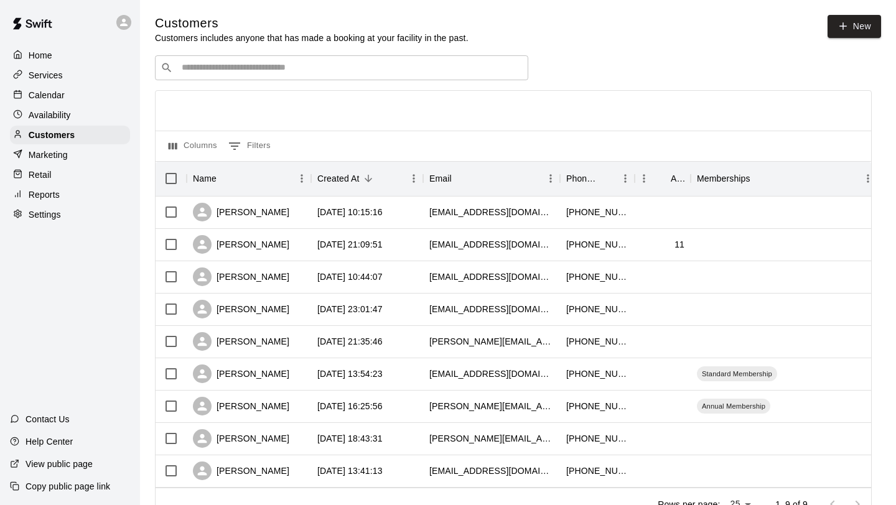
click at [65, 94] on div "Calendar" at bounding box center [70, 95] width 120 height 19
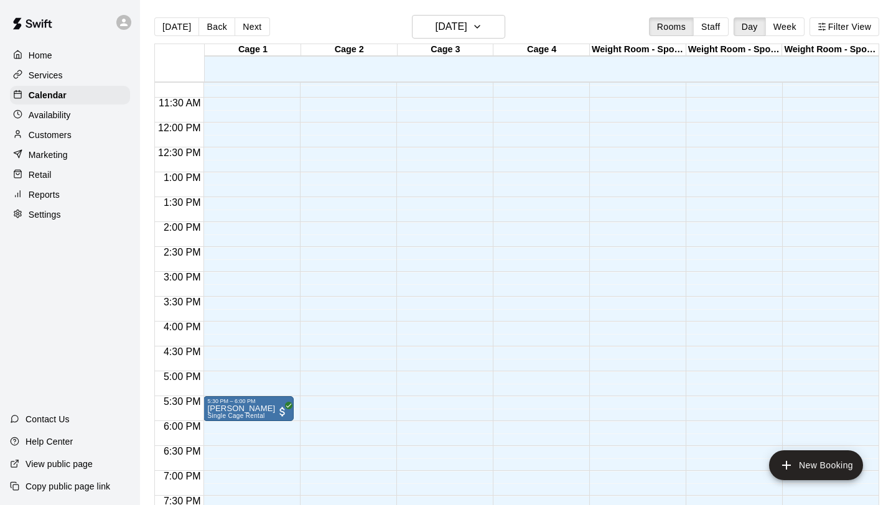
scroll to position [577, 0]
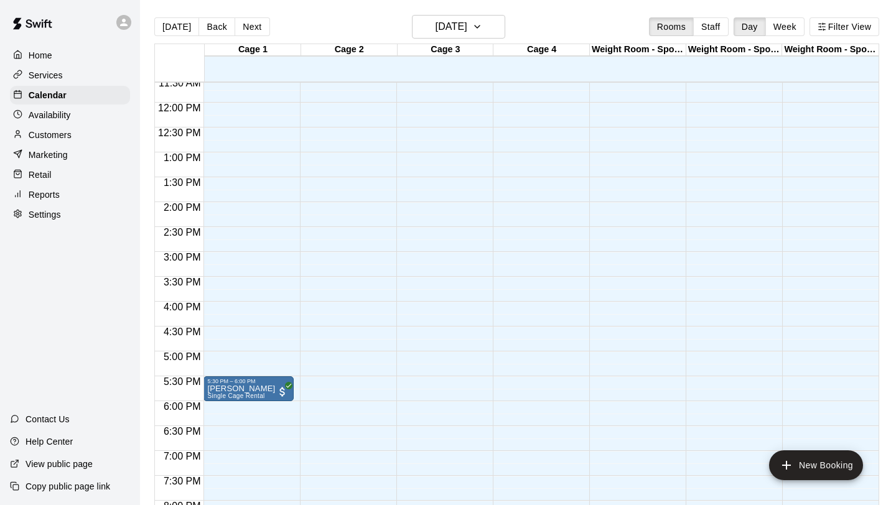
click at [66, 138] on p "Customers" at bounding box center [50, 135] width 43 height 12
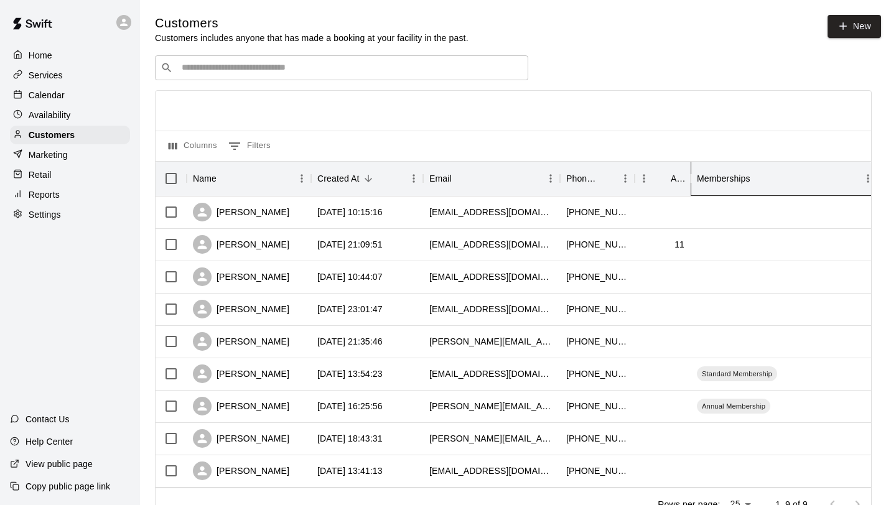
click at [731, 180] on div "Memberships" at bounding box center [724, 178] width 54 height 35
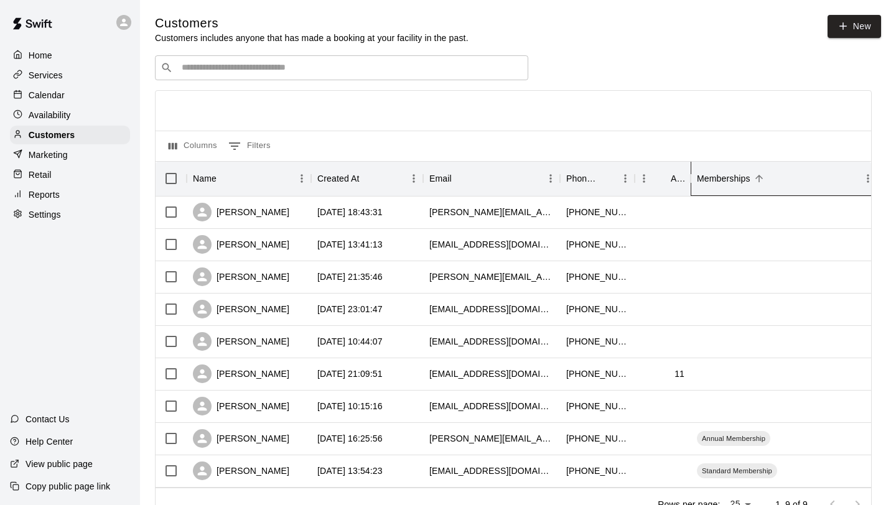
click at [727, 173] on div "Memberships" at bounding box center [724, 178] width 54 height 35
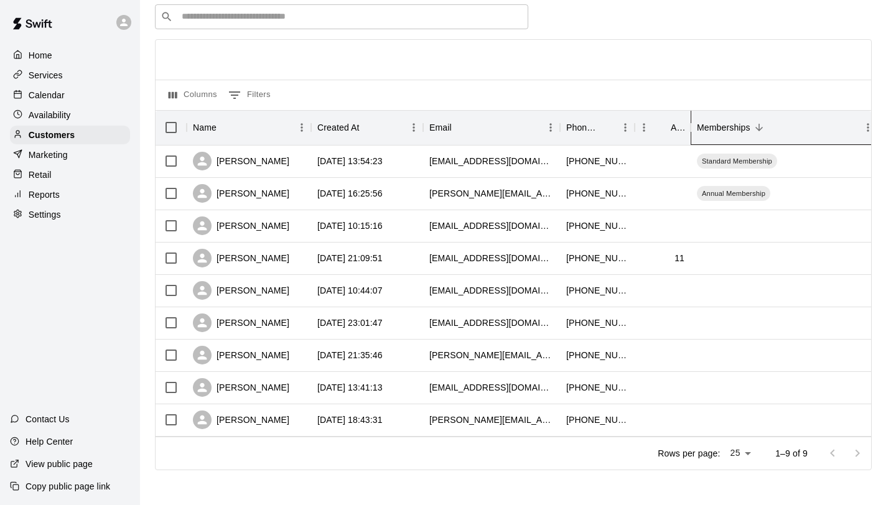
scroll to position [38, 0]
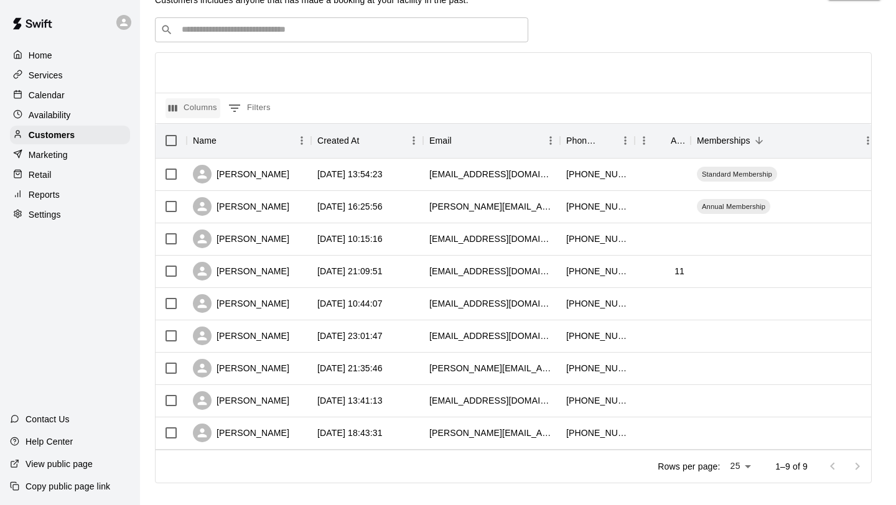
click at [190, 111] on button "Columns" at bounding box center [193, 108] width 55 height 20
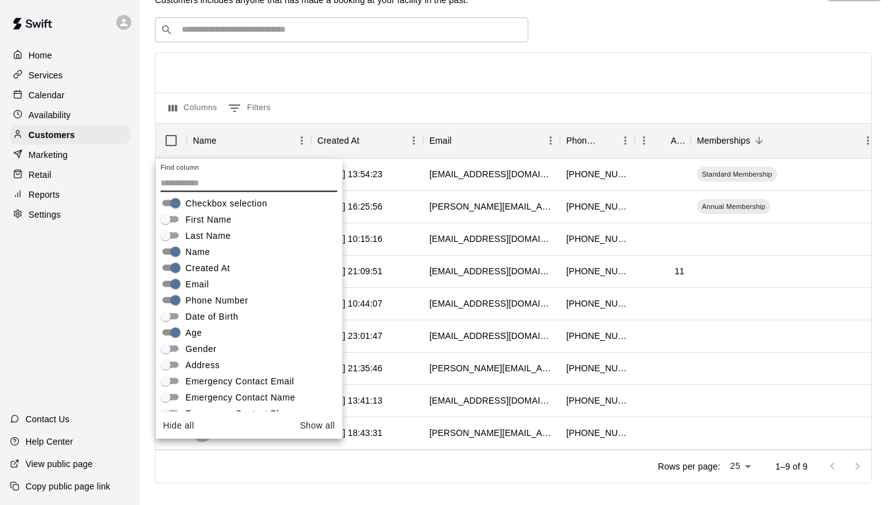
scroll to position [0, 0]
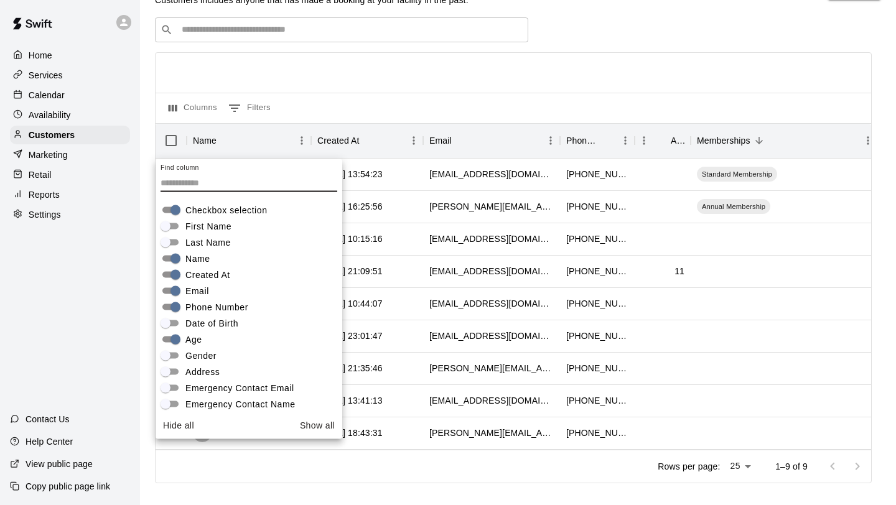
click at [357, 114] on div "Columns 0 Filters" at bounding box center [514, 108] width 716 height 30
